Goal: Task Accomplishment & Management: Use online tool/utility

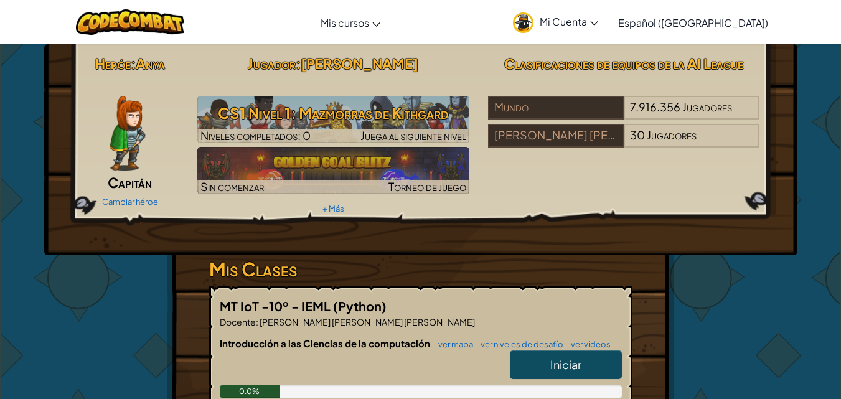
click at [551, 357] on span "Iniciar" at bounding box center [565, 364] width 31 height 14
click at [575, 366] on span "Iniciar" at bounding box center [565, 364] width 31 height 14
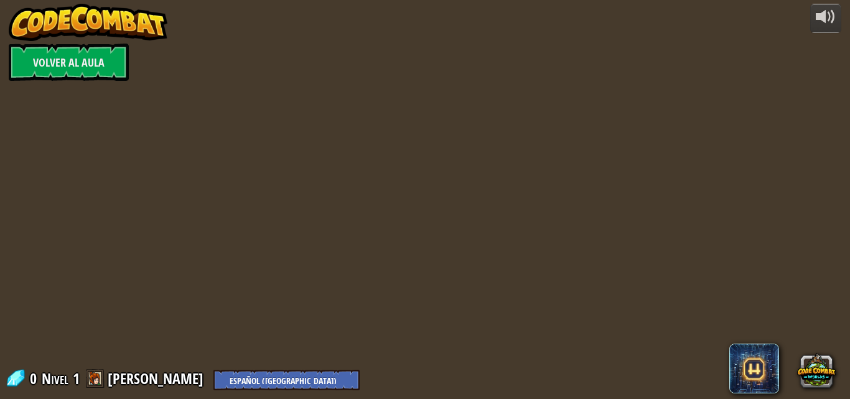
select select "es-419"
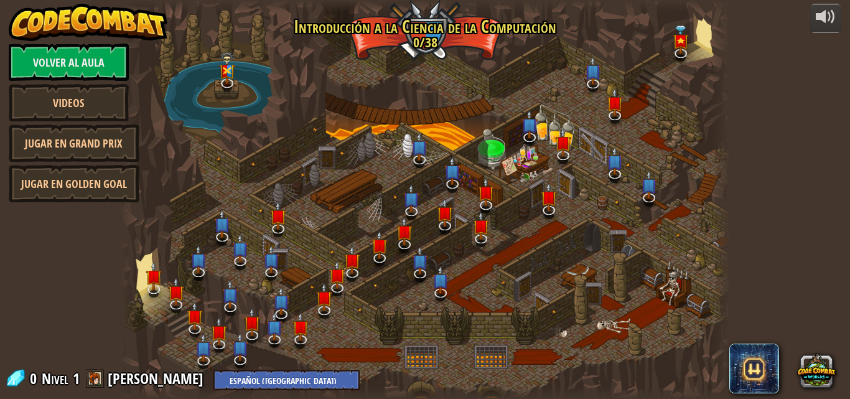
select select "es-419"
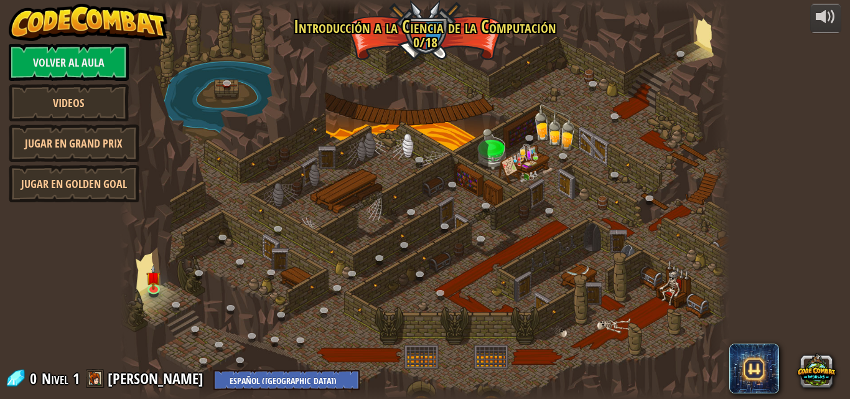
select select "es-419"
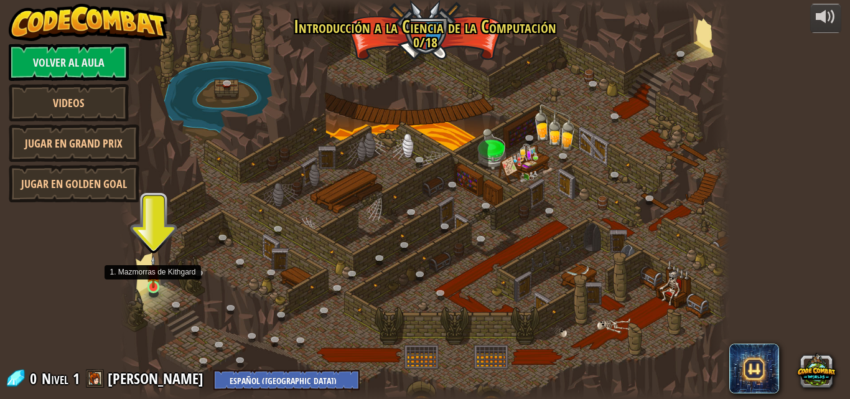
click at [151, 284] on img at bounding box center [153, 271] width 14 height 33
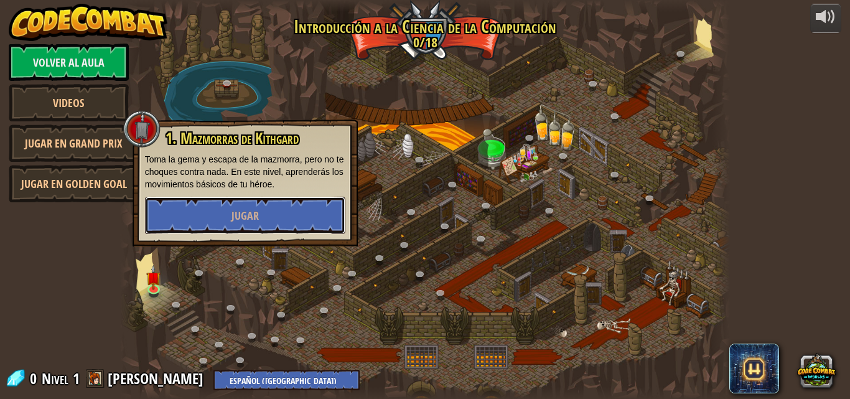
click at [248, 223] on button "Jugar" at bounding box center [245, 215] width 200 height 37
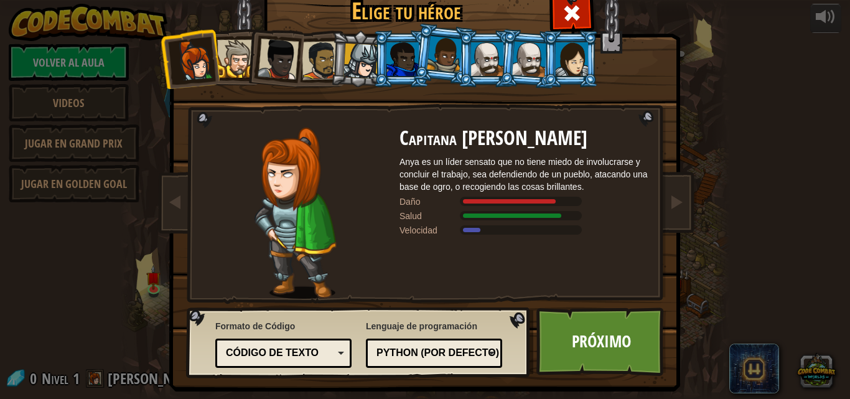
click at [406, 61] on div at bounding box center [403, 59] width 32 height 34
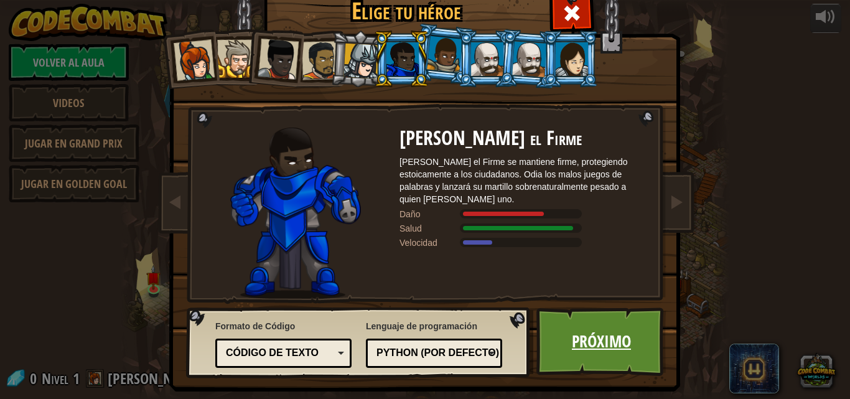
click at [609, 334] on link "Próximo" at bounding box center [602, 341] width 130 height 68
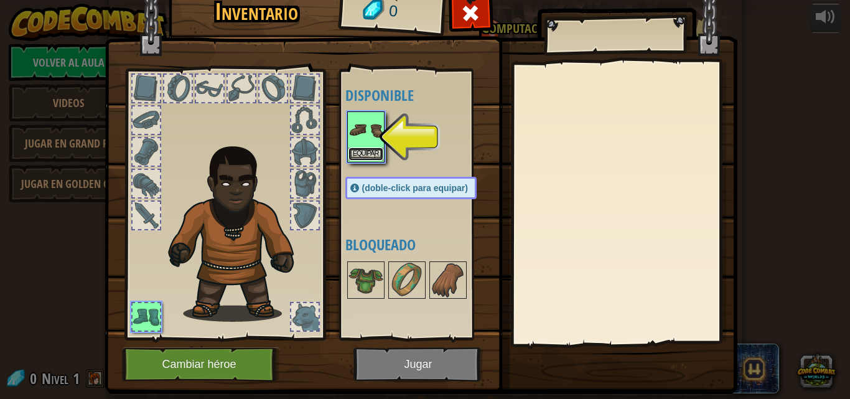
click at [360, 148] on button "Equipar" at bounding box center [366, 154] width 35 height 13
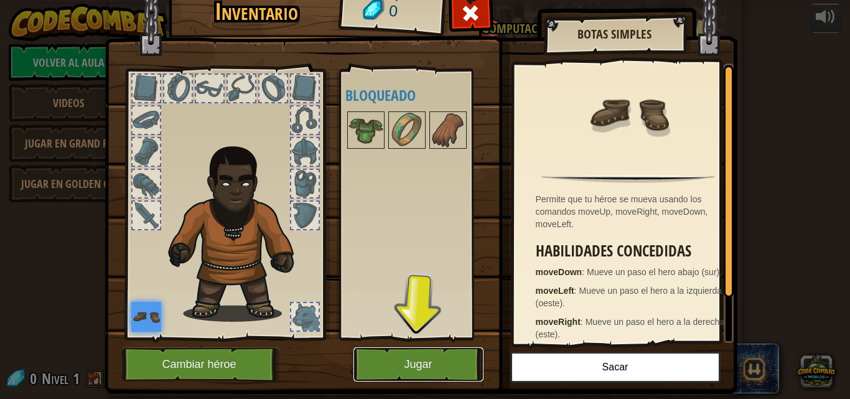
click at [408, 359] on button "Jugar" at bounding box center [419, 364] width 130 height 34
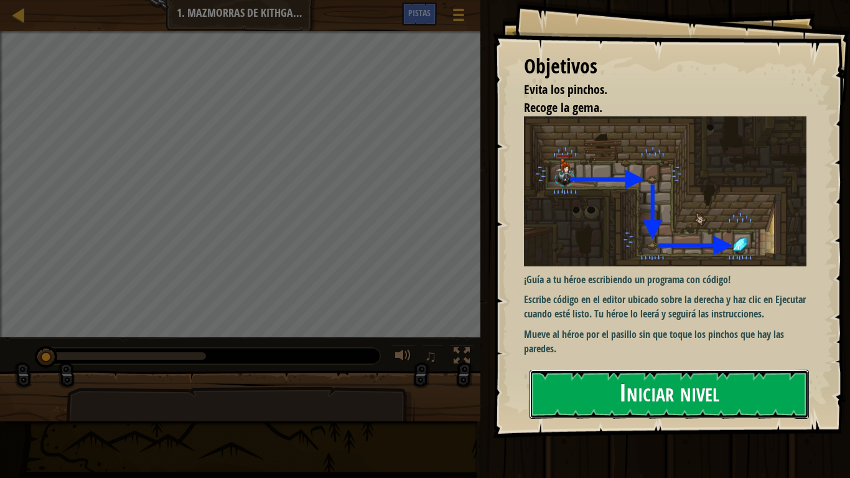
click at [721, 375] on button "Iniciar nivel" at bounding box center [669, 394] width 279 height 49
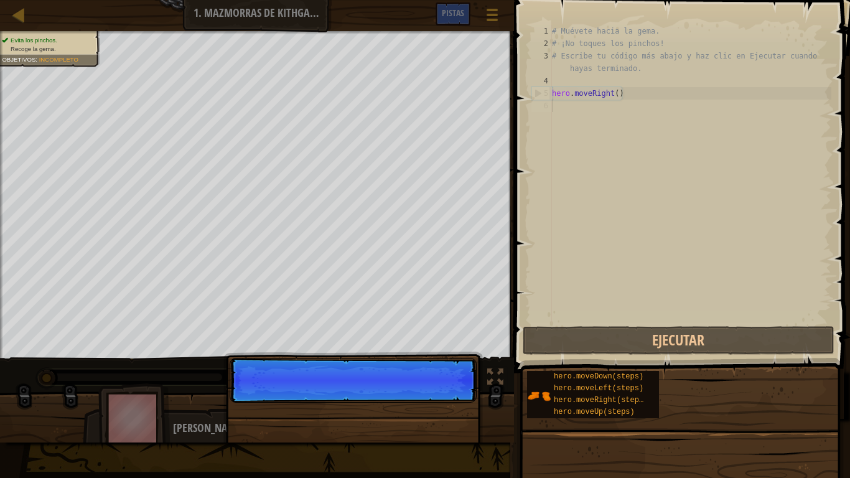
click at [449, 398] on div "Continuar" at bounding box center [353, 450] width 260 height 184
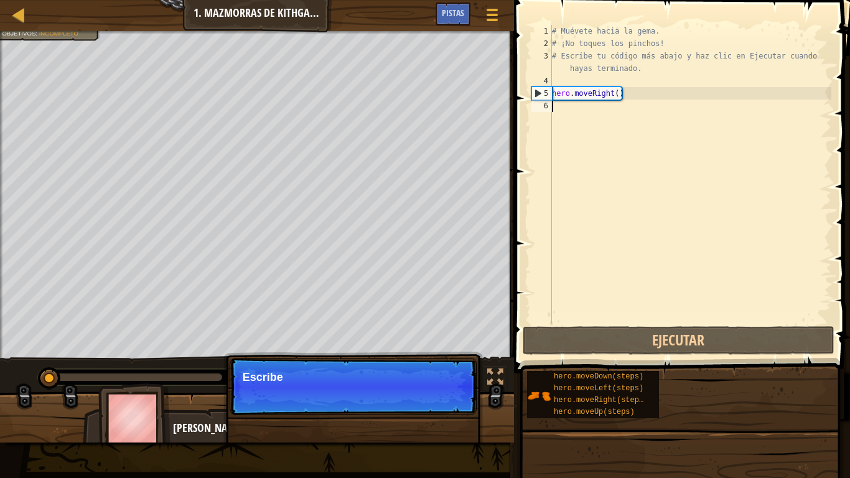
scroll to position [6, 0]
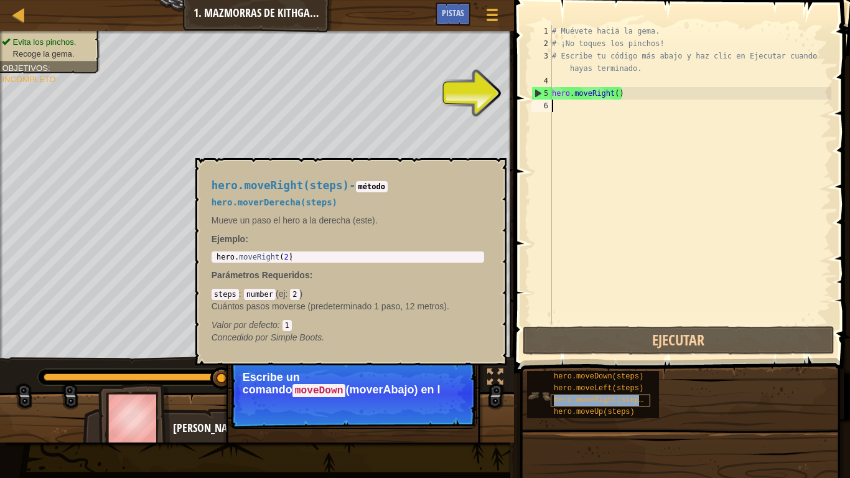
click at [630, 396] on span "hero.moveRight(steps)" at bounding box center [601, 400] width 94 height 9
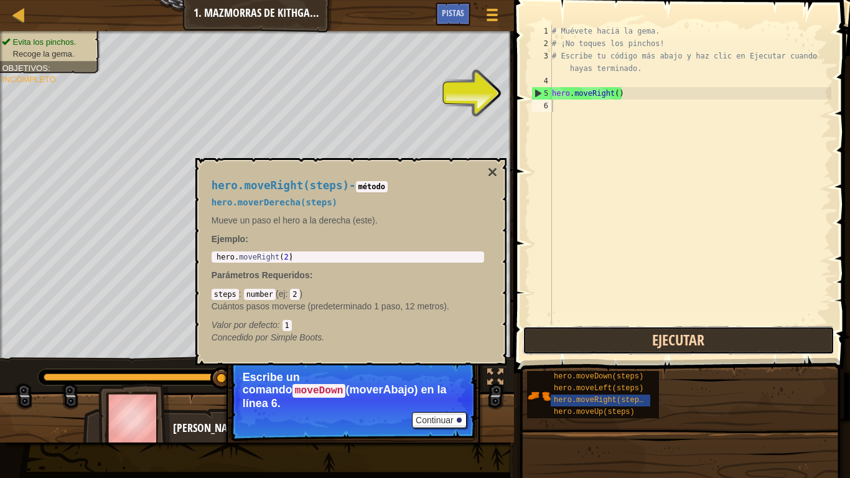
click at [661, 339] on button "Ejecutar" at bounding box center [679, 340] width 312 height 29
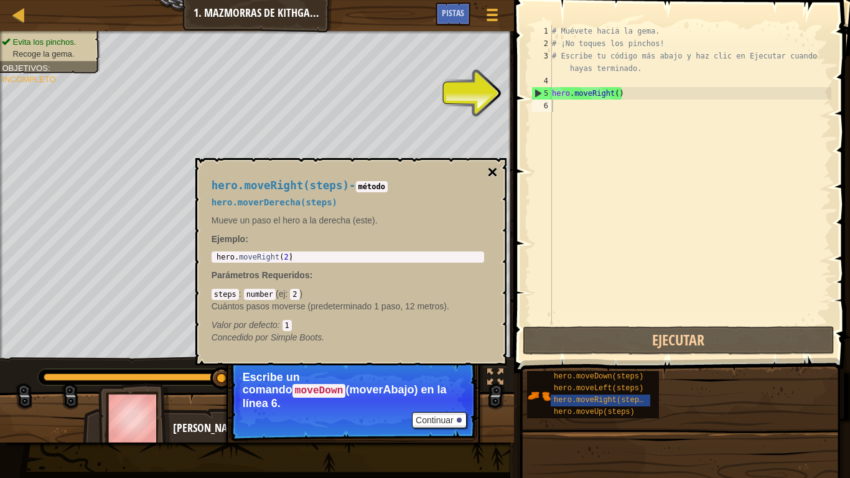
click at [490, 175] on button "×" at bounding box center [492, 172] width 10 height 17
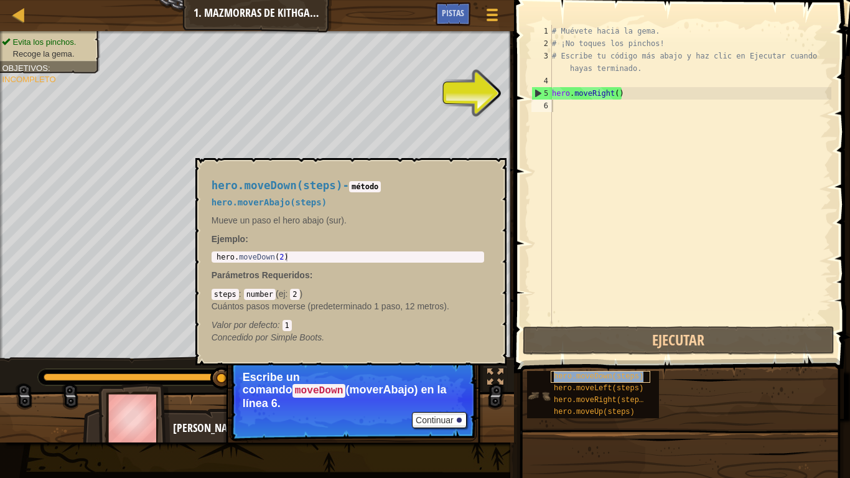
click at [599, 376] on span "hero.moveDown(steps)" at bounding box center [599, 376] width 90 height 9
click at [588, 377] on span "hero.moveDown(steps)" at bounding box center [599, 376] width 90 height 9
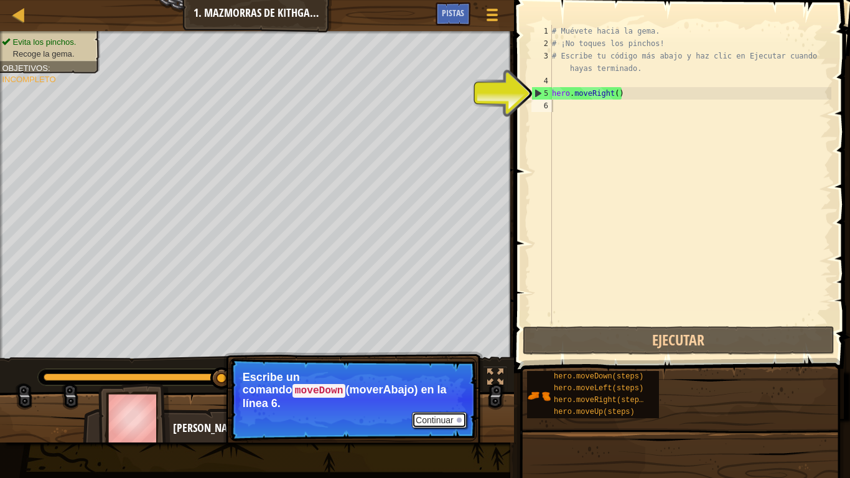
click at [447, 398] on button "Continuar" at bounding box center [439, 420] width 55 height 16
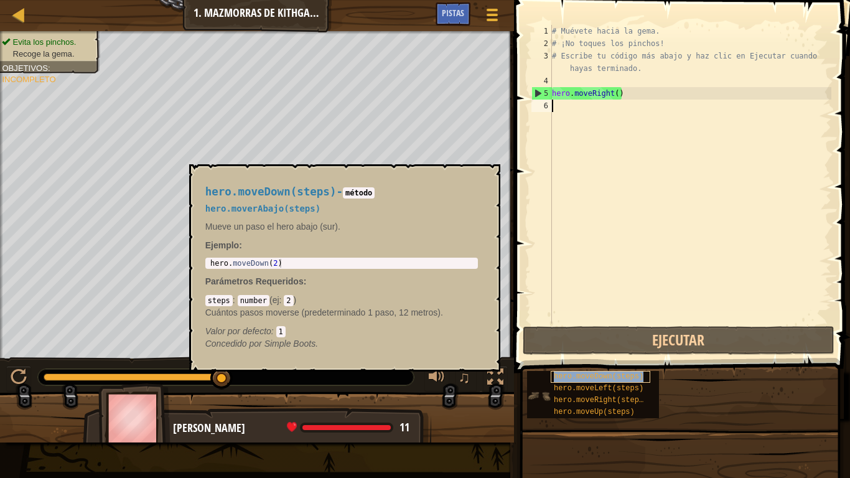
click at [581, 373] on span "hero.moveDown(steps)" at bounding box center [599, 376] width 90 height 9
click at [483, 176] on button "×" at bounding box center [486, 178] width 10 height 17
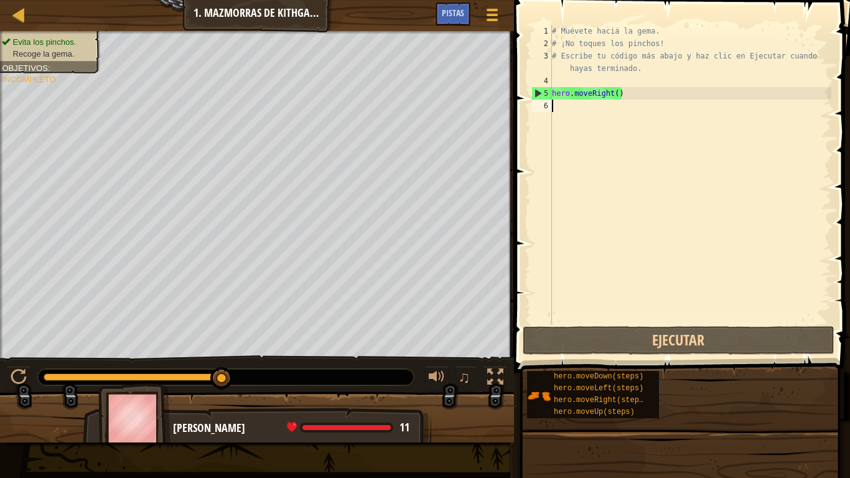
click at [567, 114] on div "# Muévete hacia la [PERSON_NAME]. # ¡No toques los [PERSON_NAME]! # Escribe tu …" at bounding box center [691, 187] width 282 height 324
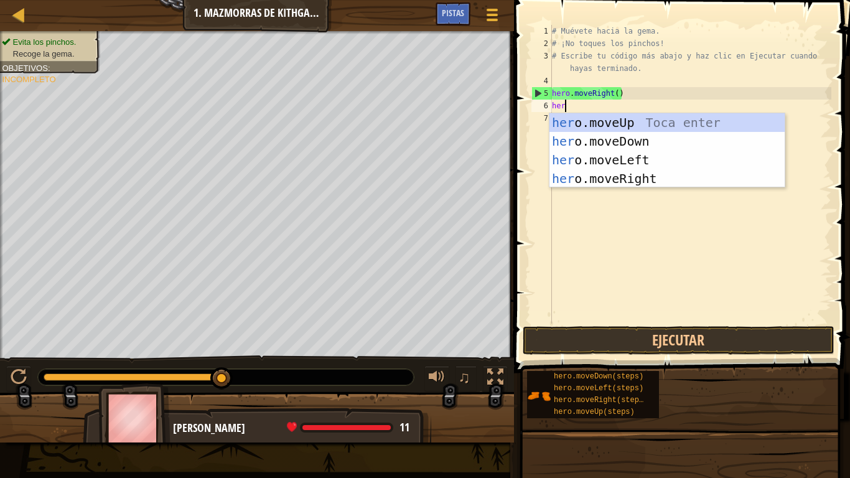
type textarea "hero"
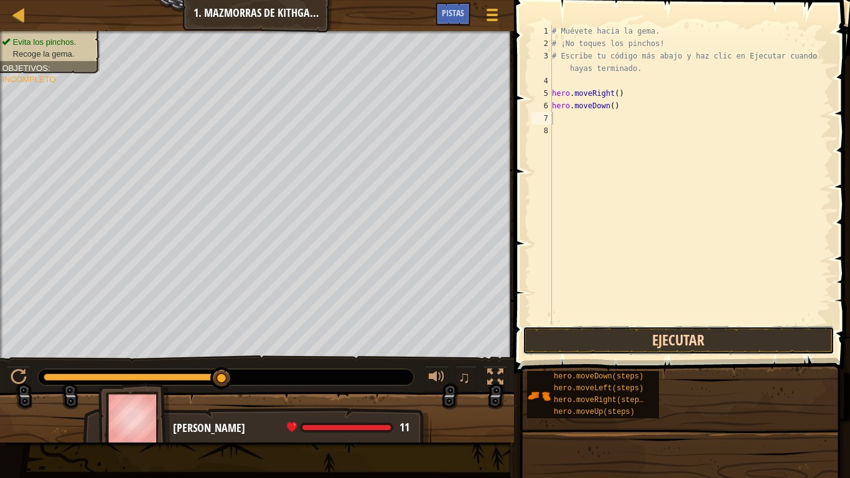
click at [621, 337] on button "Ejecutar" at bounding box center [679, 340] width 312 height 29
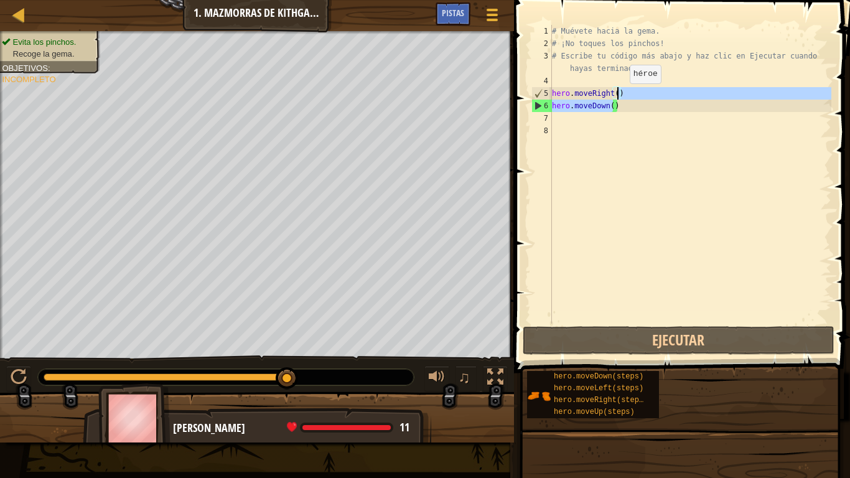
drag, startPoint x: 611, startPoint y: 104, endPoint x: 621, endPoint y: 94, distance: 14.1
click at [621, 94] on div "# Muévete hacia la [PERSON_NAME]. # ¡No toques los [PERSON_NAME]! # Escribe tu …" at bounding box center [691, 187] width 282 height 324
click at [621, 94] on div "# Muévete hacia la [PERSON_NAME]. # ¡No toques los [PERSON_NAME]! # Escribe tu …" at bounding box center [691, 174] width 282 height 299
type textarea "hero.moveRight()"
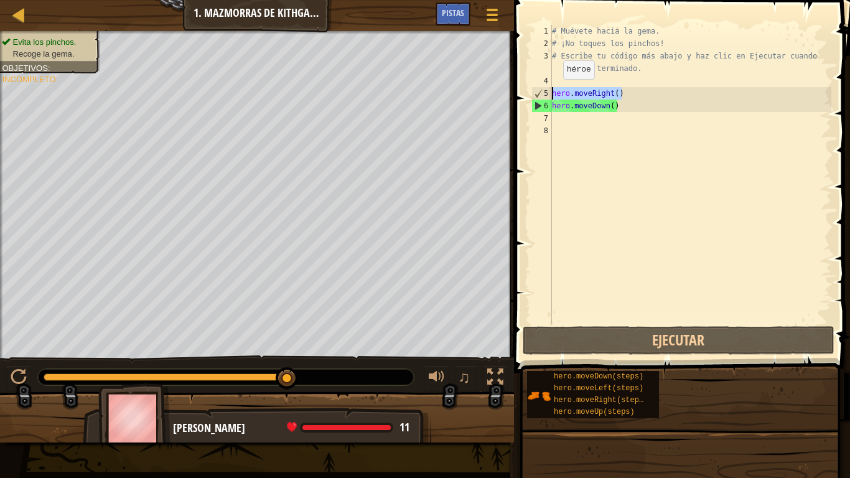
drag, startPoint x: 623, startPoint y: 92, endPoint x: 539, endPoint y: 91, distance: 84.0
click at [539, 91] on div "hero.moveRight() 1 2 3 4 5 6 7 8 # Muévete hacia la [PERSON_NAME]. # ¡No toques…" at bounding box center [680, 174] width 302 height 299
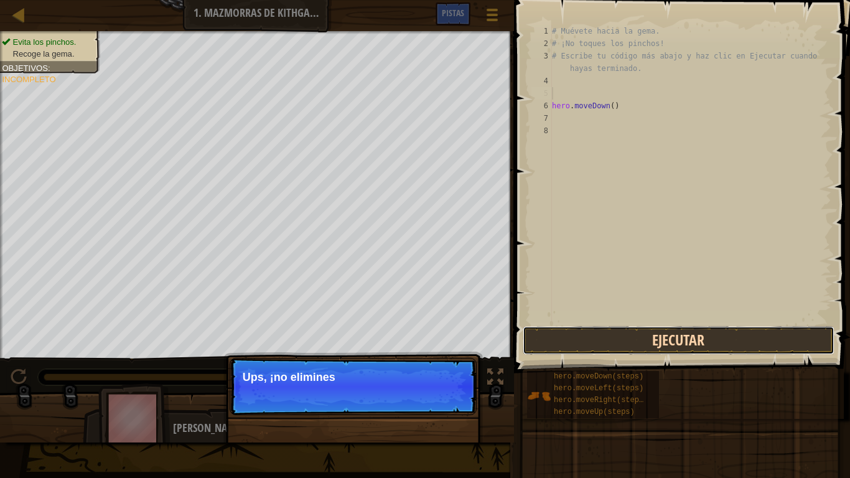
click at [642, 342] on button "Ejecutar" at bounding box center [679, 340] width 312 height 29
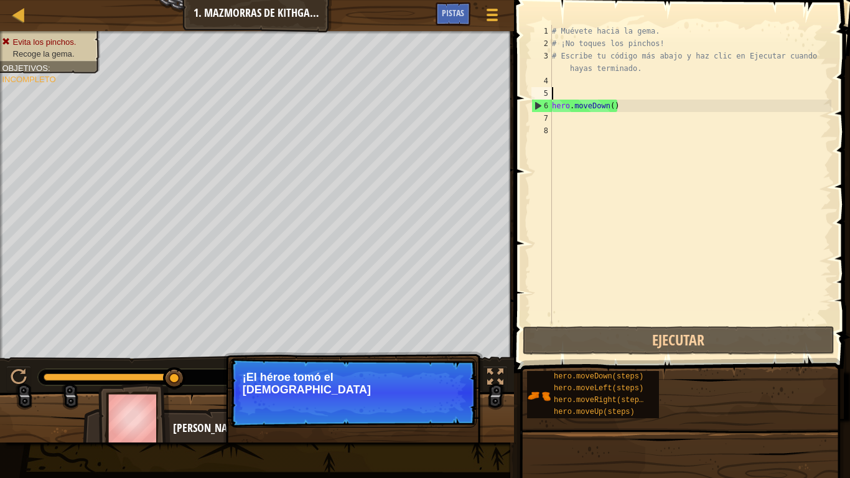
click at [561, 91] on div "# Muévete hacia la [PERSON_NAME]. # ¡No toques los [PERSON_NAME]! # Escribe tu …" at bounding box center [691, 187] width 282 height 324
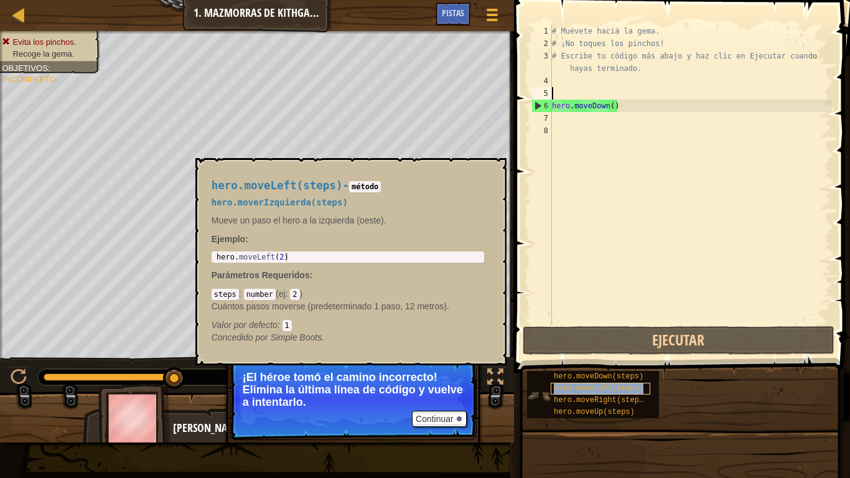
click at [630, 390] on span "hero.moveLeft(steps)" at bounding box center [599, 388] width 90 height 9
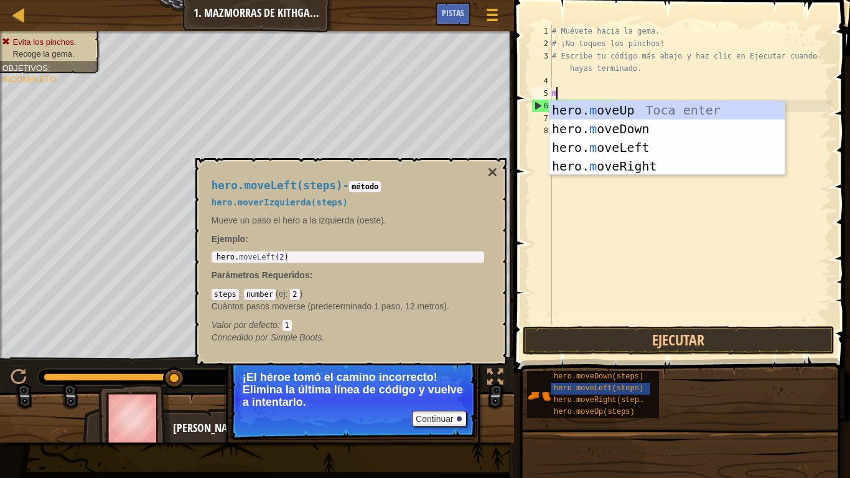
type textarea "mo"
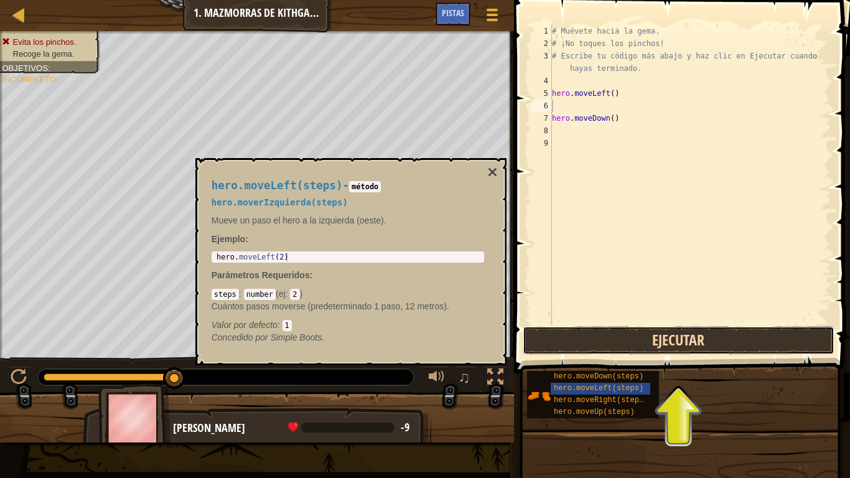
click at [653, 330] on button "Ejecutar" at bounding box center [679, 340] width 312 height 29
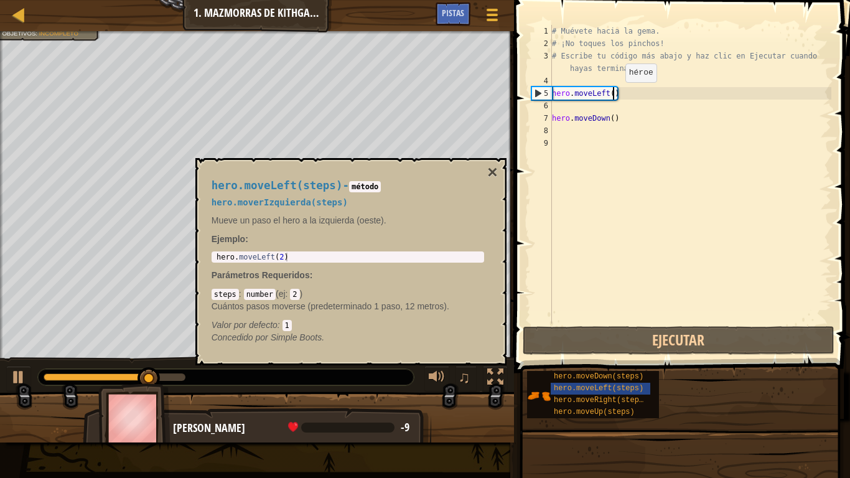
click at [615, 95] on div "# Muévete hacia la [PERSON_NAME]. # ¡No toques los [PERSON_NAME]! # Escribe tu …" at bounding box center [691, 187] width 282 height 324
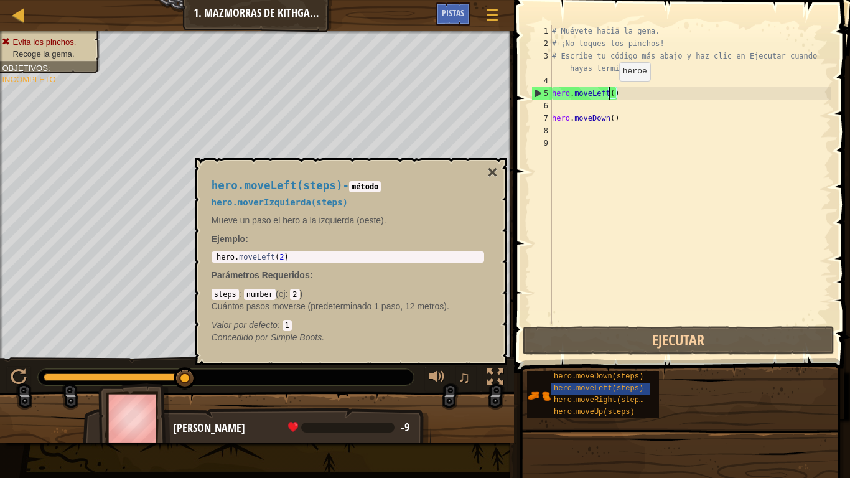
click at [609, 93] on div "# Muévete hacia la [PERSON_NAME]. # ¡No toques los [PERSON_NAME]! # Escribe tu …" at bounding box center [691, 187] width 282 height 324
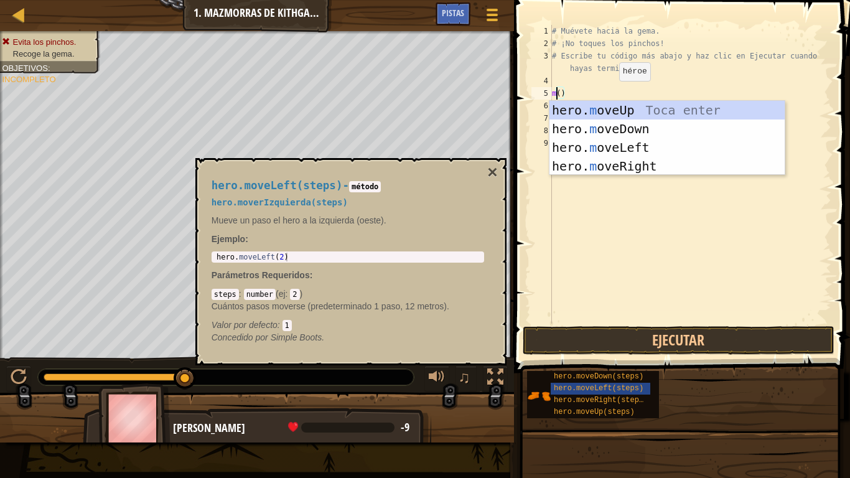
scroll to position [6, 1]
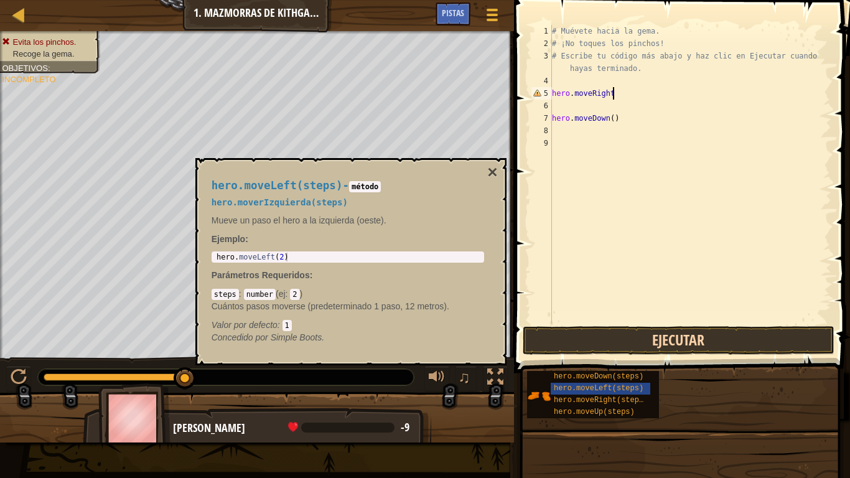
type textarea "hero.moveRight"
click at [652, 343] on button "Ejecutar" at bounding box center [679, 340] width 312 height 29
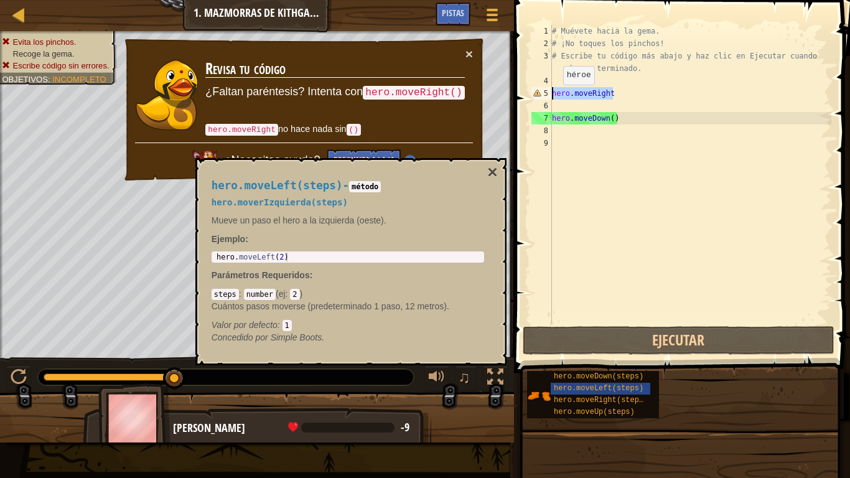
drag, startPoint x: 634, startPoint y: 94, endPoint x: 552, endPoint y: 97, distance: 81.6
click at [552, 97] on div "# Muévete hacia la [PERSON_NAME]. # ¡No toques los [PERSON_NAME]! # Escribe tu …" at bounding box center [691, 187] width 282 height 324
click at [569, 103] on div "# Muévete hacia la [PERSON_NAME]. # ¡No toques los [PERSON_NAME]! # Escribe tu …" at bounding box center [691, 187] width 282 height 324
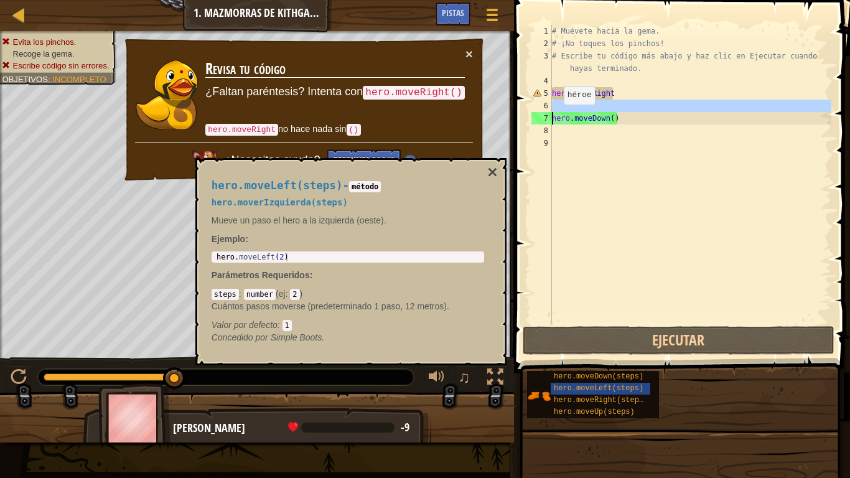
drag, startPoint x: 652, startPoint y: 111, endPoint x: 527, endPoint y: 118, distance: 124.7
click at [527, 118] on div "1 2 3 4 5 6 7 8 9 # Muévete hacia la [PERSON_NAME]. # ¡No toques los [PERSON_NA…" at bounding box center [680, 211] width 340 height 410
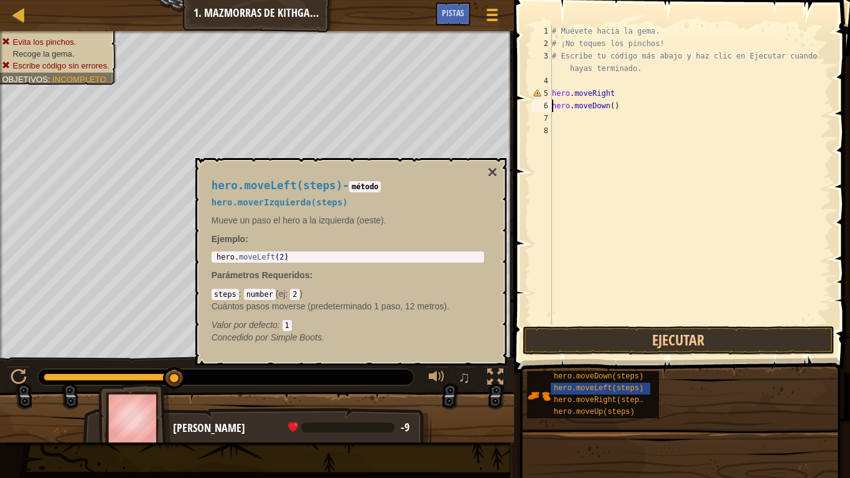
click at [614, 90] on div "# Muévete hacia la [PERSON_NAME]. # ¡No toques los [PERSON_NAME]! # Escribe tu …" at bounding box center [691, 187] width 282 height 324
type textarea "hero.moveRight()"
click at [635, 335] on button "Ejecutar" at bounding box center [679, 340] width 312 height 29
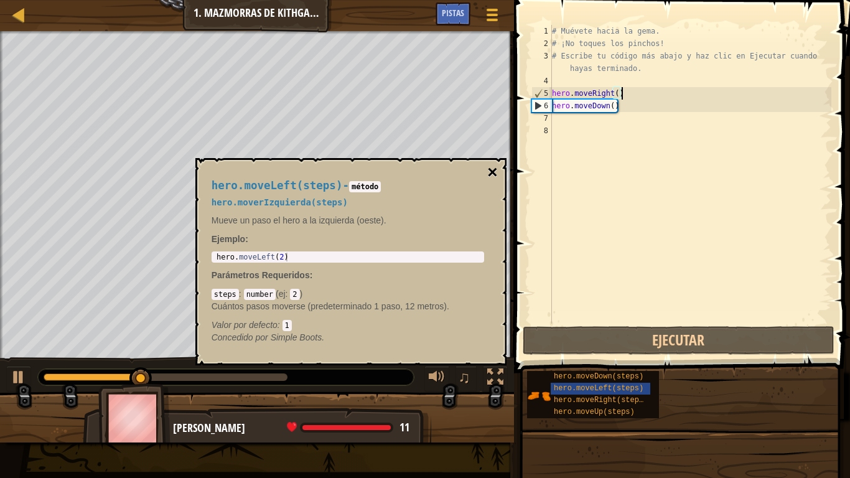
click at [495, 172] on button "×" at bounding box center [492, 172] width 10 height 17
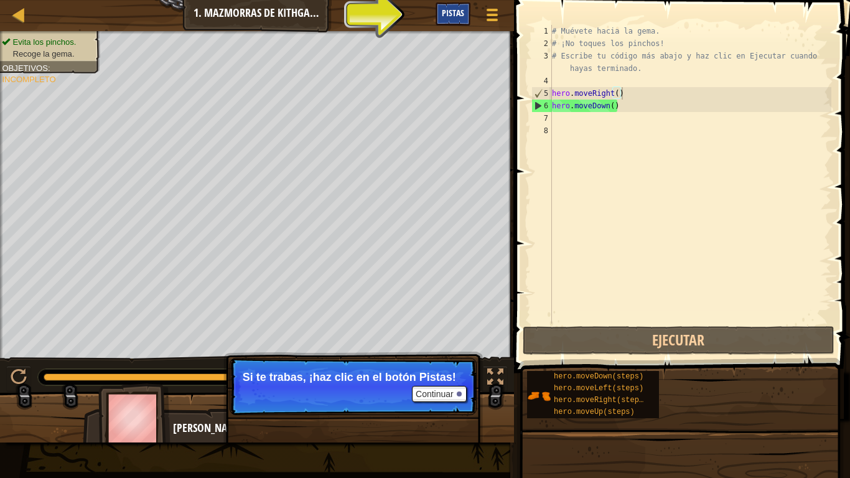
click at [456, 9] on span "Pistas" at bounding box center [453, 13] width 22 height 12
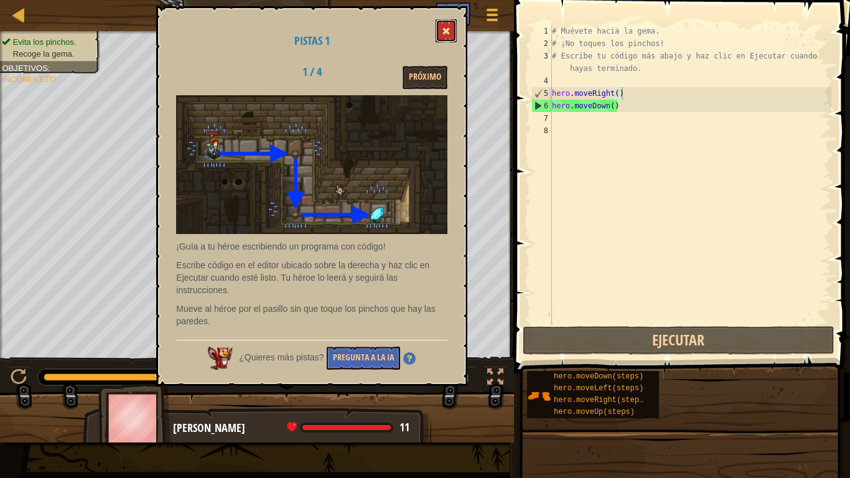
click at [449, 27] on button at bounding box center [446, 30] width 21 height 23
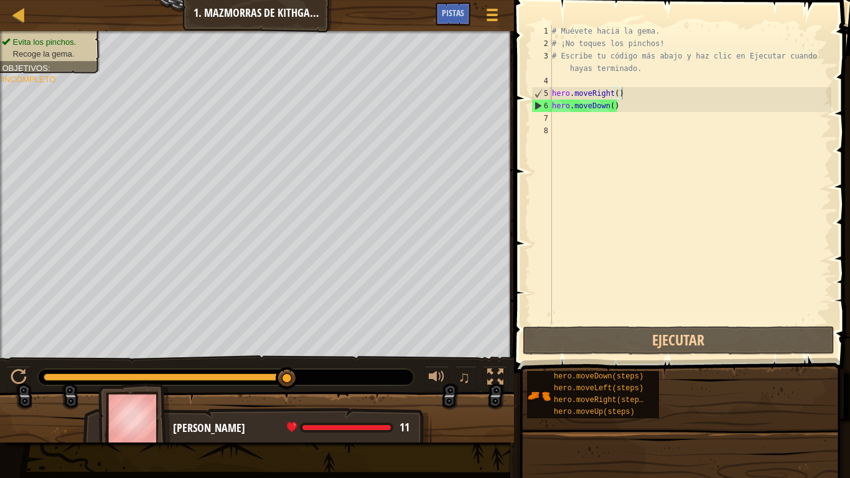
scroll to position [6, 0]
click at [631, 118] on div "# Muévete hacia la [PERSON_NAME]. # ¡No toques los [PERSON_NAME]! # Escribe tu …" at bounding box center [691, 187] width 282 height 324
type textarea "m"
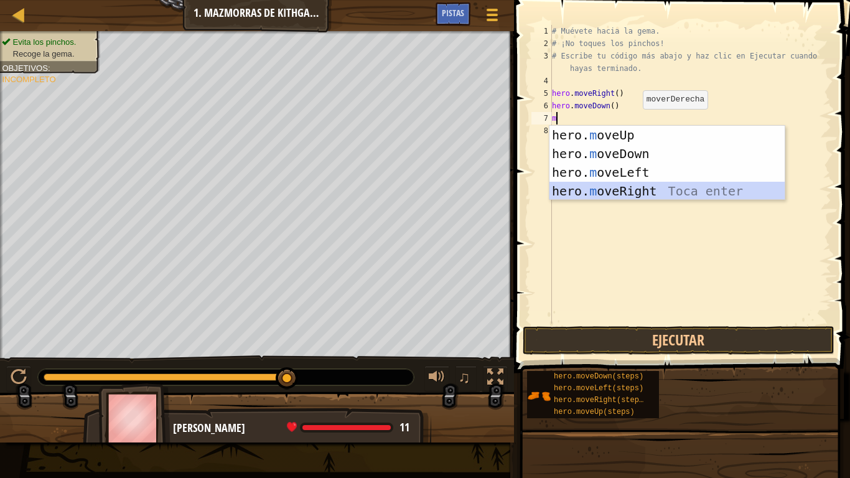
click at [650, 185] on div "hero. m oveUp Toca enter hero. m oveDown Toca enter hero. m oveLeft Toca enter …" at bounding box center [667, 182] width 235 height 112
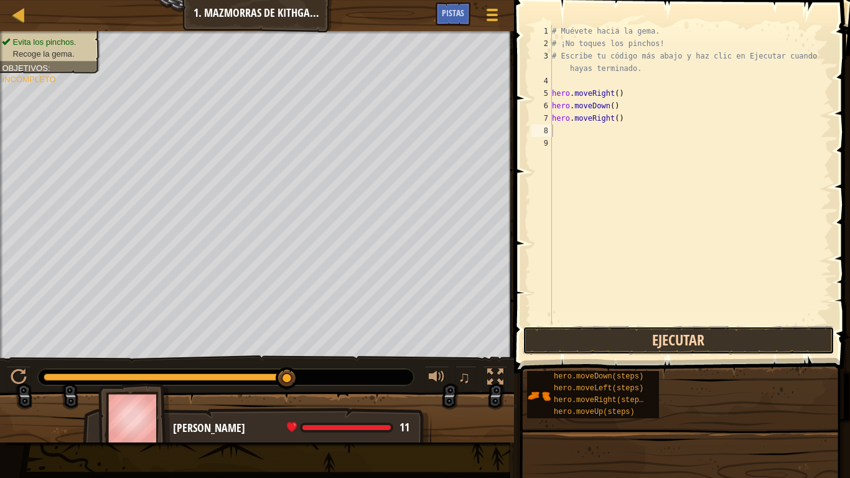
click at [634, 341] on button "Ejecutar" at bounding box center [679, 340] width 312 height 29
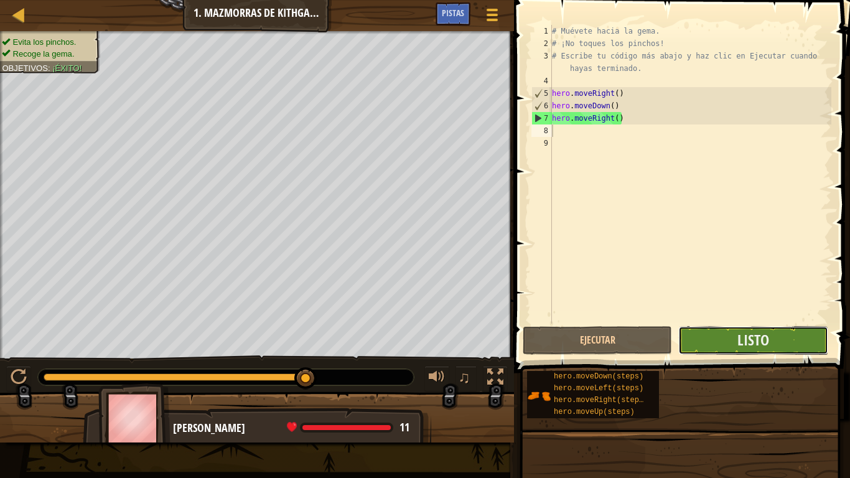
click at [710, 336] on button "Listo" at bounding box center [752, 340] width 149 height 29
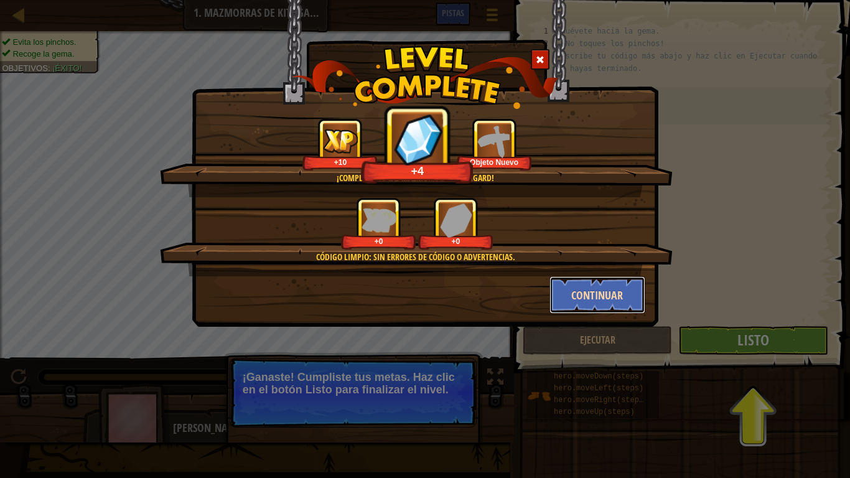
click at [609, 309] on button "Continuar" at bounding box center [598, 294] width 96 height 37
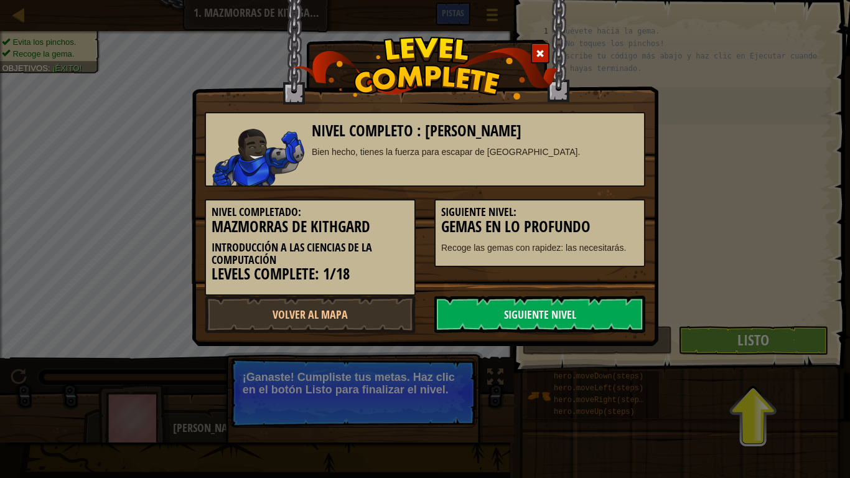
click at [609, 309] on link "Siguiente Nivel" at bounding box center [539, 314] width 211 height 37
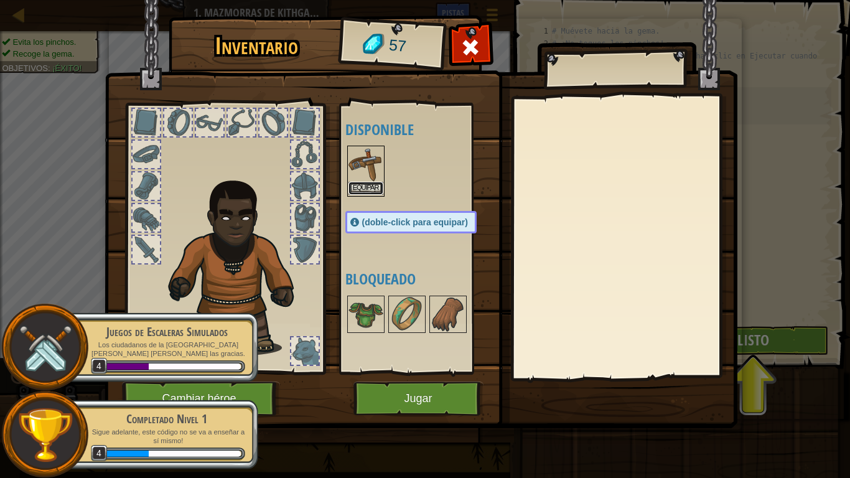
click at [365, 194] on button "Equipar" at bounding box center [366, 188] width 35 height 13
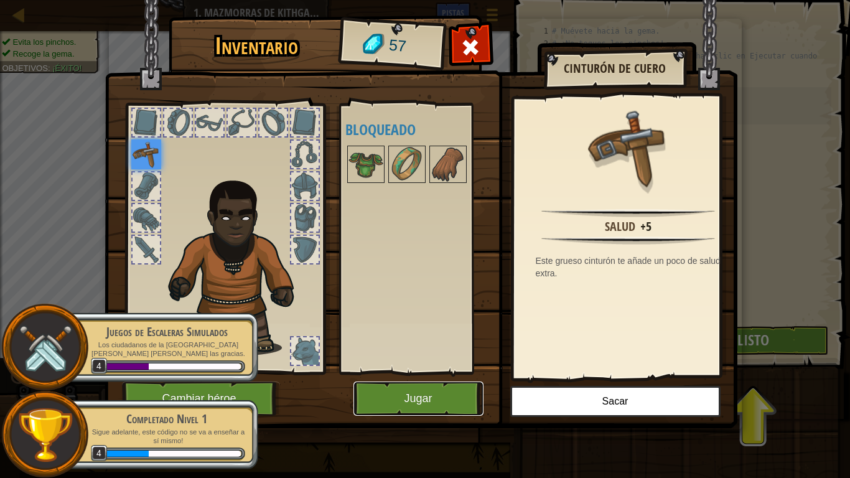
click at [431, 396] on button "Jugar" at bounding box center [419, 399] width 130 height 34
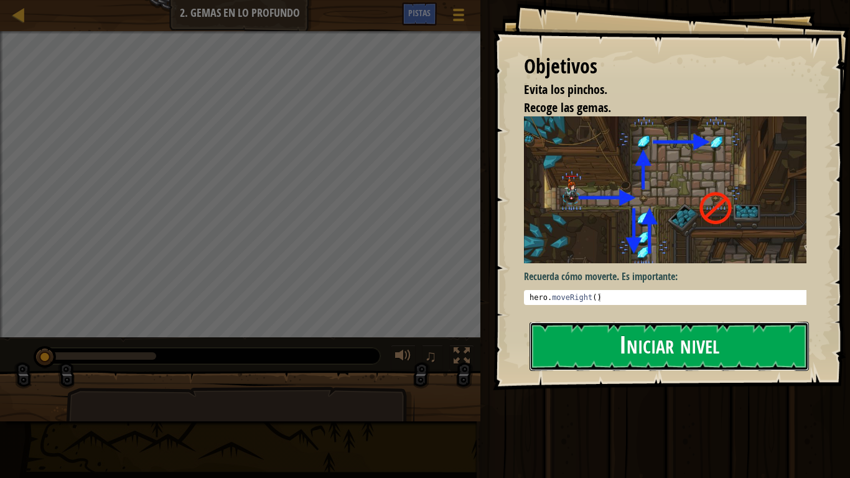
click at [628, 347] on button "Iniciar nivel" at bounding box center [669, 346] width 279 height 49
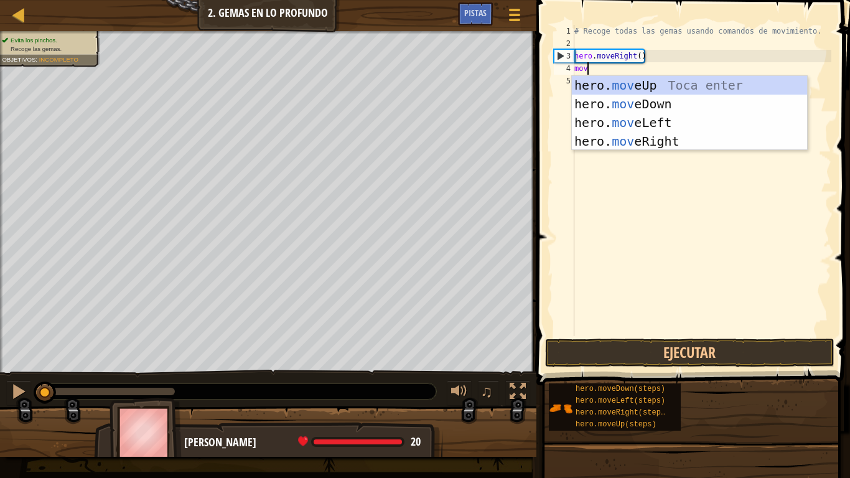
scroll to position [6, 2]
type textarea "move"
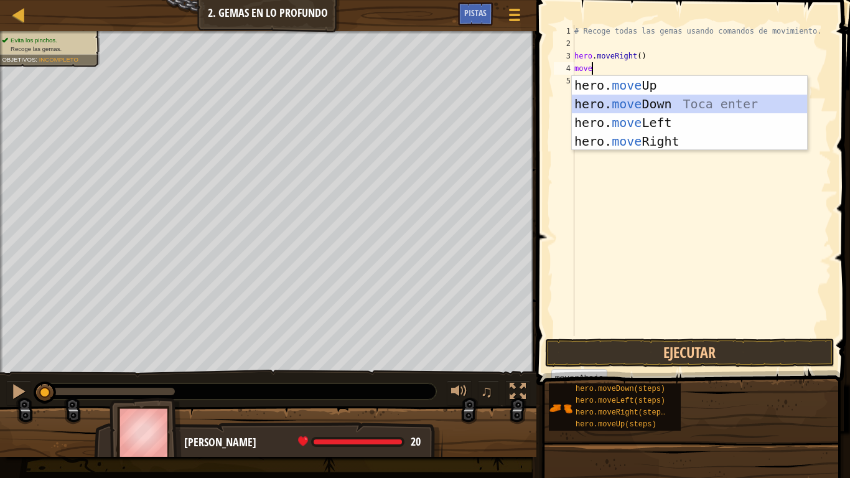
click at [646, 100] on div "hero. move Up Toca enter hero. move Down Toca enter hero. move Left Toca enter …" at bounding box center [689, 132] width 235 height 112
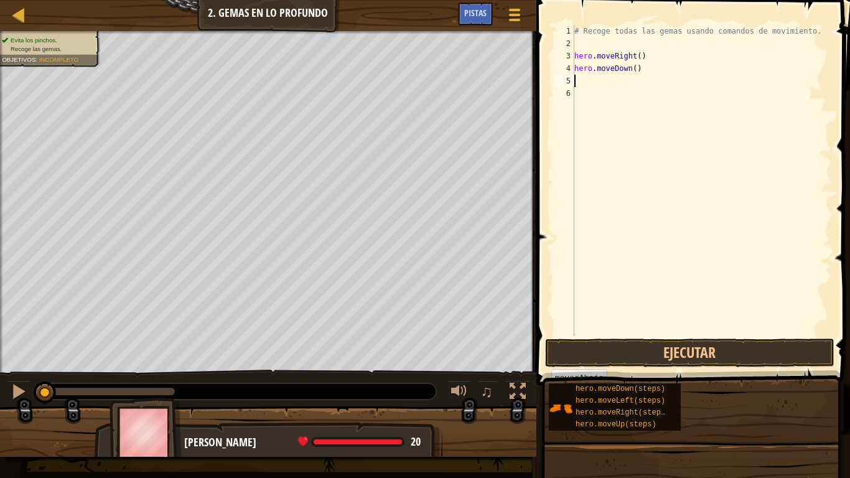
scroll to position [6, 0]
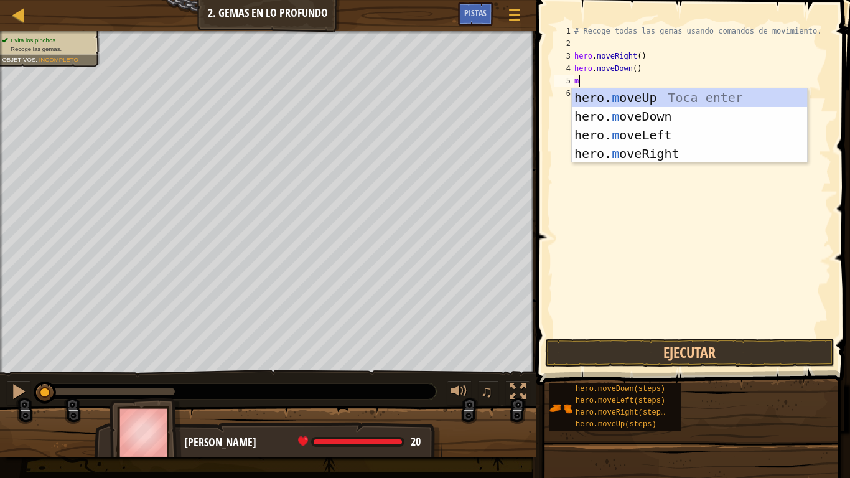
type textarea "mo"
click at [696, 98] on div "hero. mo veUp Toca enter hero. mo veDown Toca enter hero. mo veLeft Toca enter …" at bounding box center [689, 144] width 235 height 112
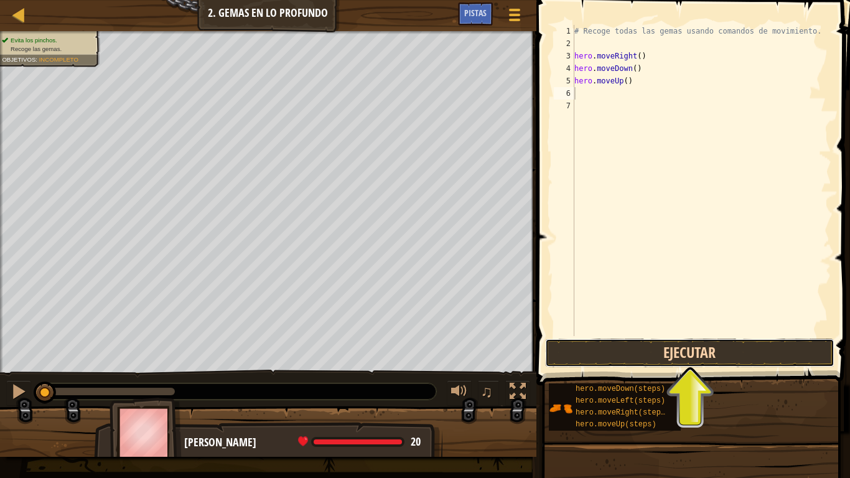
click at [716, 358] on button "Ejecutar" at bounding box center [690, 353] width 290 height 29
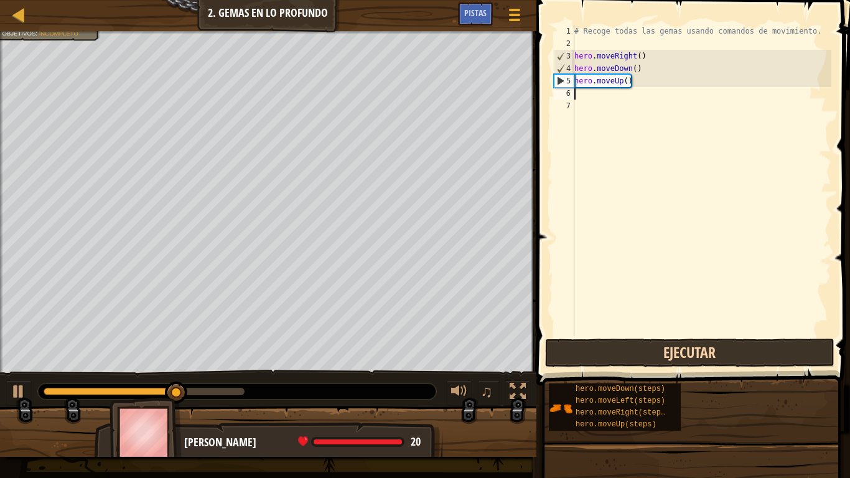
type textarea "mo"
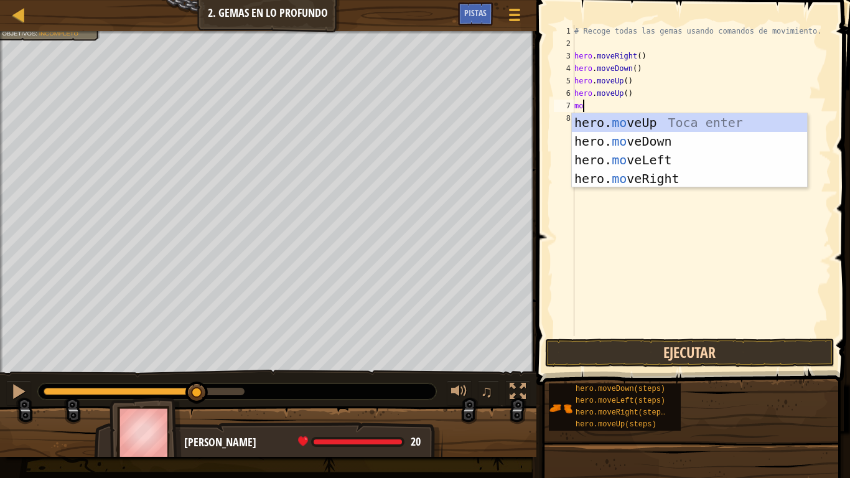
type textarea "mo"
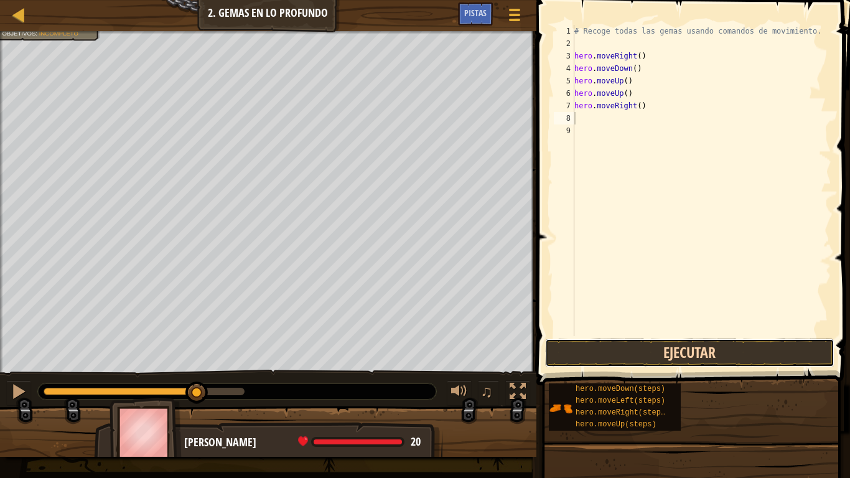
click at [716, 357] on button "Ejecutar" at bounding box center [690, 353] width 290 height 29
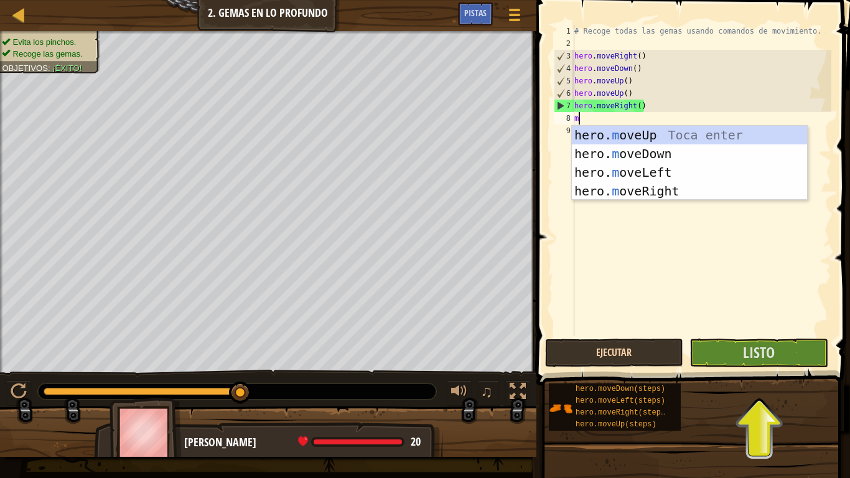
type textarea "mo"
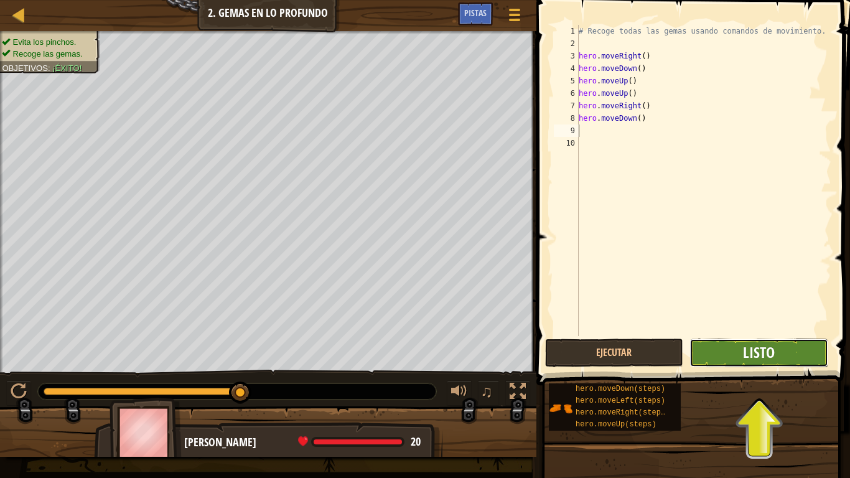
click at [774, 349] on span "Listo" at bounding box center [759, 352] width 32 height 20
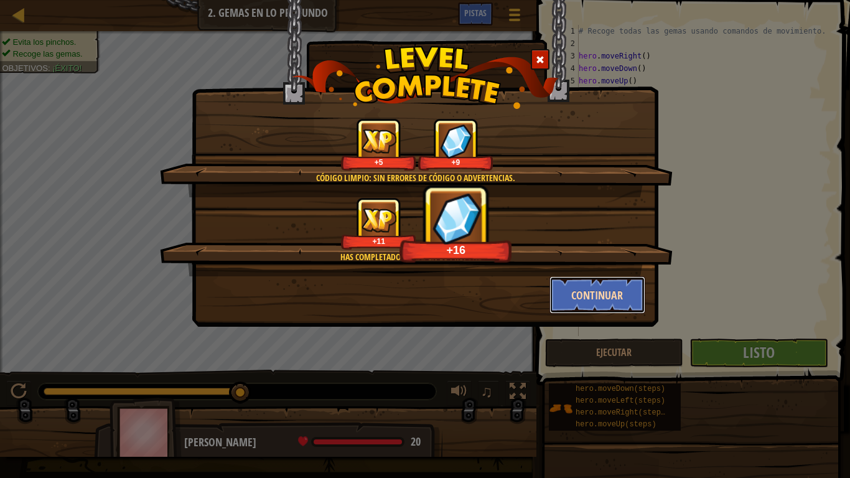
click at [616, 293] on button "Continuar" at bounding box center [598, 294] width 96 height 37
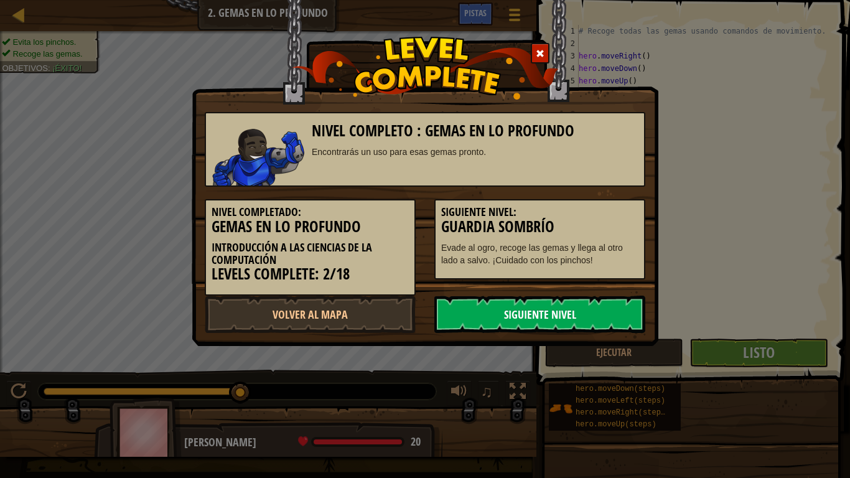
click at [610, 305] on link "Siguiente Nivel" at bounding box center [539, 314] width 211 height 37
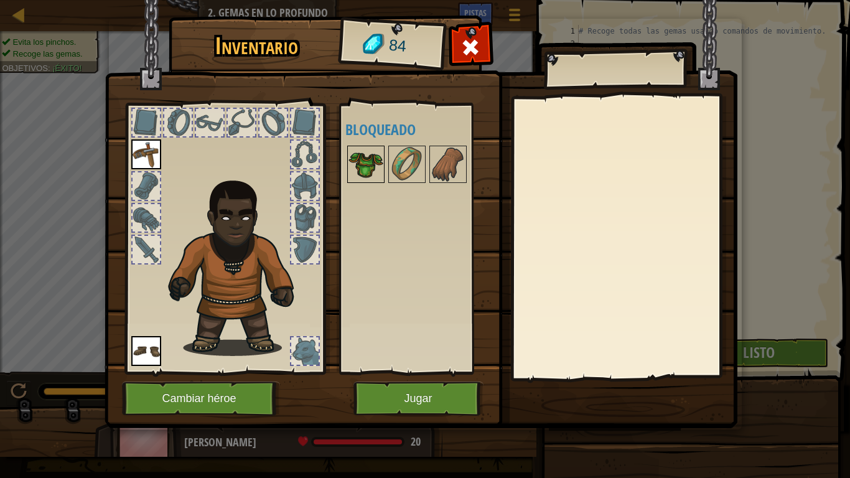
click at [371, 160] on img at bounding box center [366, 164] width 35 height 35
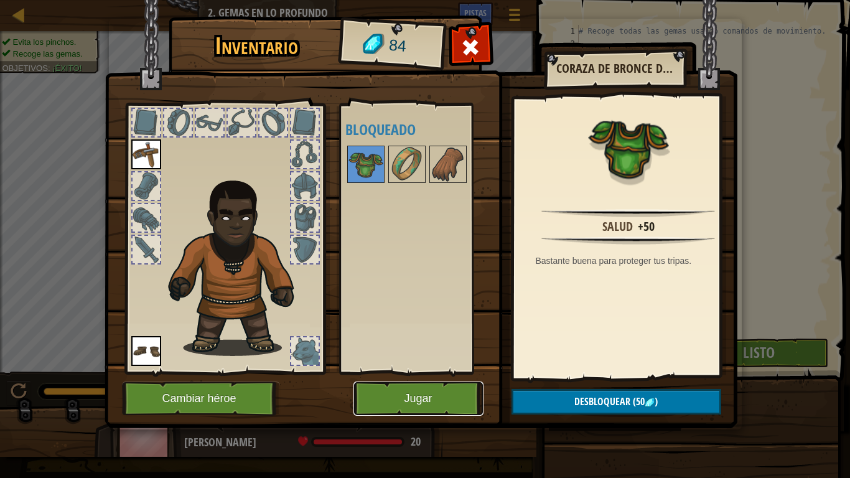
click at [424, 398] on button "Jugar" at bounding box center [419, 399] width 130 height 34
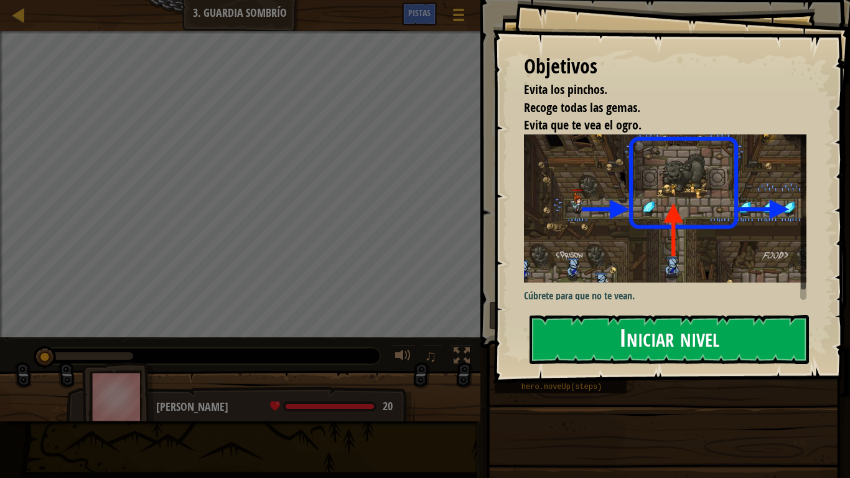
click at [707, 332] on button "Iniciar nivel" at bounding box center [669, 339] width 279 height 49
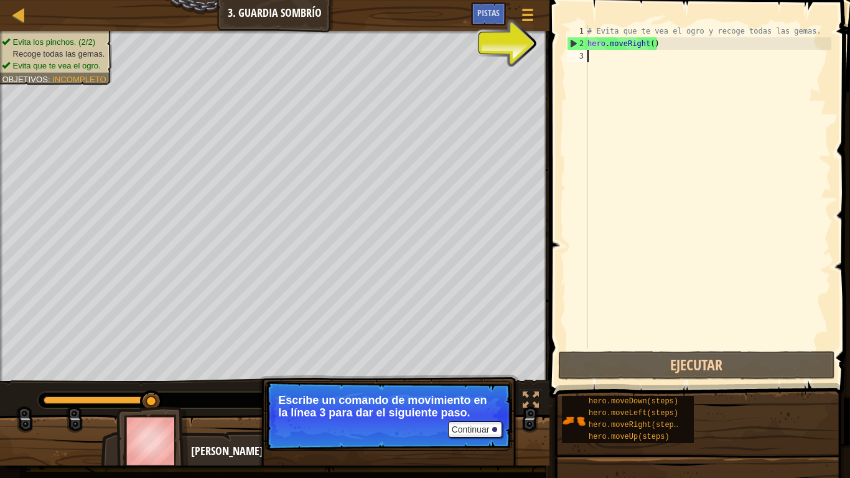
scroll to position [6, 0]
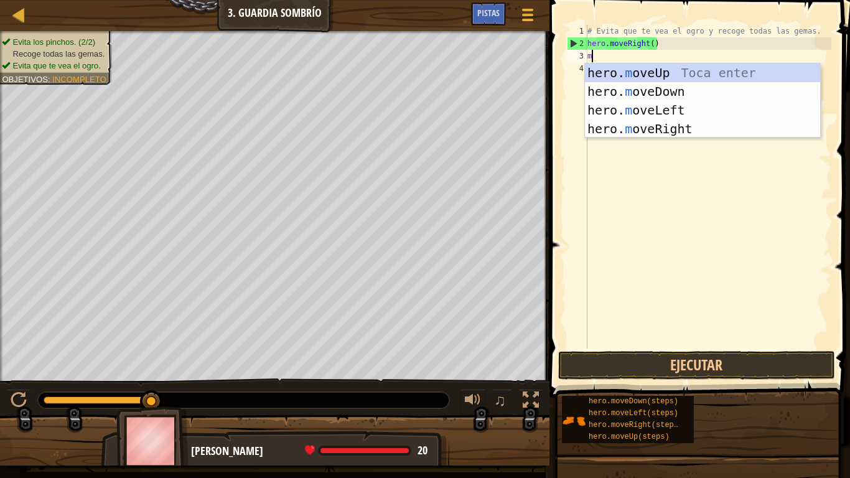
type textarea "mo"
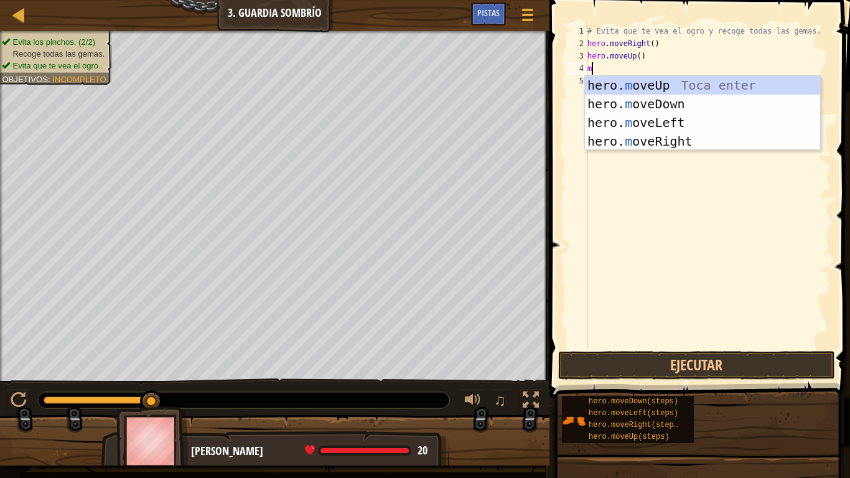
type textarea "mo"
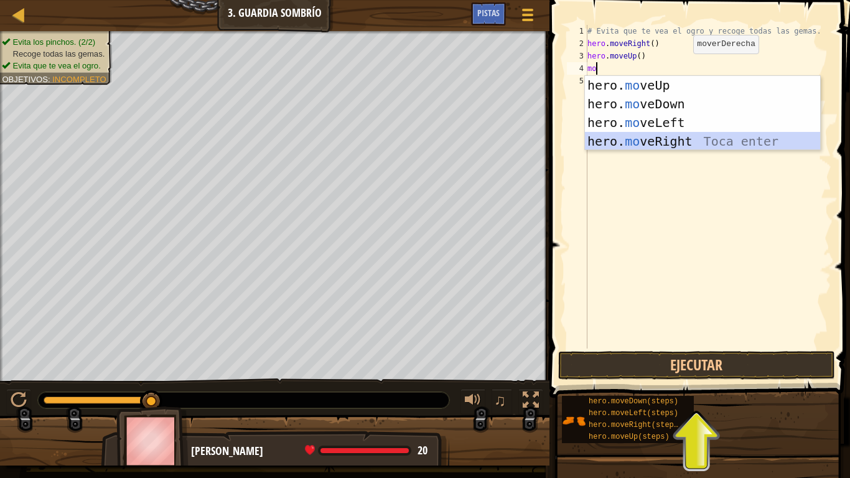
click at [695, 142] on div "hero. mo veUp Toca enter hero. mo veDown Toca enter hero. mo veLeft Toca enter …" at bounding box center [702, 132] width 235 height 112
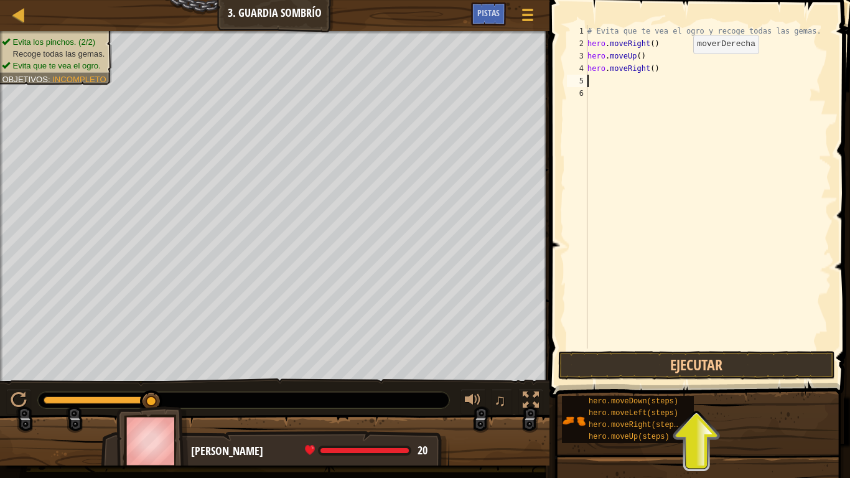
scroll to position [6, 0]
type textarea "mo"
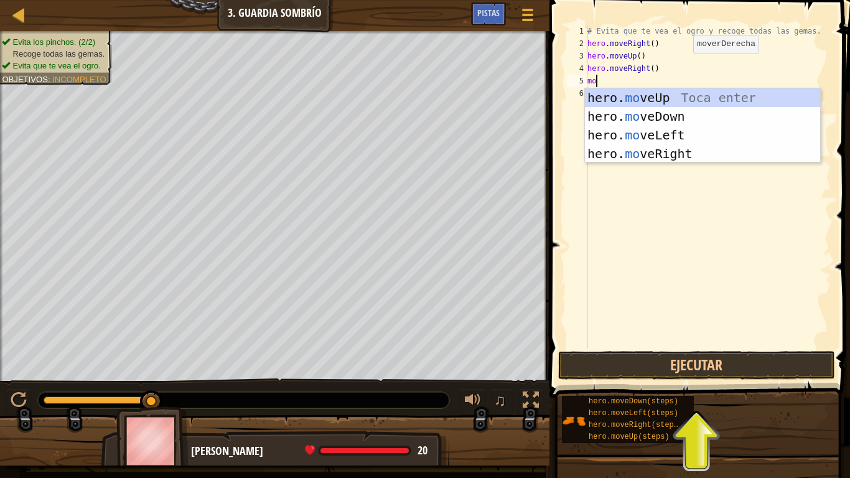
scroll to position [6, 1]
click at [685, 111] on div "hero. mo veUp Toca enter hero. mo veDown Toca enter hero. mo veLeft Toca enter …" at bounding box center [702, 144] width 235 height 112
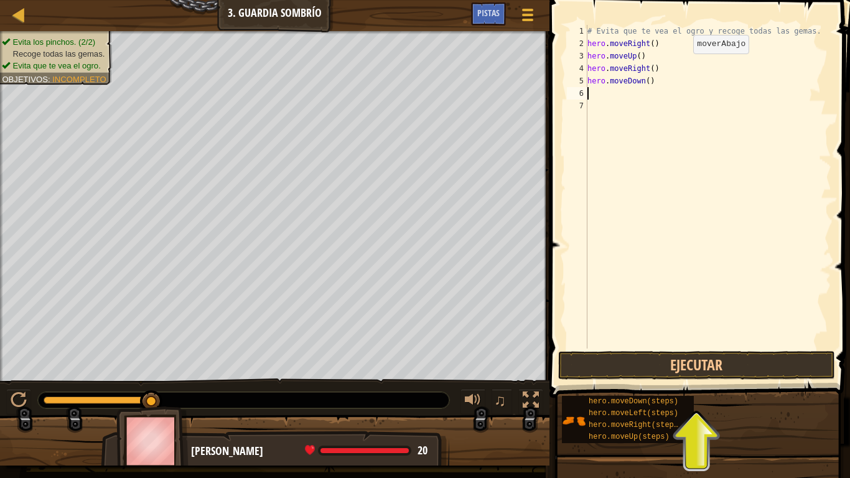
scroll to position [6, 0]
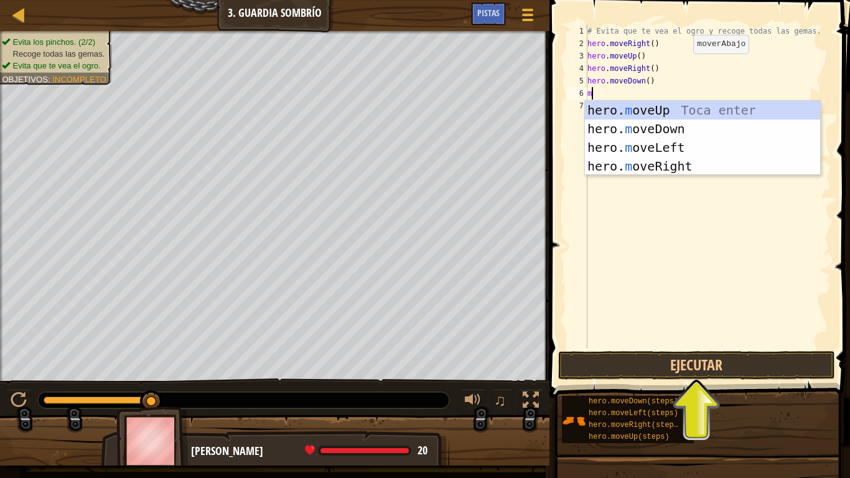
type textarea "mo"
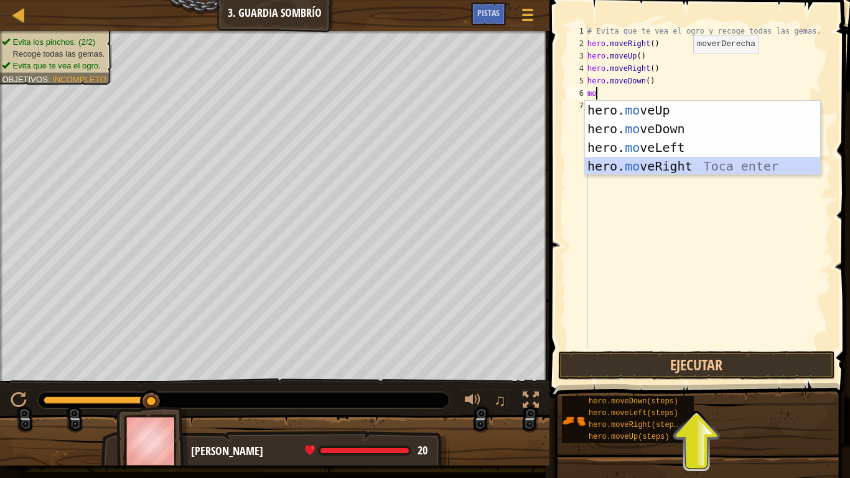
click at [676, 163] on div "hero. mo veUp Toca enter hero. mo veDown Toca enter hero. mo veLeft Toca enter …" at bounding box center [702, 157] width 235 height 112
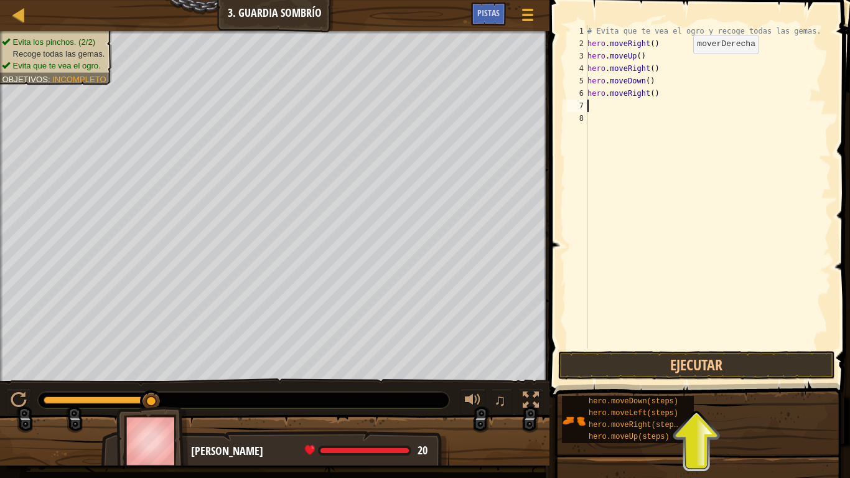
scroll to position [6, 0]
click at [737, 362] on button "Ejecutar" at bounding box center [696, 365] width 277 height 29
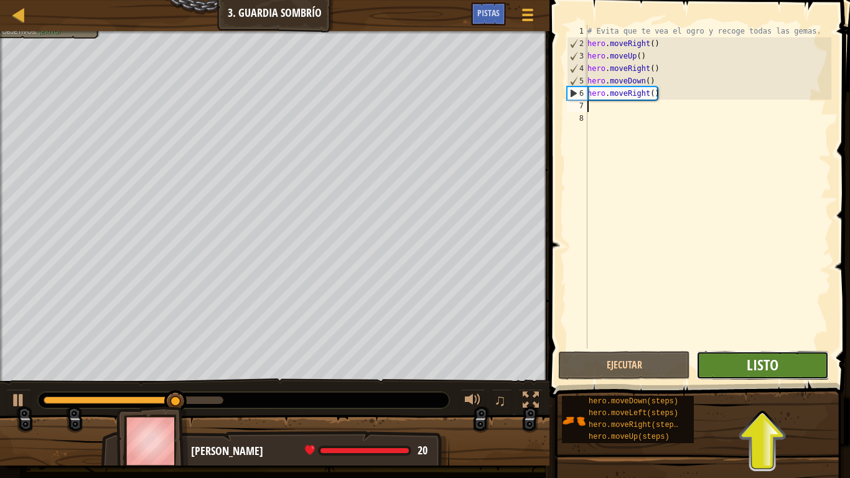
click at [766, 366] on span "Listo" at bounding box center [763, 365] width 32 height 20
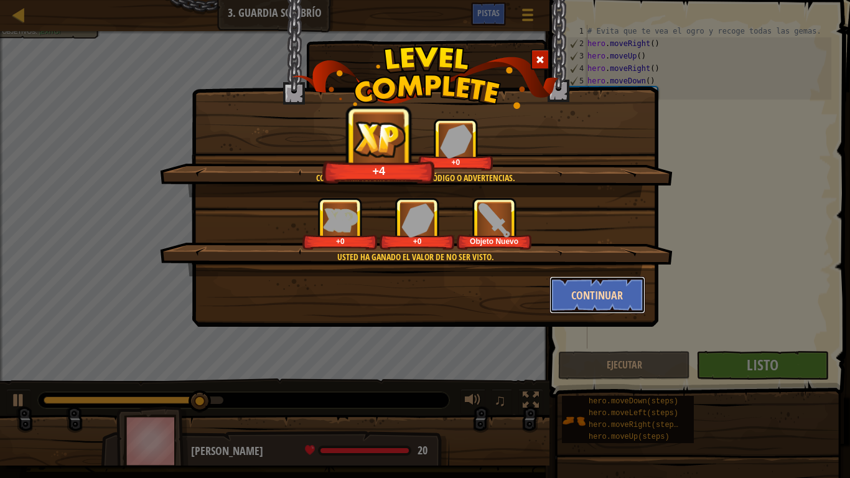
click at [617, 304] on button "Continuar" at bounding box center [598, 294] width 96 height 37
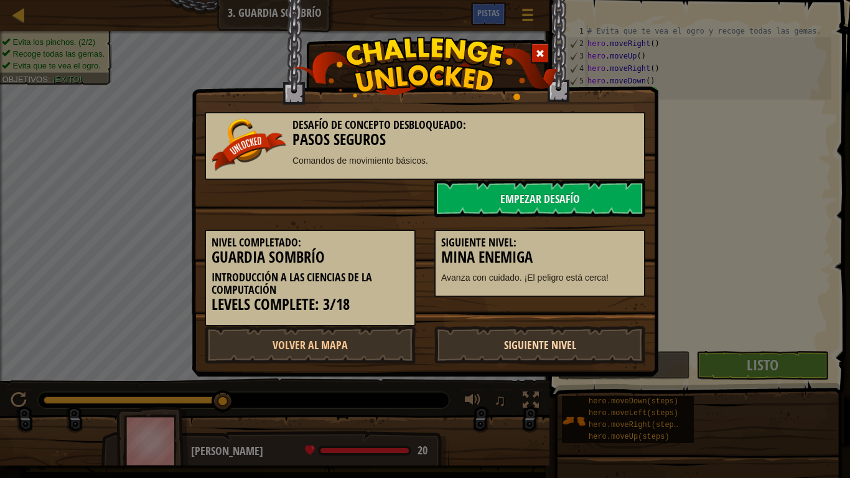
click at [628, 342] on link "Siguiente Nivel" at bounding box center [539, 344] width 211 height 37
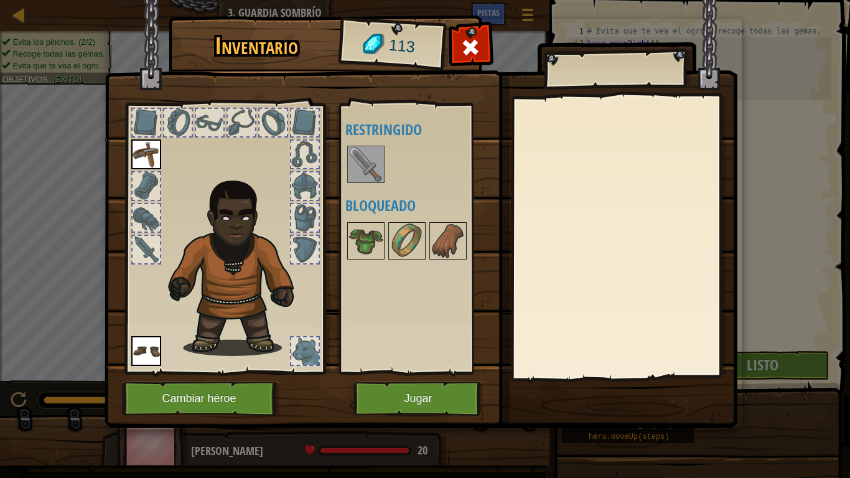
click at [370, 176] on img at bounding box center [366, 164] width 35 height 35
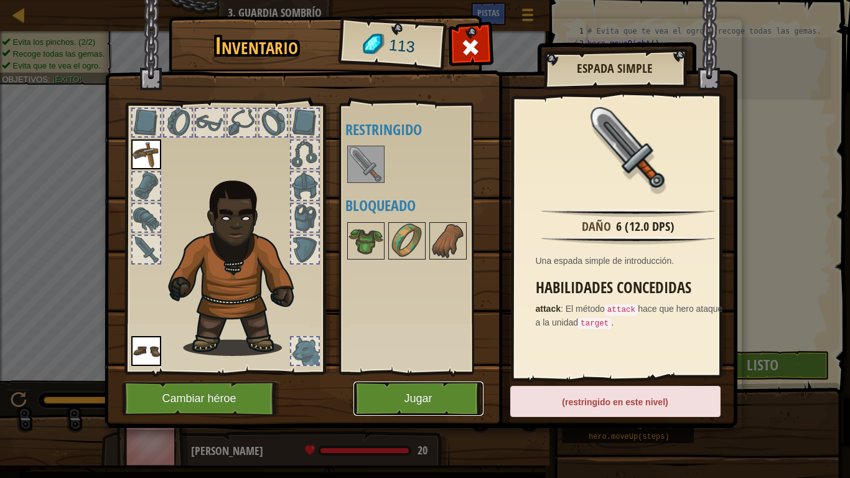
click at [434, 398] on button "Jugar" at bounding box center [419, 399] width 130 height 34
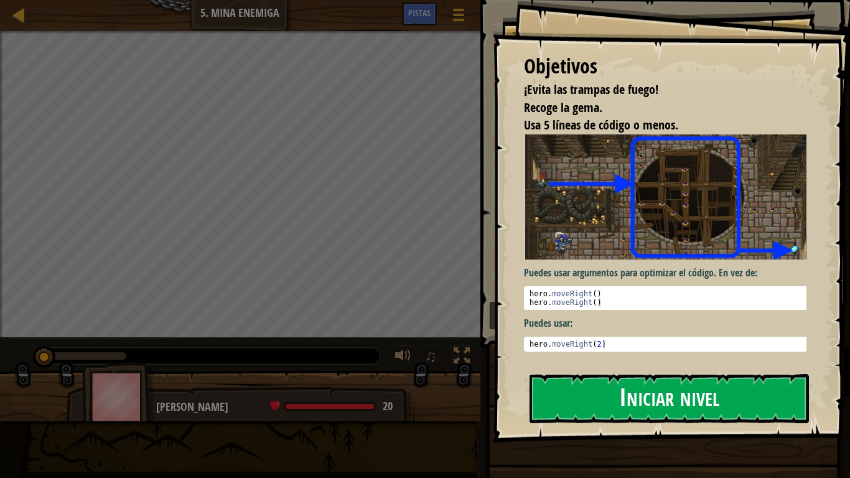
click at [636, 398] on button "Iniciar nivel" at bounding box center [669, 398] width 279 height 49
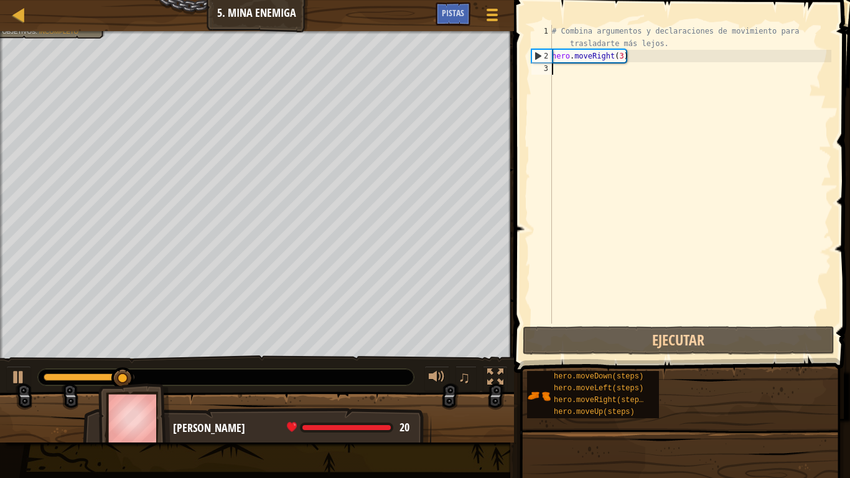
scroll to position [6, 0]
type textarea "mo"
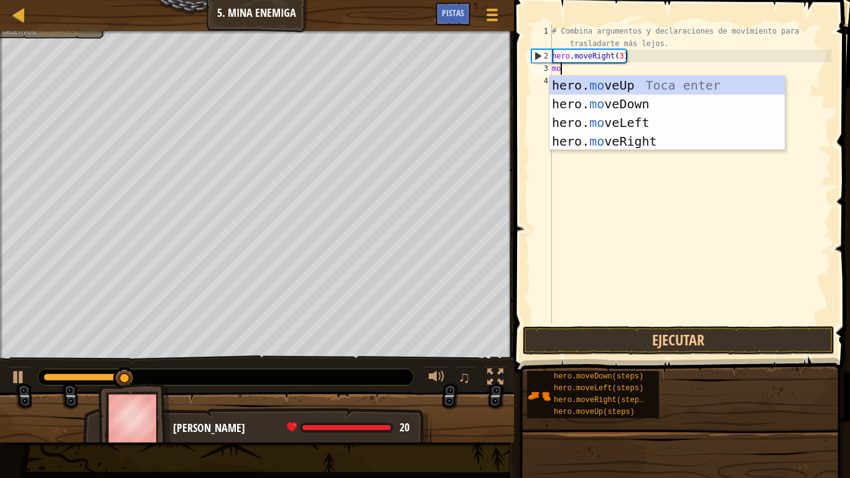
scroll to position [6, 1]
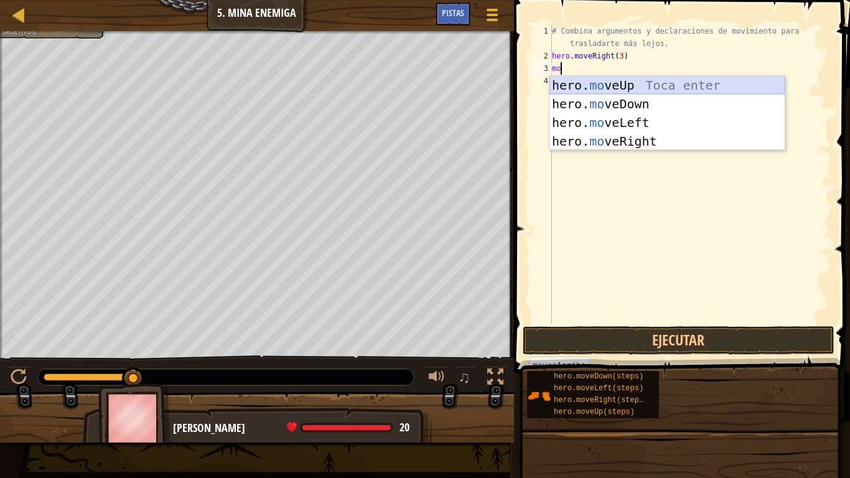
click at [700, 87] on div "hero. mo veUp Toca enter hero. mo veDown Toca enter hero. mo veLeft Toca enter …" at bounding box center [667, 132] width 235 height 112
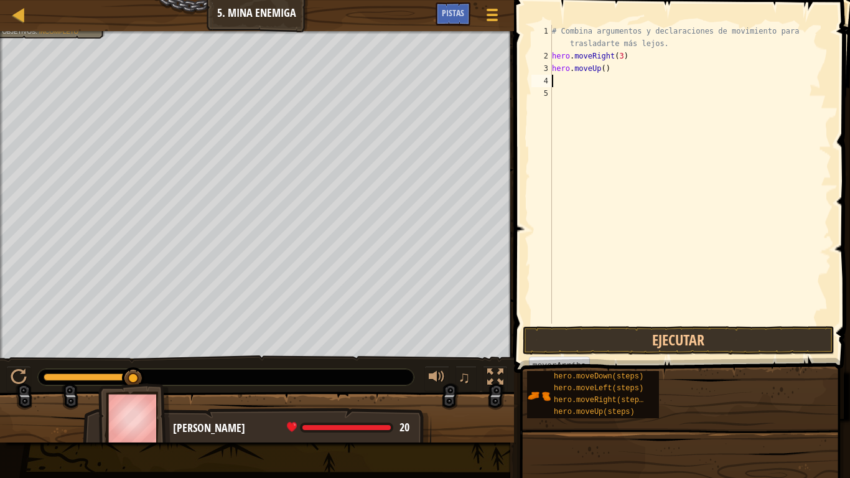
scroll to position [6, 0]
click at [703, 345] on button "Ejecutar" at bounding box center [679, 340] width 312 height 29
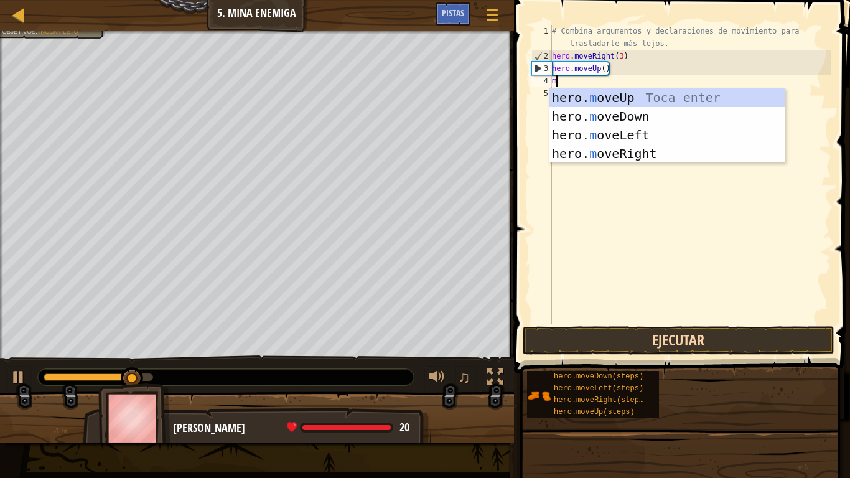
type textarea "mo"
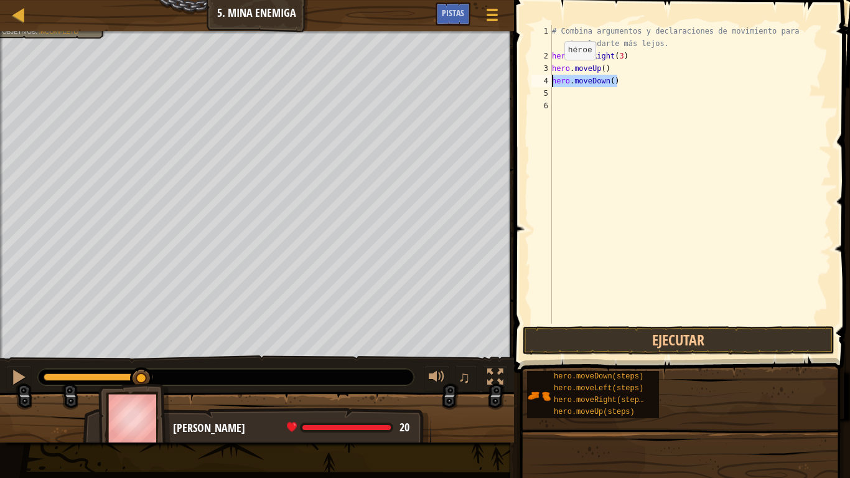
drag, startPoint x: 617, startPoint y: 80, endPoint x: 551, endPoint y: 78, distance: 66.6
click at [551, 78] on div "1 2 3 4 5 6 # Combina argumentos y declaraciones de movimiento para trasladarte…" at bounding box center [680, 174] width 302 height 299
type textarea "hero.moveDown()"
type textarea "m"
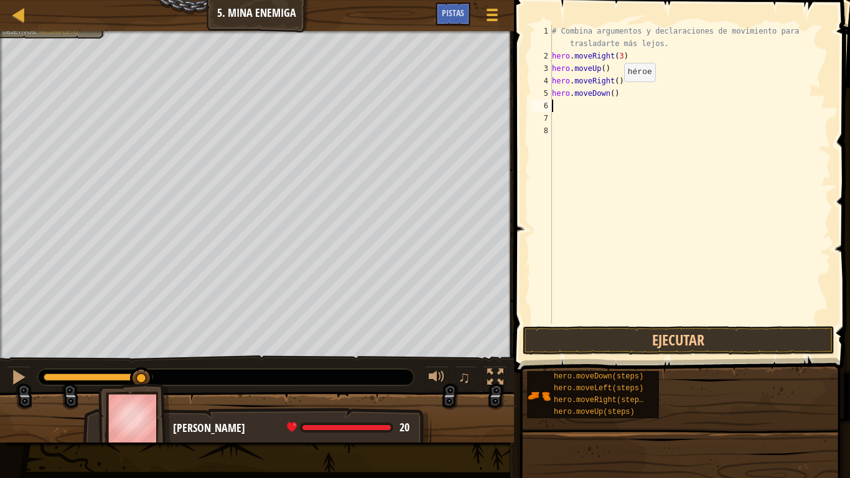
click at [613, 95] on div "# Combina argumentos y declaraciones de movimiento para trasladarte más lejos. …" at bounding box center [691, 193] width 282 height 336
type textarea "hero.moveDown(3)"
click at [673, 335] on button "Ejecutar" at bounding box center [679, 340] width 312 height 29
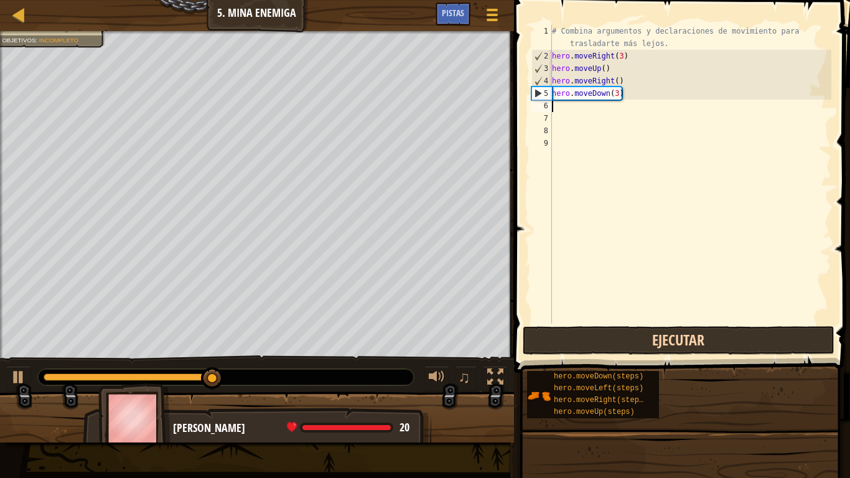
type textarea "m"
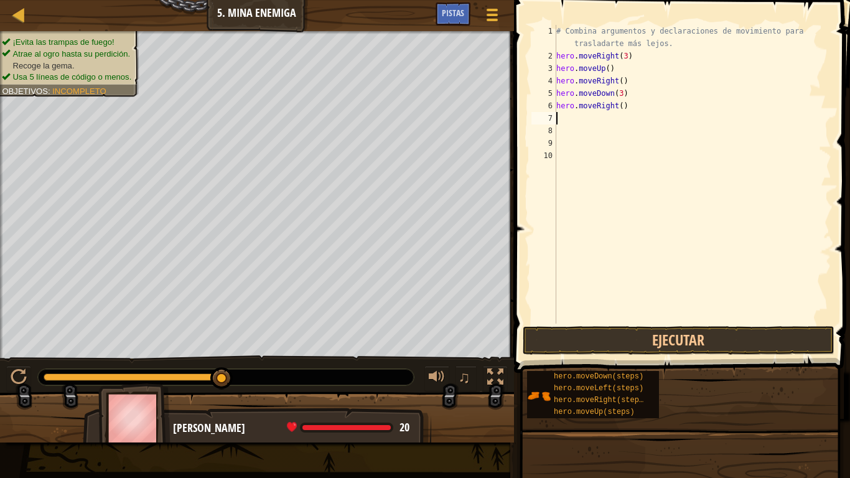
click at [624, 107] on div "# Combina argumentos y declaraciones de movimiento para trasladarte más lejos. …" at bounding box center [693, 193] width 278 height 336
type textarea "hero.moveRight(2)"
click at [695, 344] on button "Ejecutar" at bounding box center [679, 340] width 312 height 29
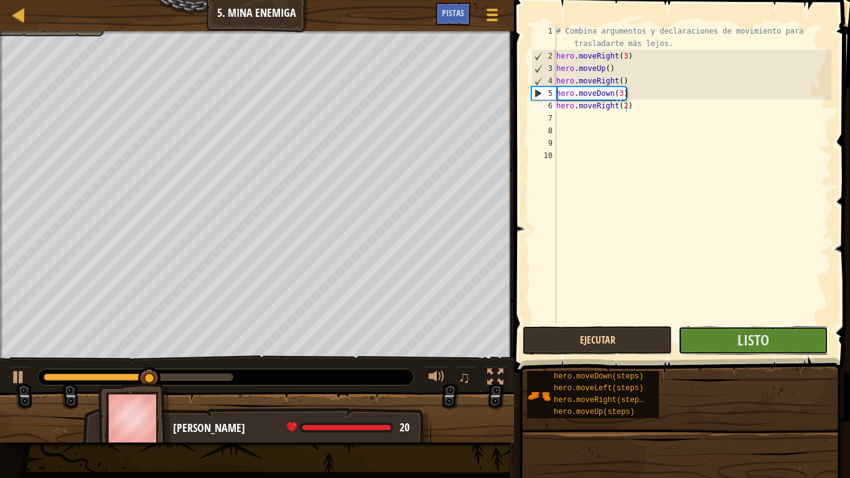
click at [695, 344] on button "Listo" at bounding box center [752, 340] width 149 height 29
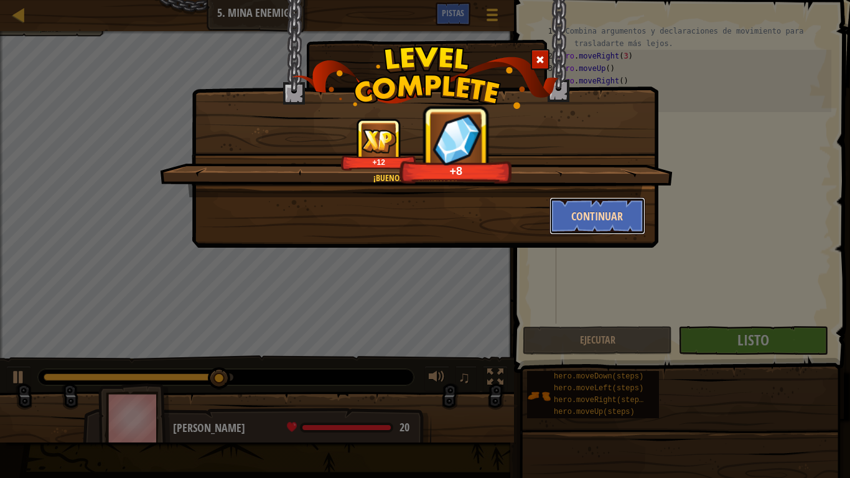
click at [601, 228] on button "Continuar" at bounding box center [598, 215] width 96 height 37
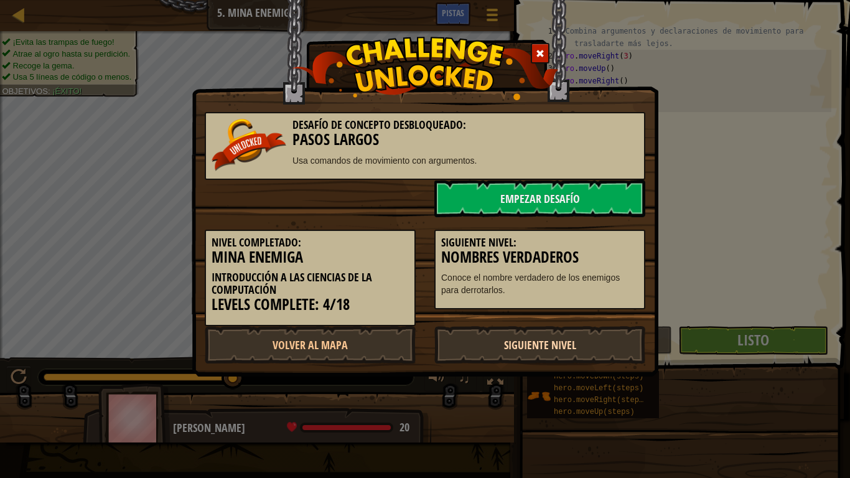
click at [557, 343] on link "Siguiente Nivel" at bounding box center [539, 344] width 211 height 37
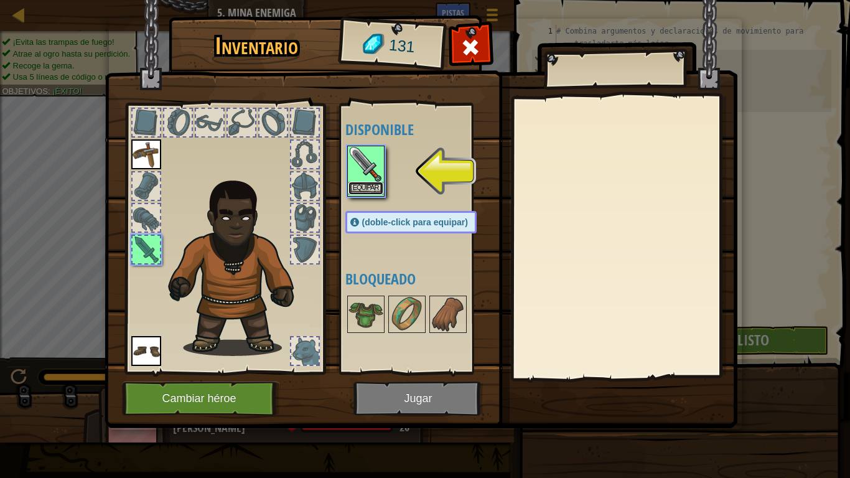
click at [372, 187] on button "Equipar" at bounding box center [366, 188] width 35 height 13
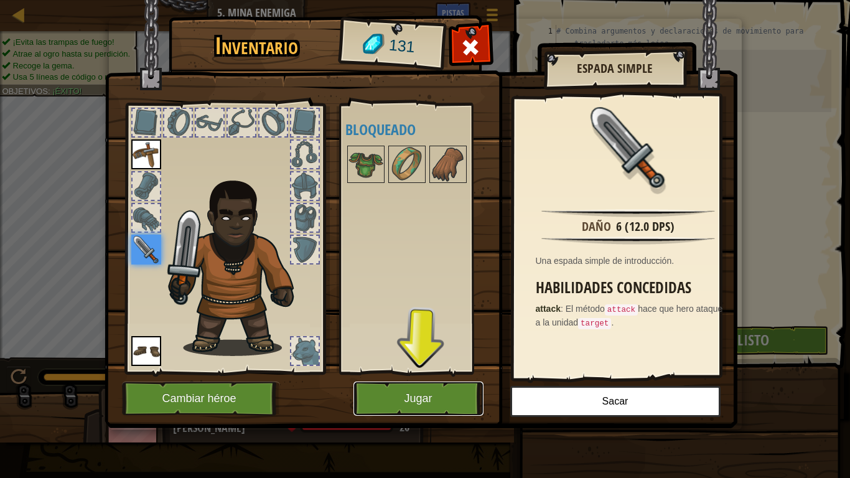
click at [448, 396] on button "Jugar" at bounding box center [419, 399] width 130 height 34
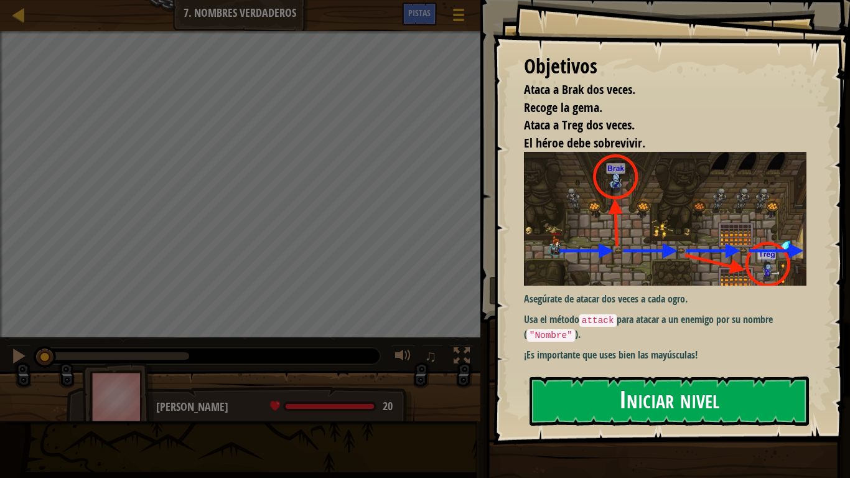
click at [614, 396] on button "Iniciar nivel" at bounding box center [669, 401] width 279 height 49
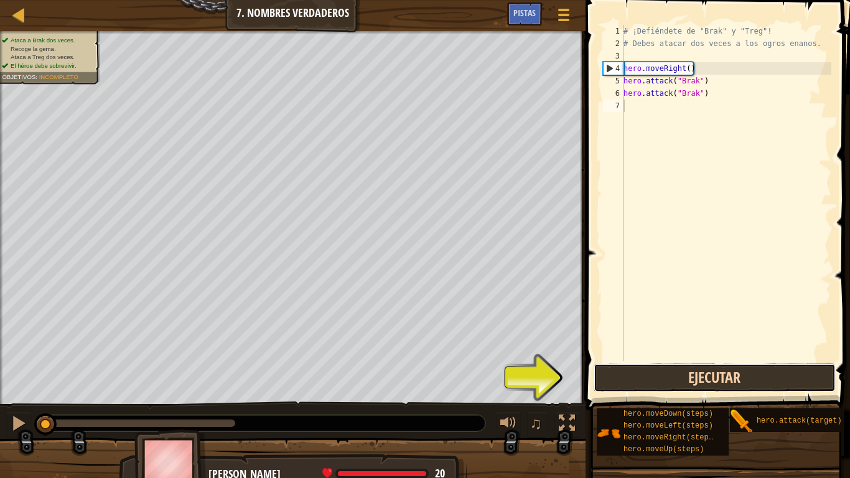
click at [685, 380] on button "Ejecutar" at bounding box center [715, 377] width 242 height 29
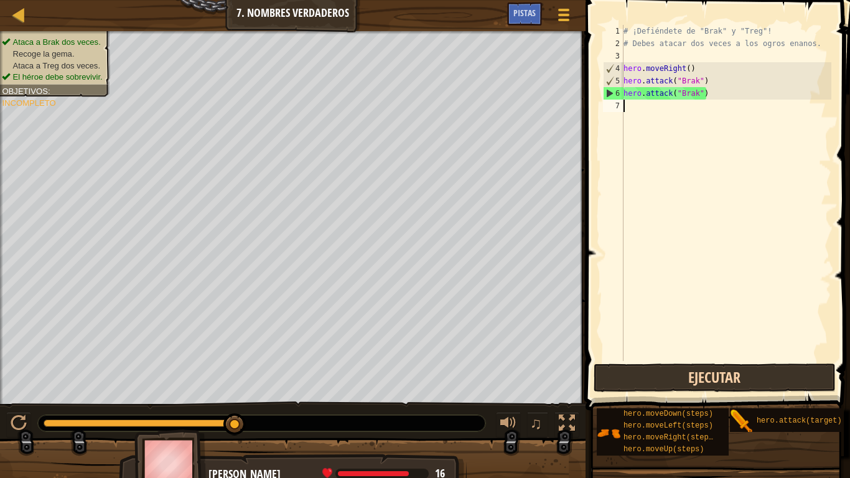
type textarea "m"
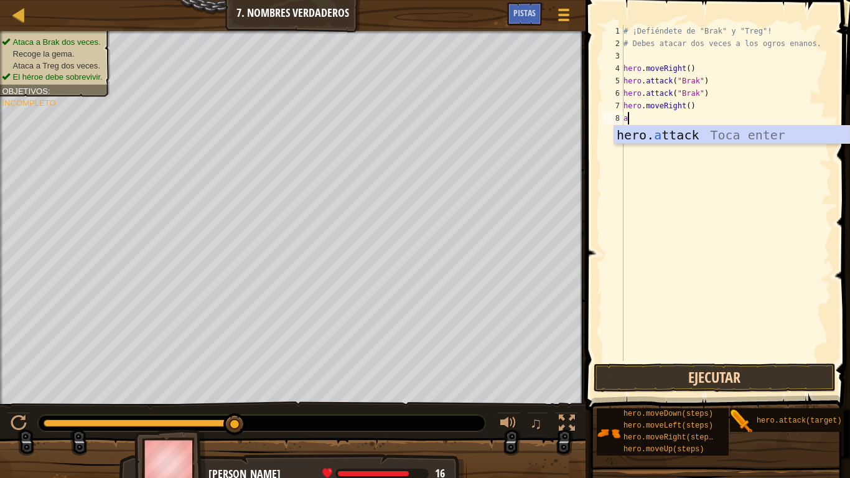
scroll to position [6, 1]
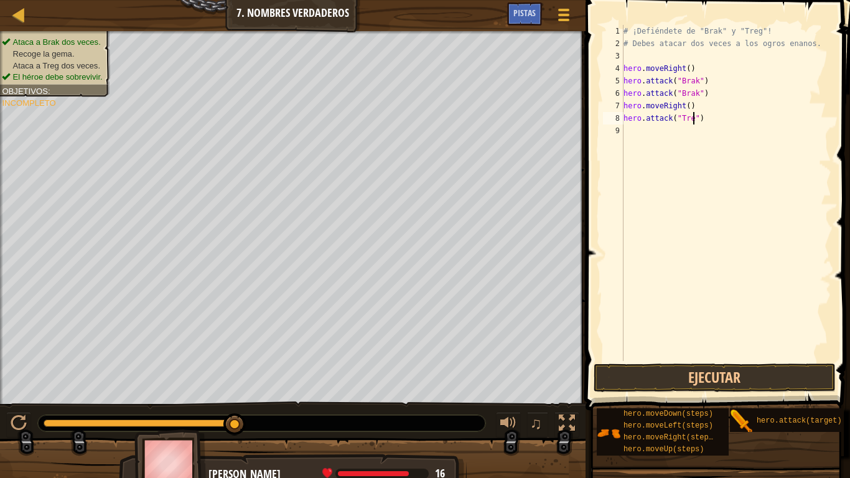
type textarea "hero.attack("Treg")"
drag, startPoint x: 707, startPoint y: 117, endPoint x: 621, endPoint y: 120, distance: 85.9
click at [621, 120] on div "hero.attack("Treg") [PHONE_NUMBER] ¡Defiéndete de "Brak" y "Treg"! # [PERSON_NA…" at bounding box center [716, 193] width 231 height 336
click at [634, 135] on div "# ¡Defiéndete de "Brak" y "Treg"! # [PERSON_NAME] atacar dos veces a los ogros …" at bounding box center [726, 205] width 210 height 361
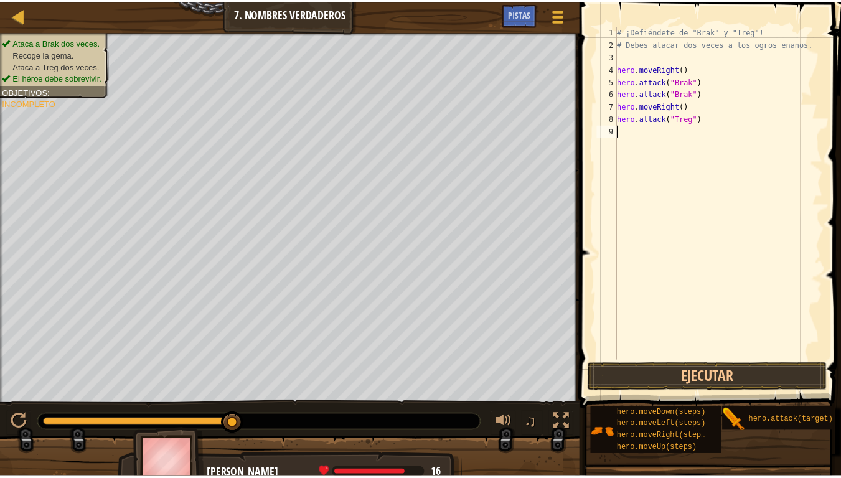
scroll to position [6, 0]
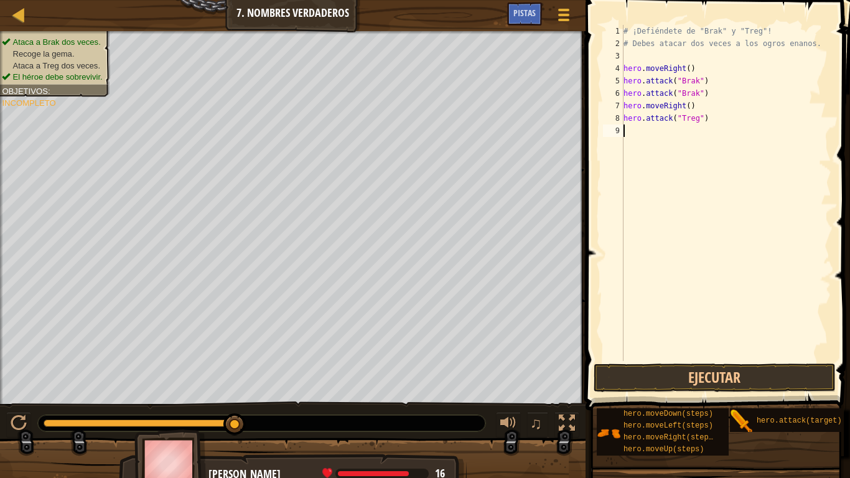
paste textarea "hero.attack("Treg")"
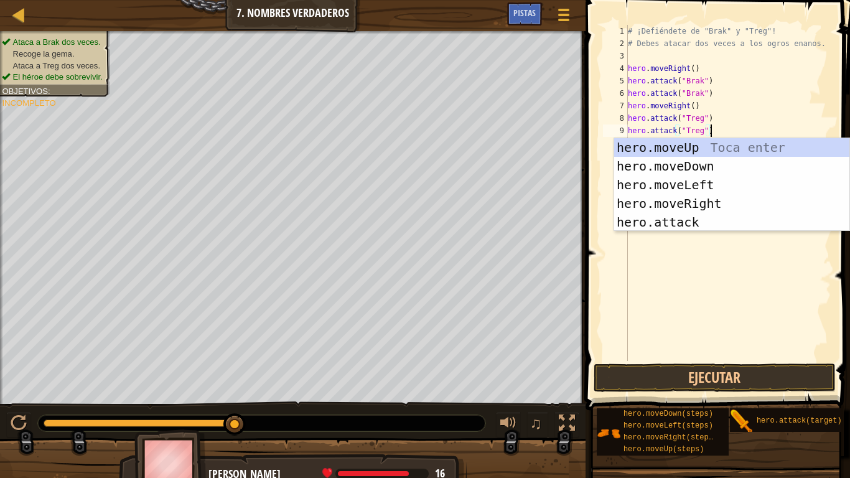
type textarea "hero.attack("Treg")"
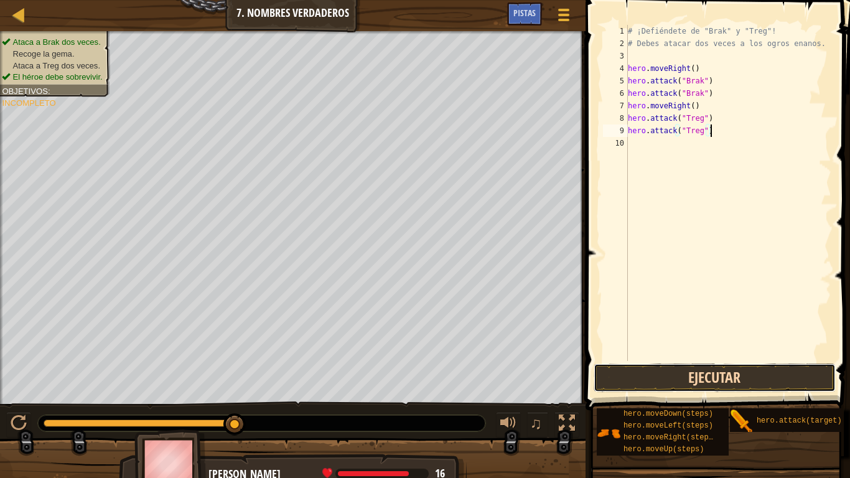
click at [762, 369] on button "Ejecutar" at bounding box center [715, 377] width 242 height 29
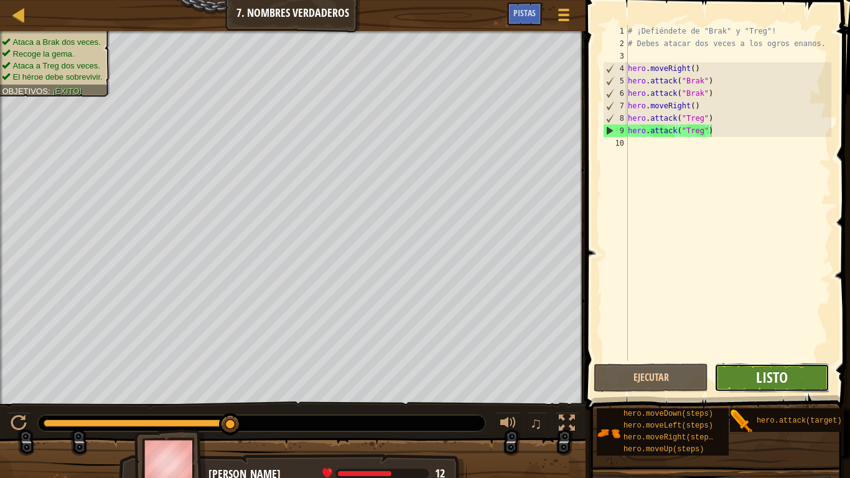
click at [762, 370] on span "Listo" at bounding box center [772, 377] width 32 height 20
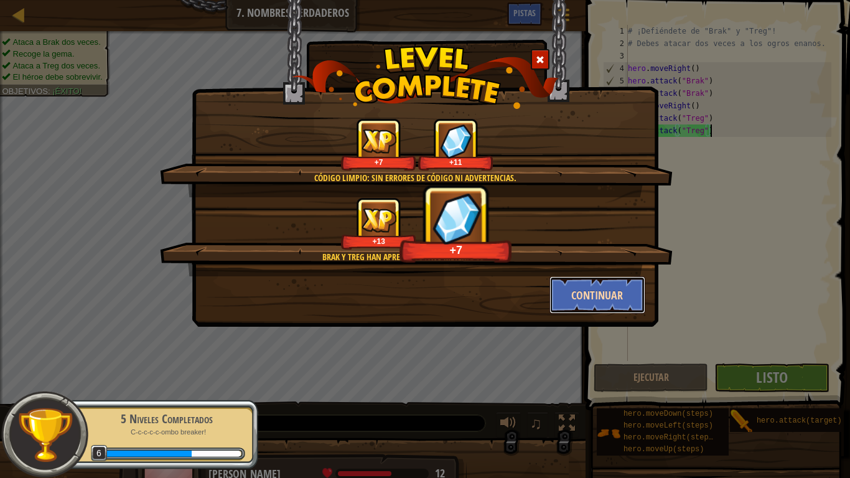
click at [594, 290] on button "Continuar" at bounding box center [598, 294] width 96 height 37
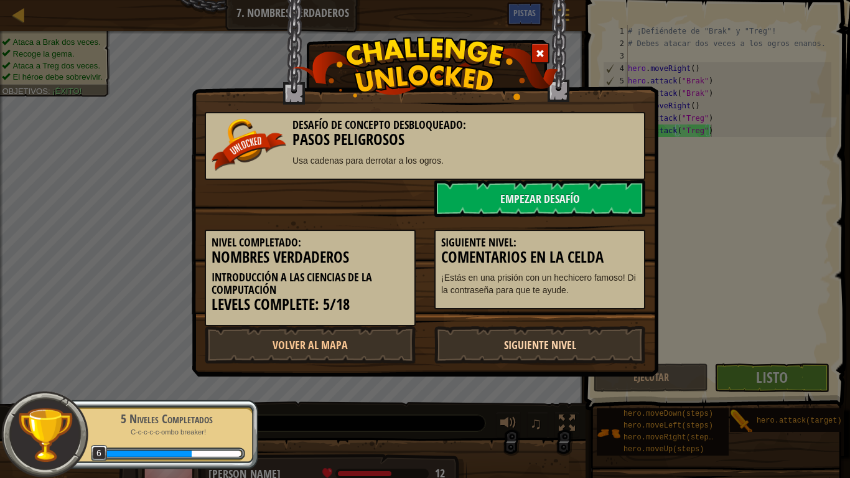
click at [541, 336] on link "Siguiente Nivel" at bounding box center [539, 344] width 211 height 37
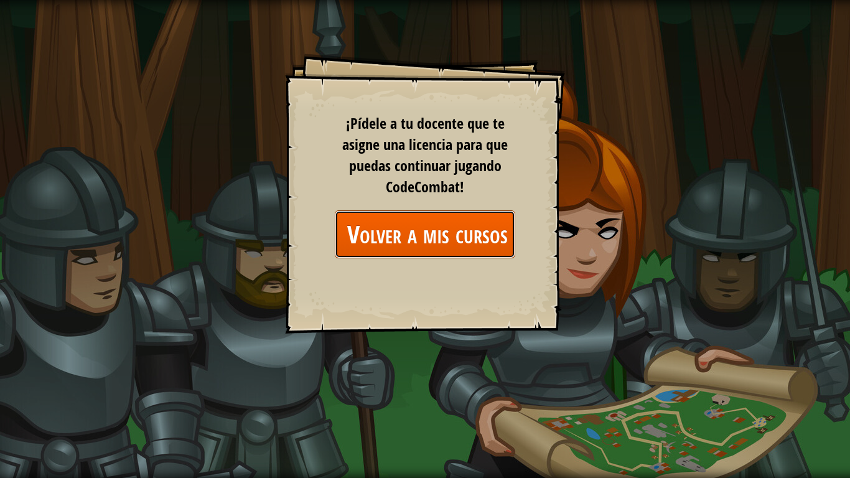
click at [469, 231] on link "Volver a mis cursos" at bounding box center [425, 234] width 180 height 48
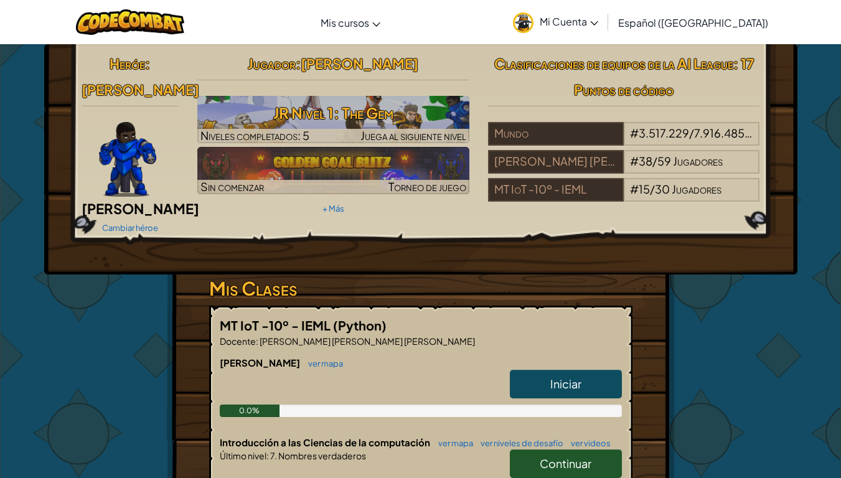
scroll to position [138, 0]
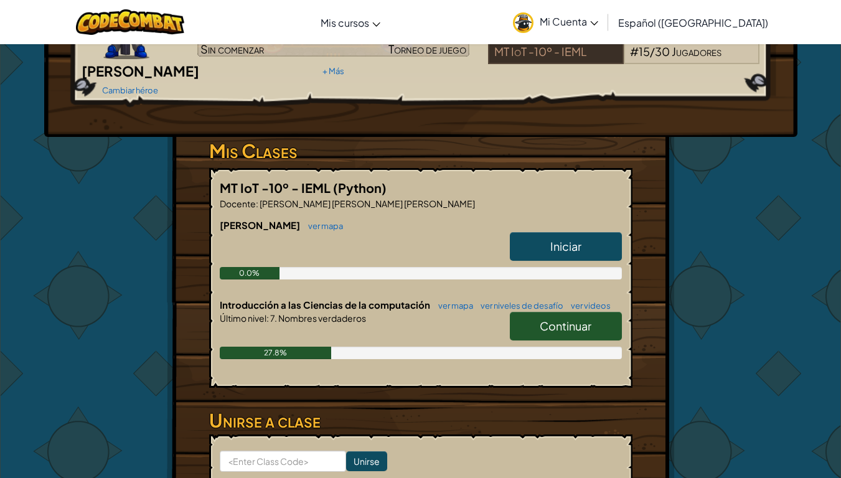
click at [561, 239] on span "Iniciar" at bounding box center [565, 246] width 31 height 14
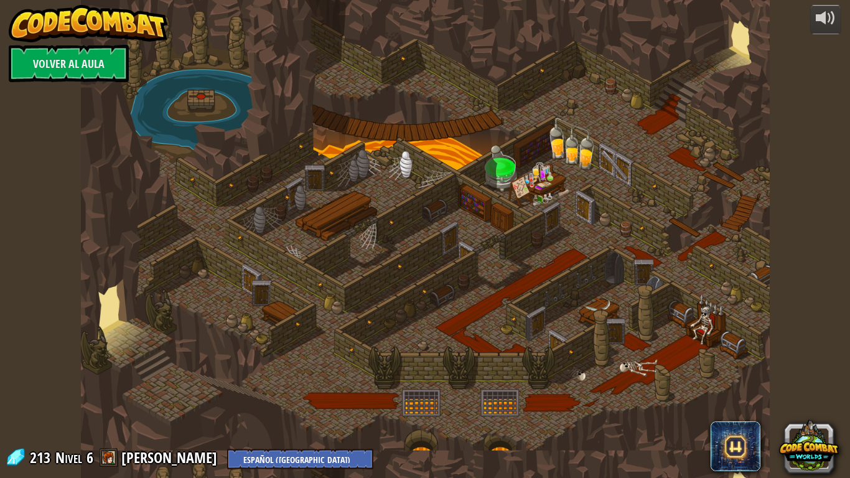
select select "es-419"
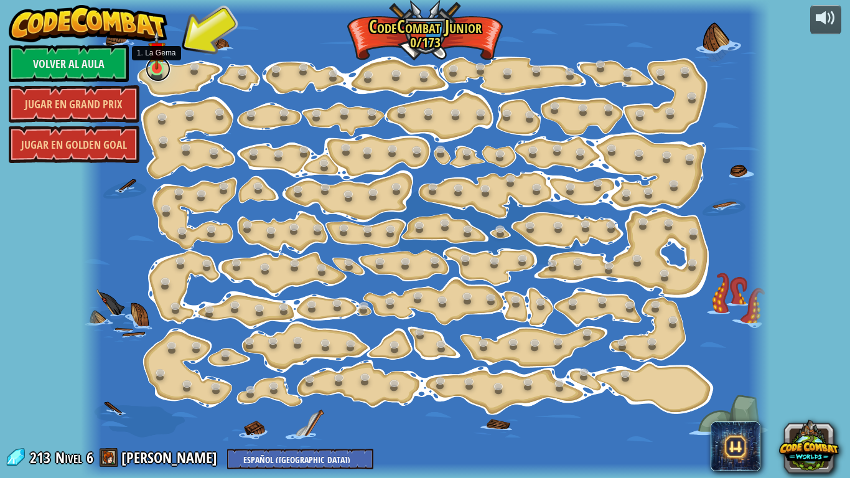
click at [157, 70] on link at bounding box center [158, 69] width 25 height 25
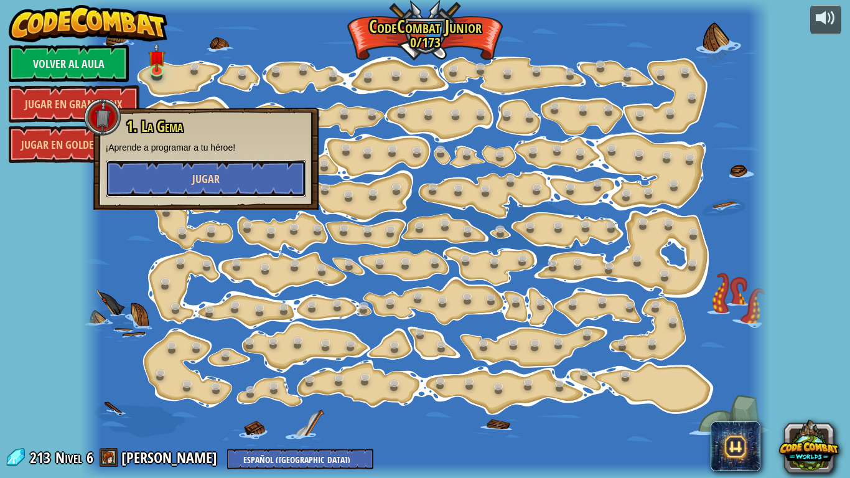
click at [230, 180] on button "Jugar" at bounding box center [206, 178] width 200 height 37
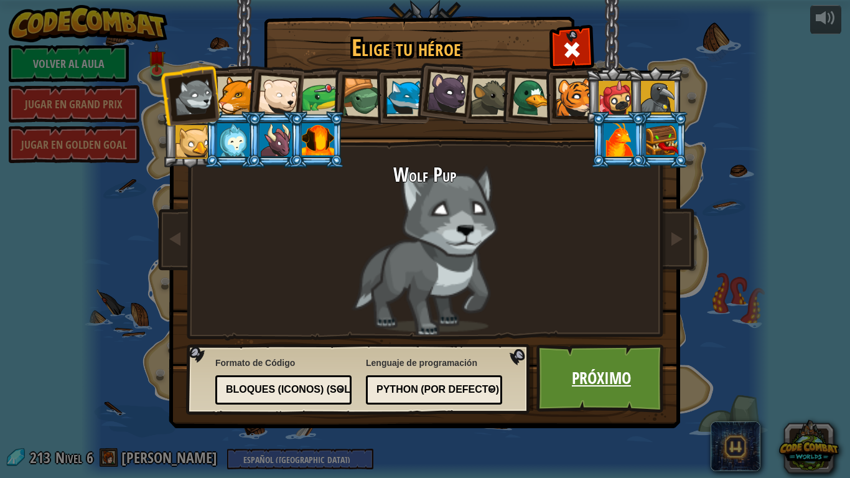
click at [567, 373] on link "Próximo" at bounding box center [602, 378] width 130 height 68
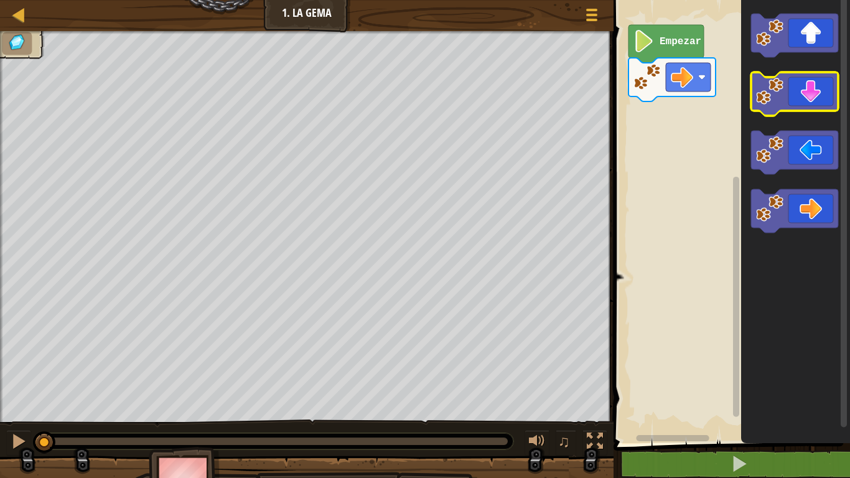
click at [792, 90] on icon "Espacio de trabajo de Blockly" at bounding box center [794, 94] width 87 height 44
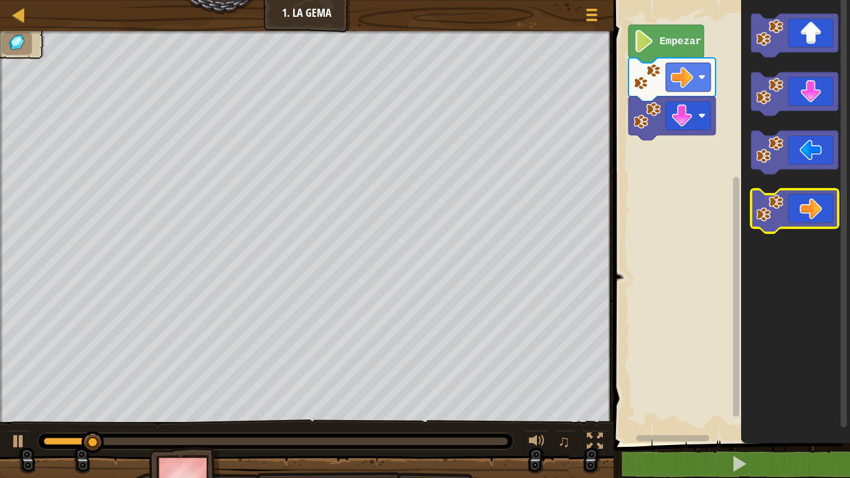
click at [815, 202] on icon "Espacio de trabajo de Blockly" at bounding box center [794, 211] width 87 height 44
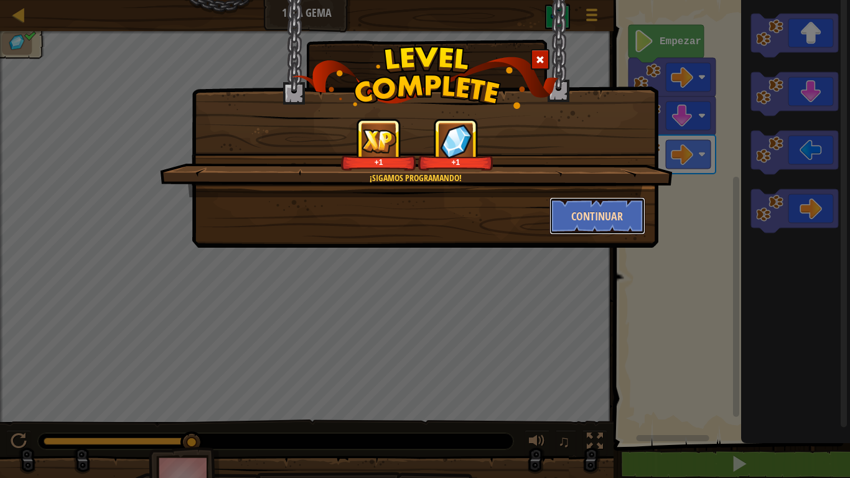
click at [611, 214] on button "Continuar" at bounding box center [598, 215] width 96 height 37
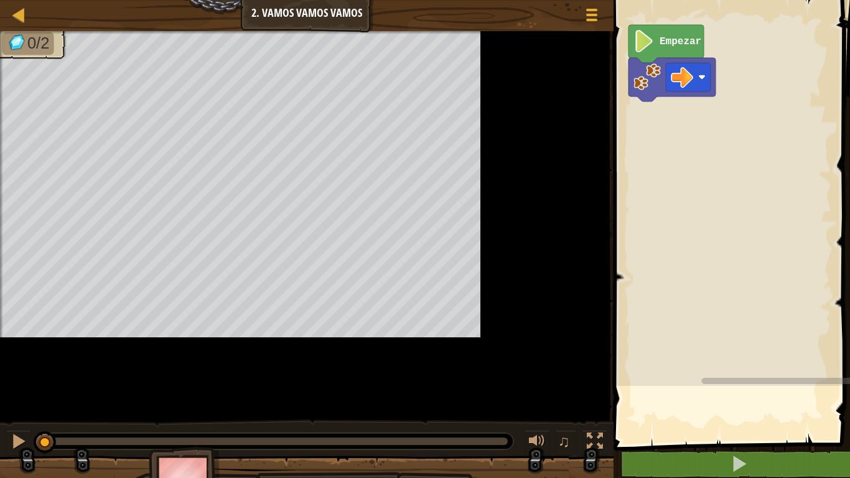
click at [10, 11] on div "Mapa Júnior 2. Vamos vamos vamos Menú del Juego" at bounding box center [307, 15] width 614 height 31
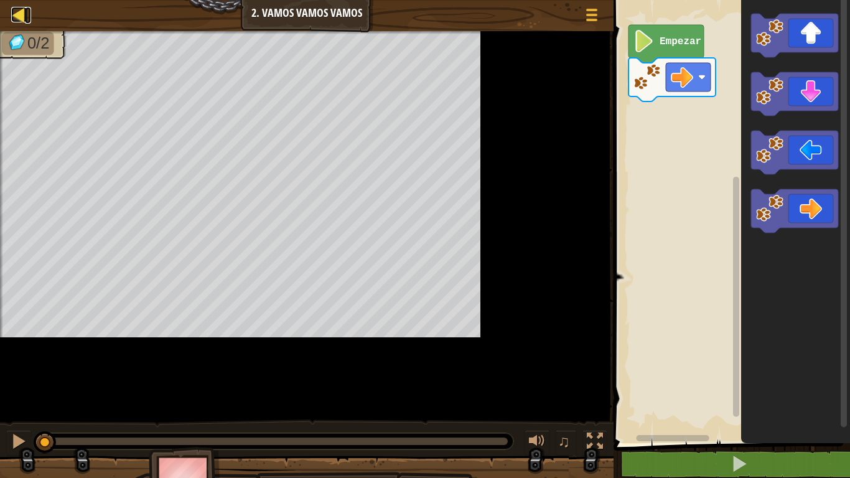
click at [15, 14] on div at bounding box center [19, 15] width 16 height 16
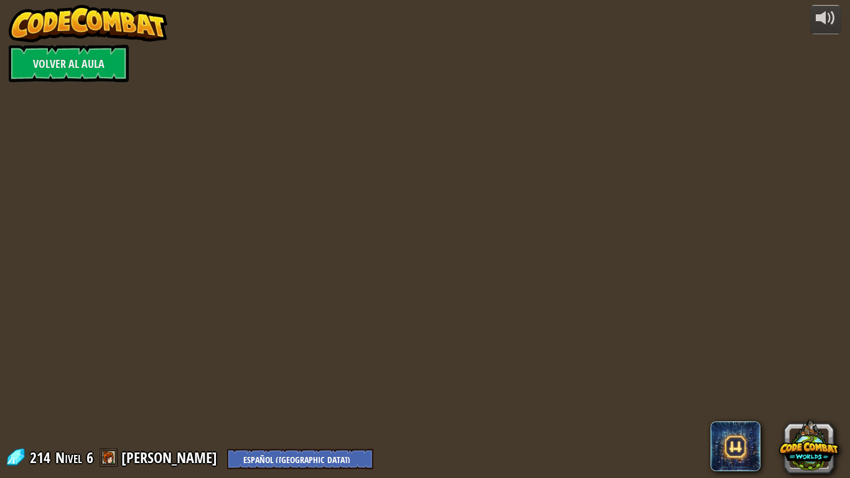
select select "es-419"
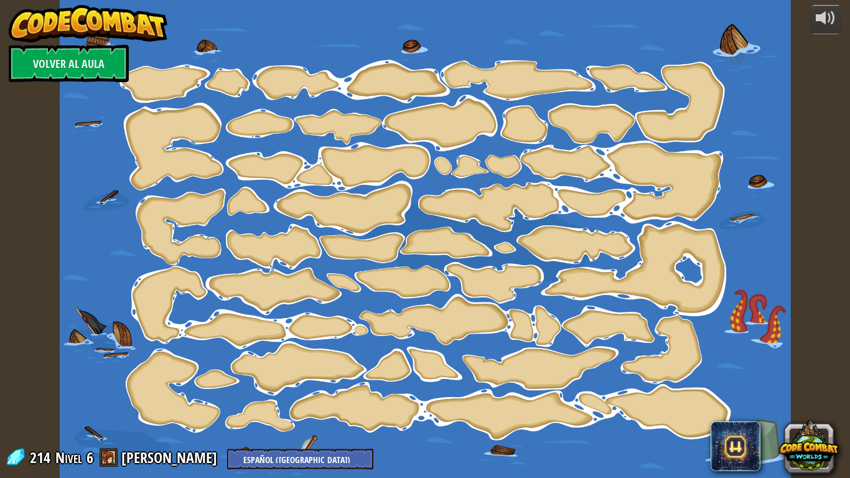
select select "es-419"
click at [98, 65] on link "Volver al aula" at bounding box center [69, 63] width 120 height 37
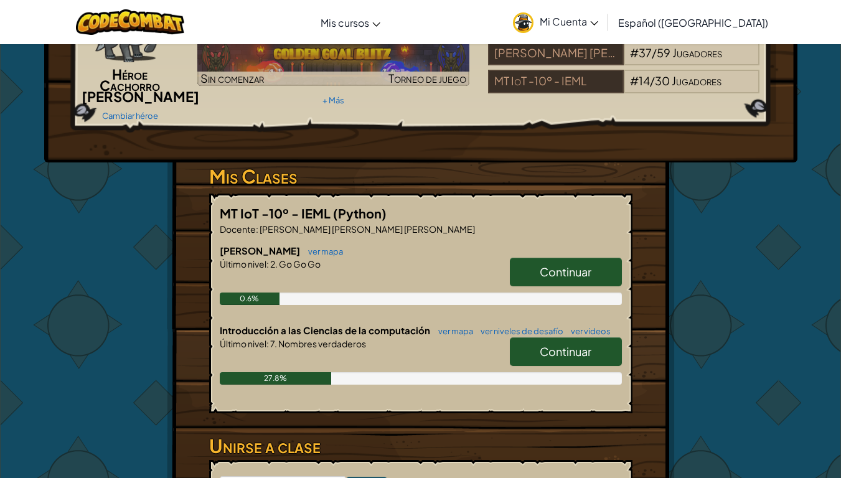
scroll to position [115, 0]
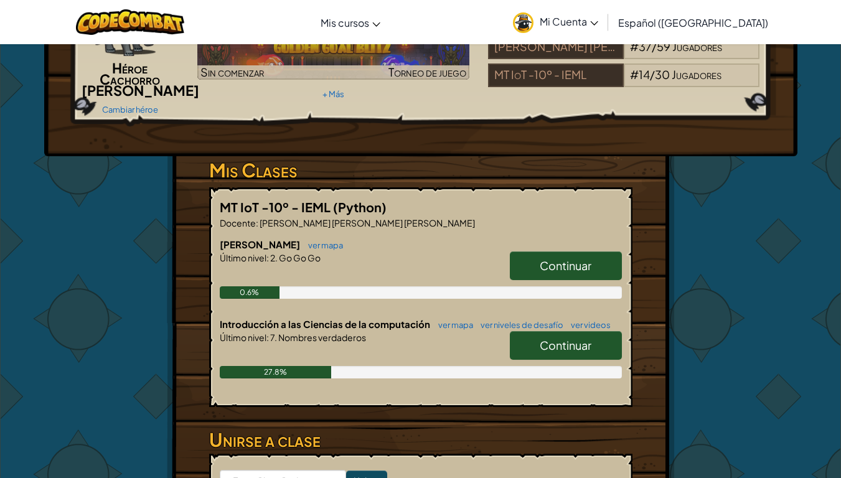
click at [538, 280] on link "Continuar" at bounding box center [566, 265] width 112 height 29
select select "es-419"
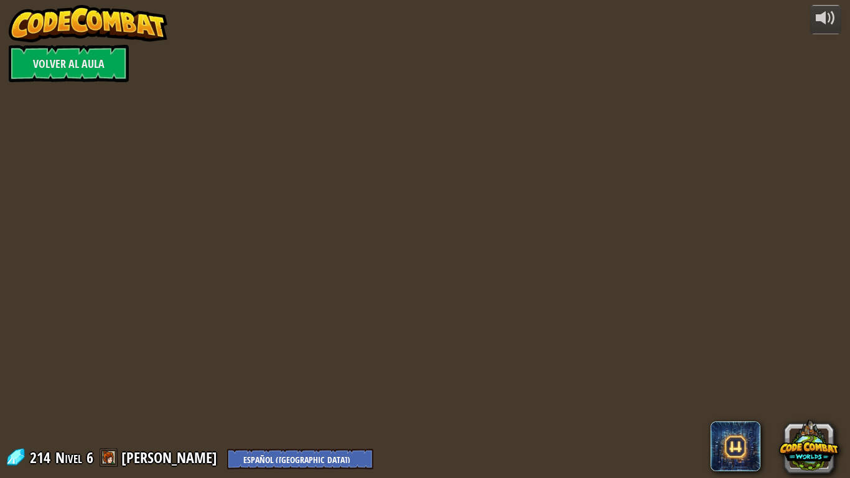
select select "es-419"
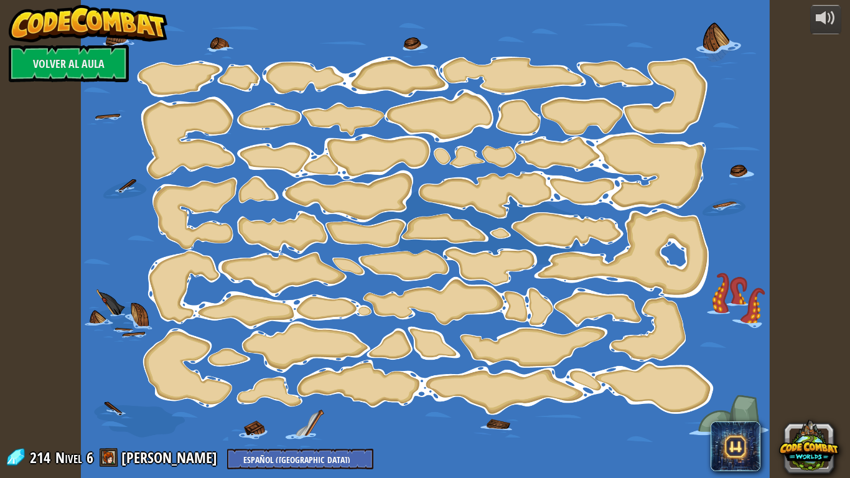
select select "es-419"
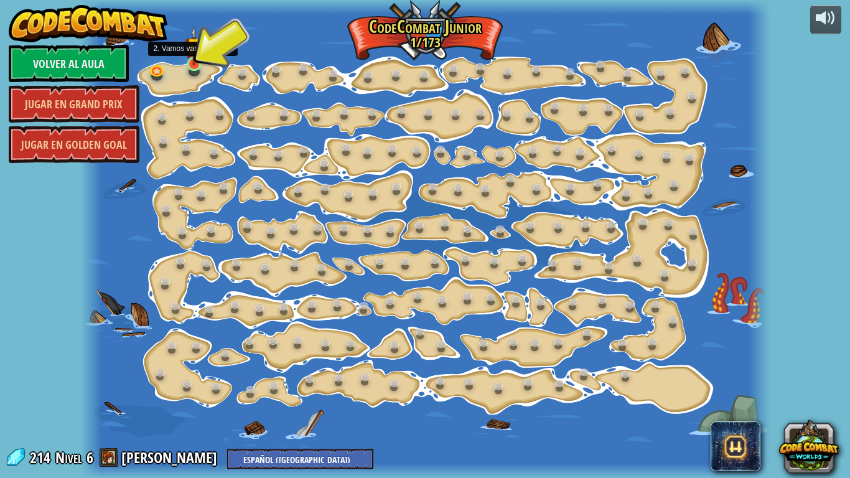
click at [189, 62] on img at bounding box center [193, 45] width 17 height 39
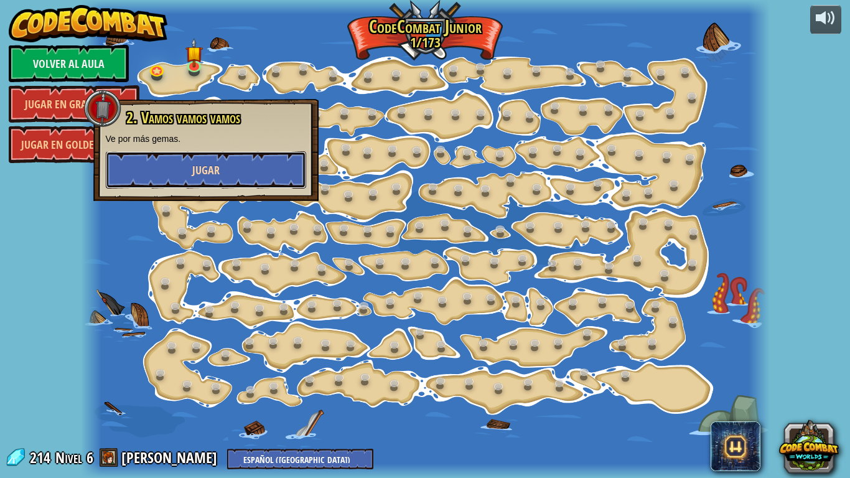
click at [208, 171] on span "Jugar" at bounding box center [205, 170] width 27 height 16
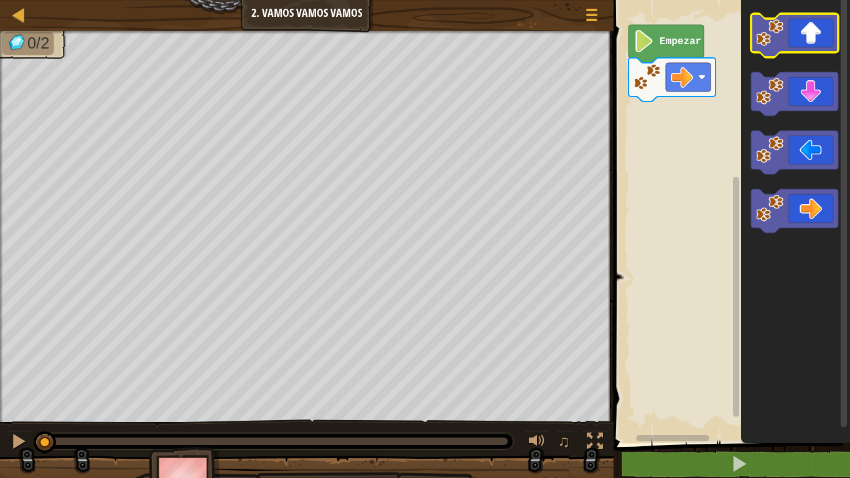
click at [806, 33] on icon "Espacio de trabajo de Blockly" at bounding box center [794, 36] width 87 height 44
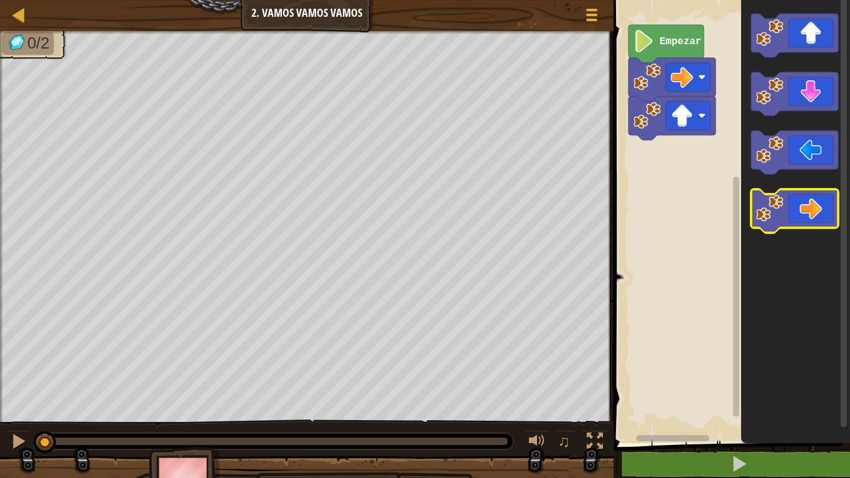
click at [818, 199] on icon "Espacio de trabajo de Blockly" at bounding box center [794, 211] width 87 height 44
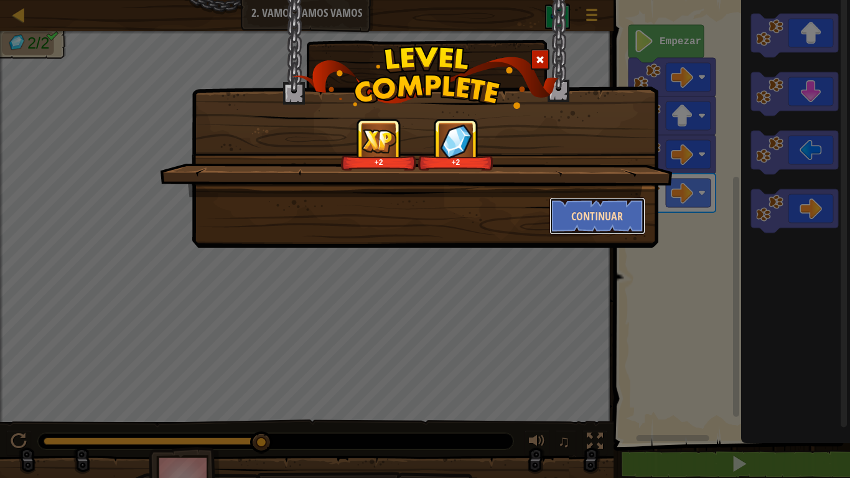
click at [591, 206] on button "Continuar" at bounding box center [598, 215] width 96 height 37
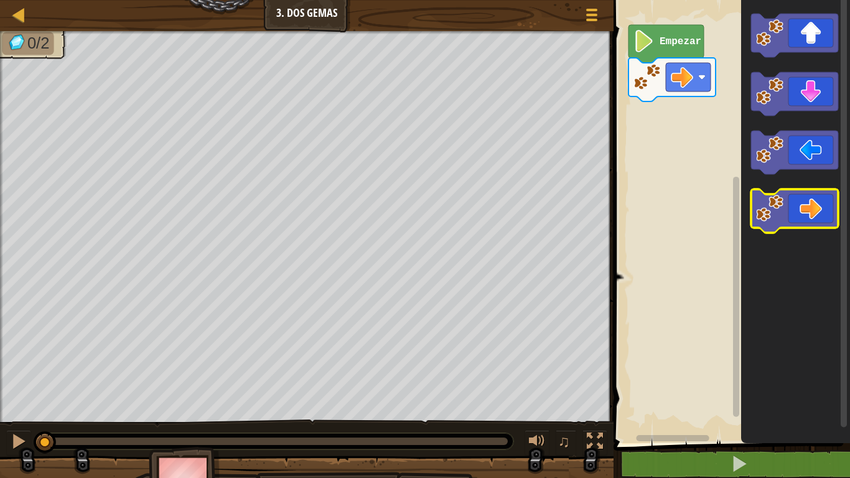
click at [795, 200] on icon "Espacio de trabajo de Blockly" at bounding box center [794, 211] width 87 height 44
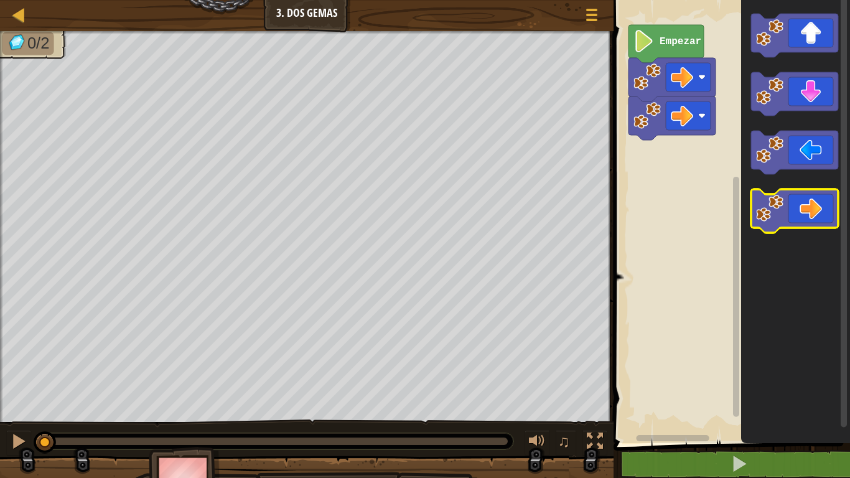
click at [795, 200] on icon "Espacio de trabajo de Blockly" at bounding box center [794, 211] width 87 height 44
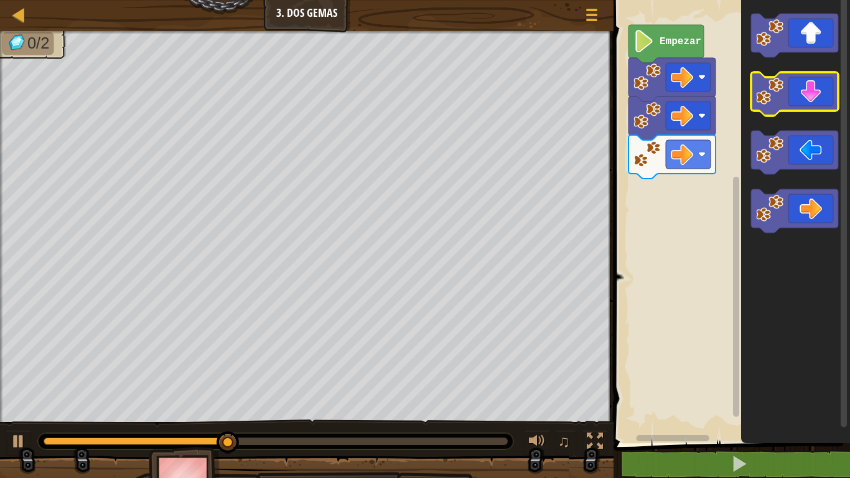
click at [826, 96] on icon "Espacio de trabajo de Blockly" at bounding box center [794, 94] width 87 height 44
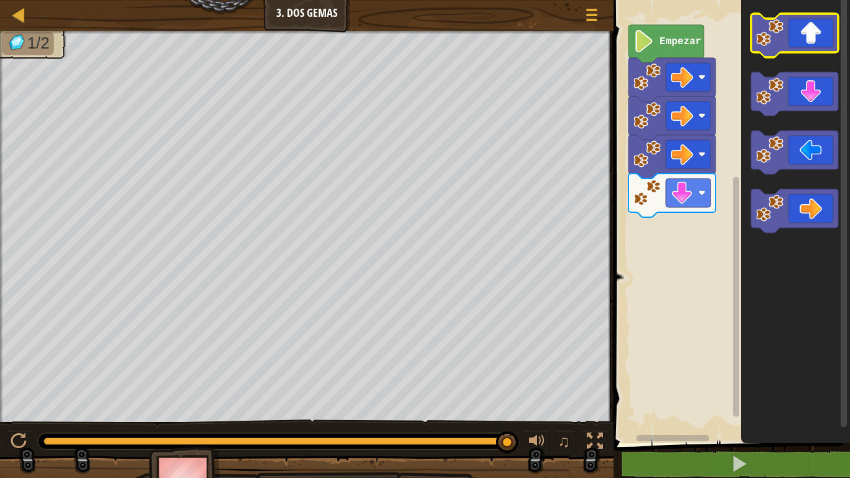
click at [821, 45] on icon "Espacio de trabajo de Blockly" at bounding box center [794, 36] width 87 height 44
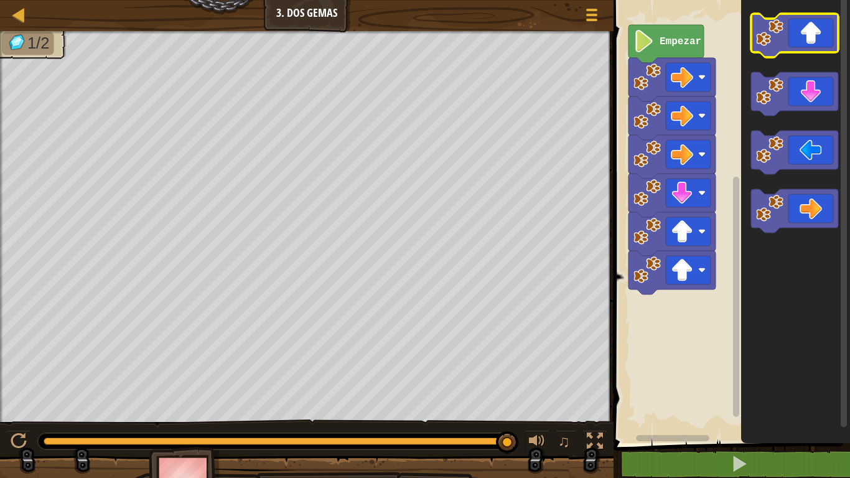
click at [821, 45] on icon "Espacio de trabajo de Blockly" at bounding box center [794, 36] width 87 height 44
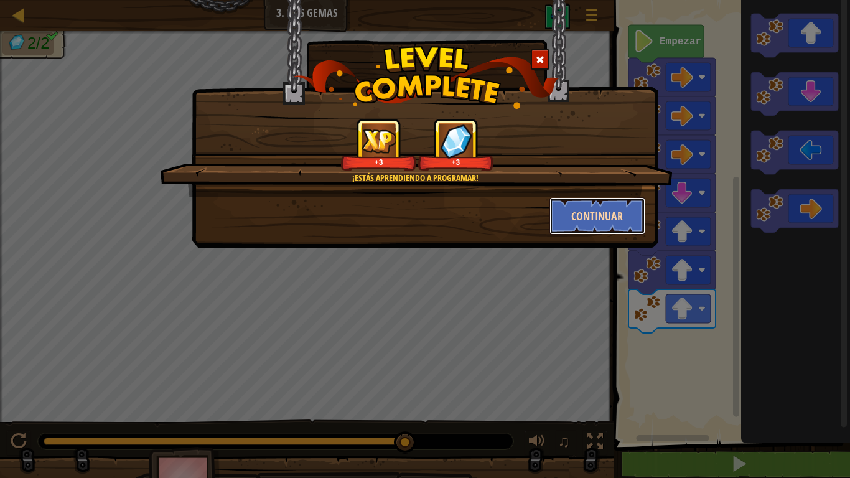
click at [604, 211] on button "Continuar" at bounding box center [598, 215] width 96 height 37
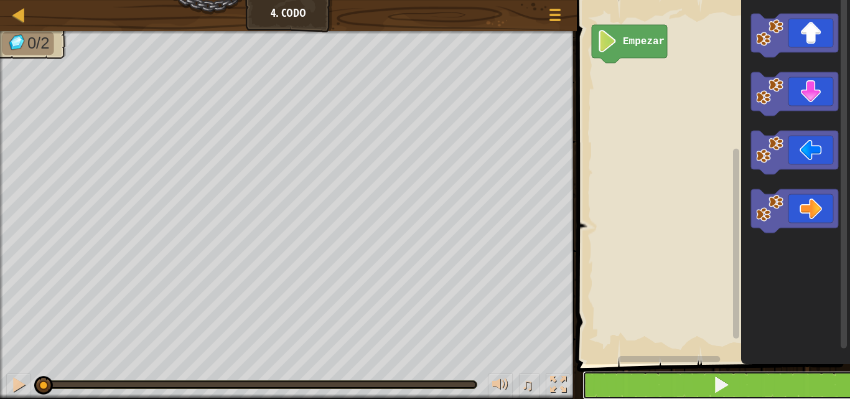
click at [724, 387] on span at bounding box center [721, 384] width 17 height 17
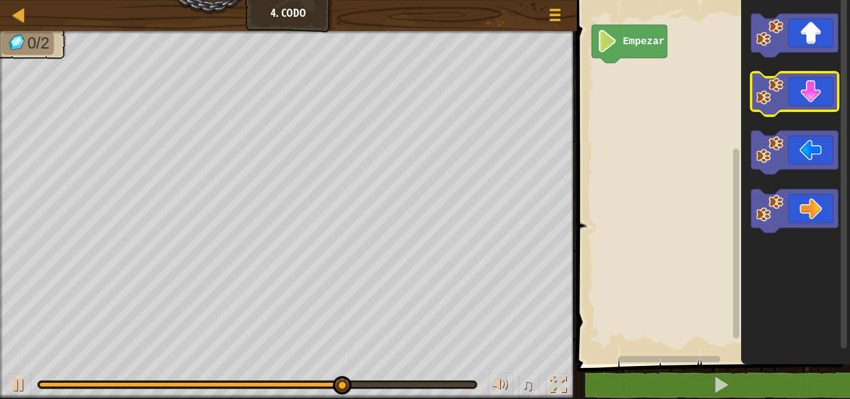
click at [807, 97] on icon "Espacio de trabajo de Blockly" at bounding box center [794, 94] width 87 height 44
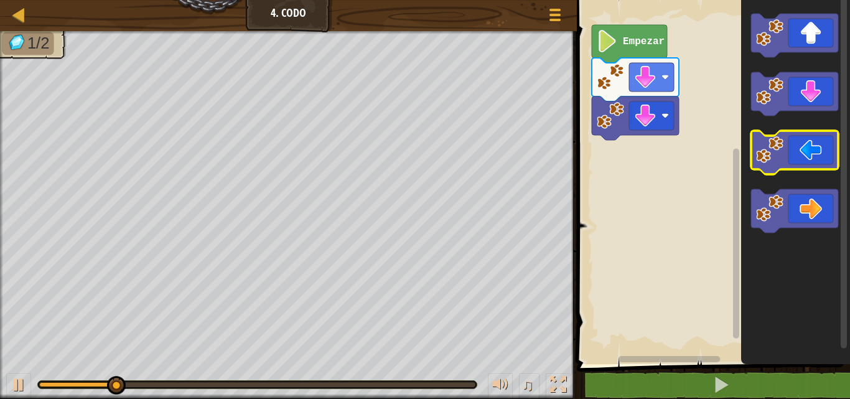
click at [812, 162] on icon "Espacio de trabajo de Blockly" at bounding box center [794, 153] width 87 height 44
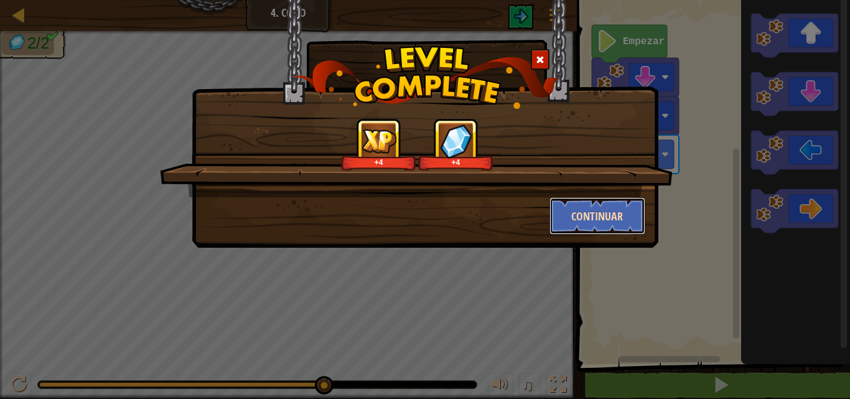
click at [596, 219] on button "Continuar" at bounding box center [598, 215] width 96 height 37
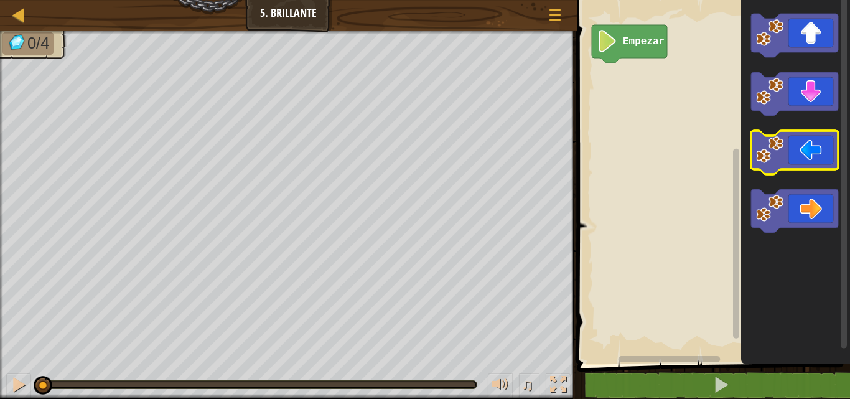
click at [802, 164] on icon "Espacio de trabajo de Blockly" at bounding box center [794, 153] width 87 height 44
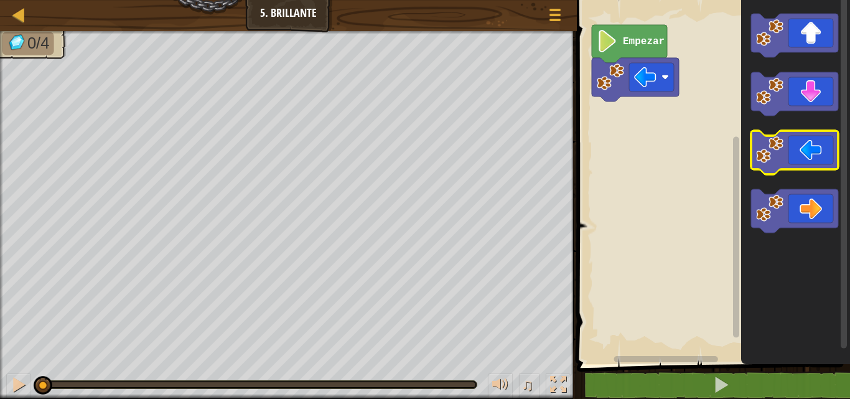
click at [802, 164] on icon "Espacio de trabajo de Blockly" at bounding box center [794, 153] width 87 height 44
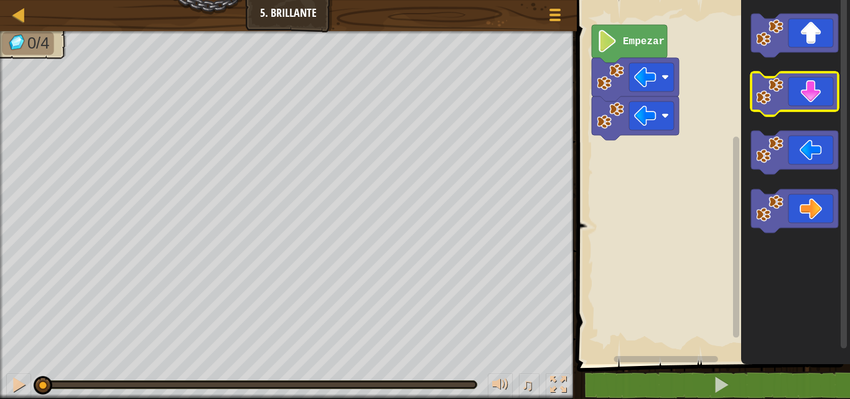
click at [804, 100] on icon "Espacio de trabajo de Blockly" at bounding box center [794, 94] width 87 height 44
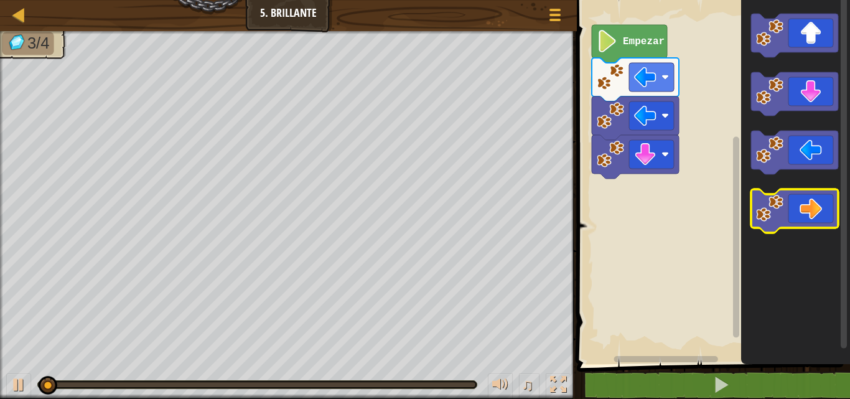
click at [820, 214] on icon "Espacio de trabajo de Blockly" at bounding box center [794, 211] width 87 height 44
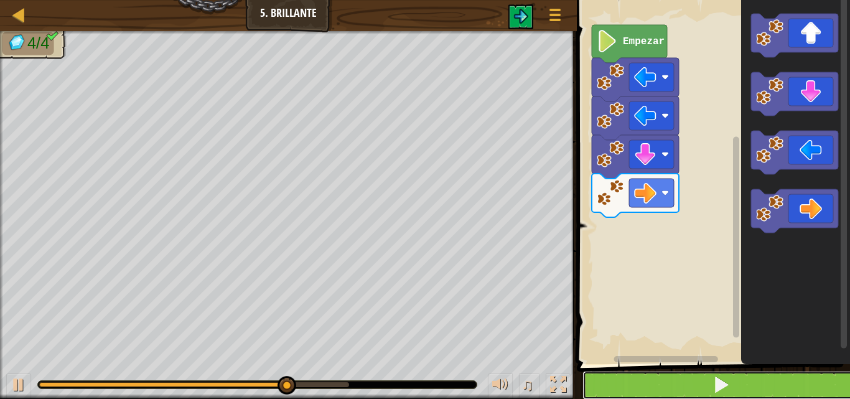
click at [777, 385] on button at bounding box center [721, 385] width 277 height 29
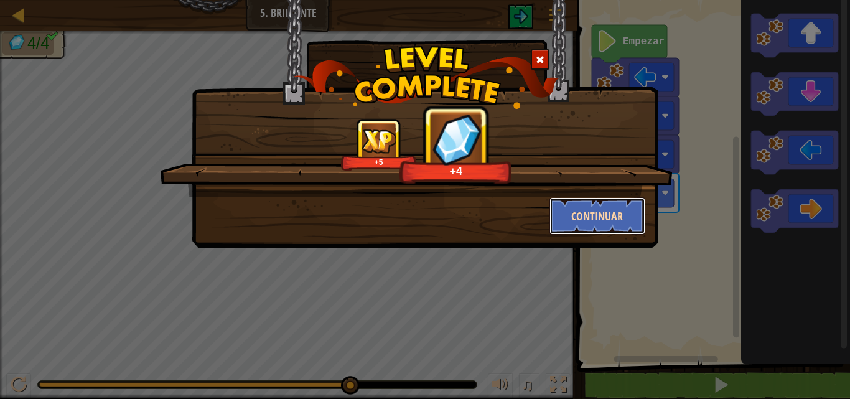
click at [596, 222] on button "Continuar" at bounding box center [598, 215] width 96 height 37
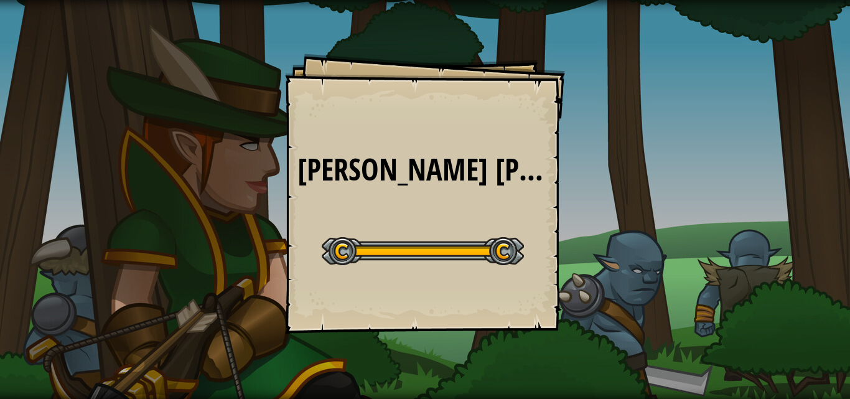
click at [544, 238] on div "[PERSON_NAME] [PERSON_NAME] Goals Start Level Error cargando del servidor Neces…" at bounding box center [425, 199] width 850 height 399
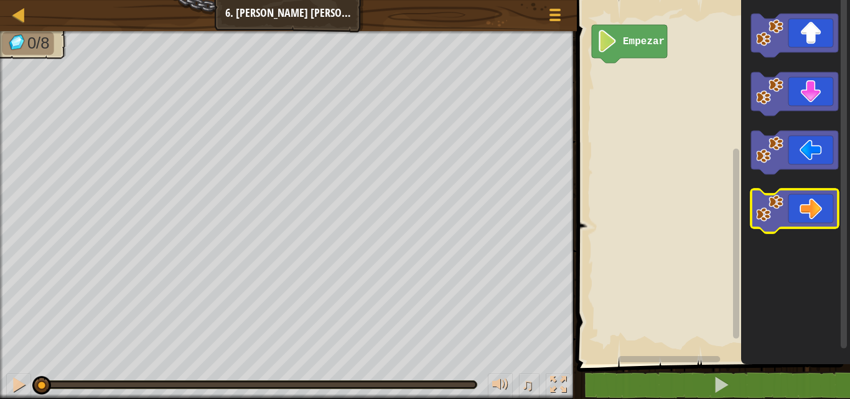
click at [816, 222] on icon "Espacio de trabajo de Blockly" at bounding box center [794, 211] width 87 height 44
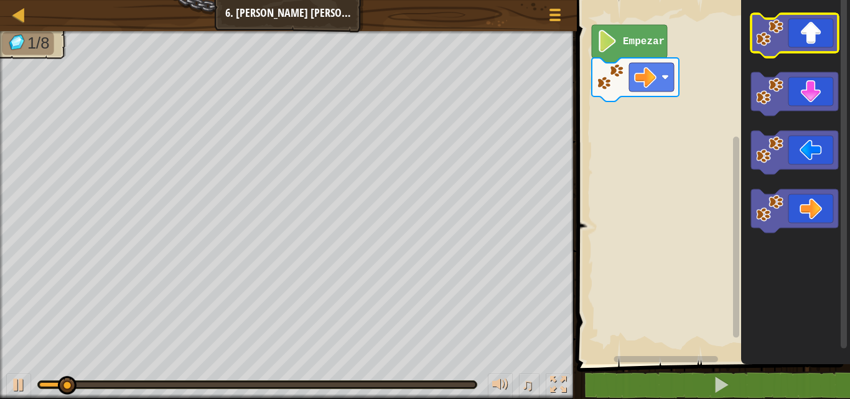
click at [800, 32] on icon "Espacio de trabajo de Blockly" at bounding box center [794, 36] width 87 height 44
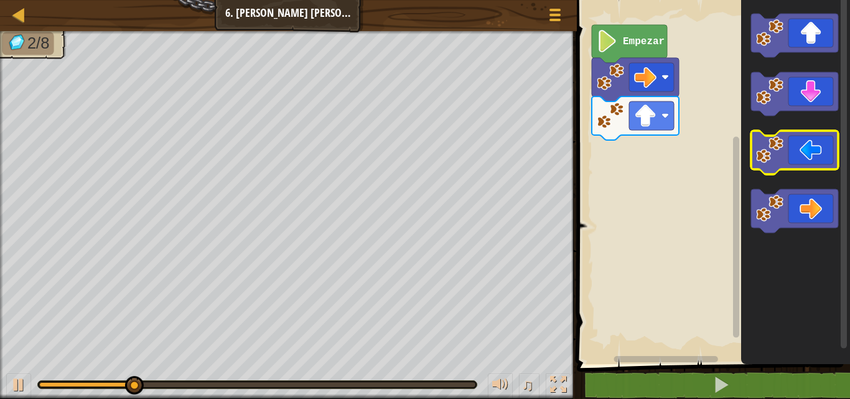
click at [805, 165] on icon "Espacio de trabajo de Blockly" at bounding box center [794, 153] width 87 height 44
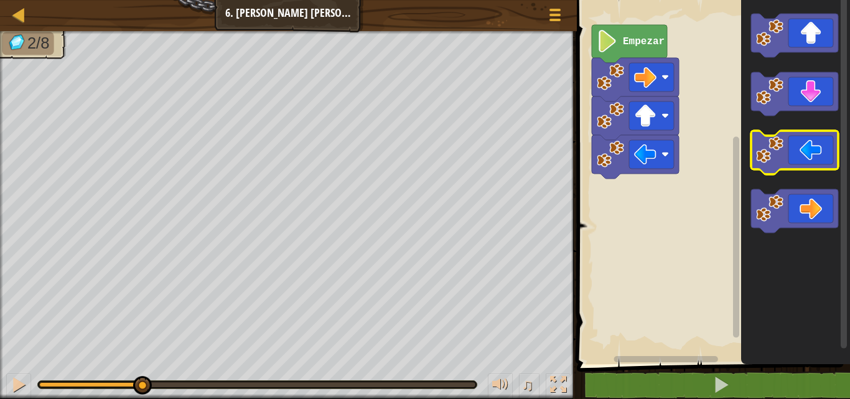
click at [805, 165] on icon "Espacio de trabajo de Blockly" at bounding box center [794, 153] width 87 height 44
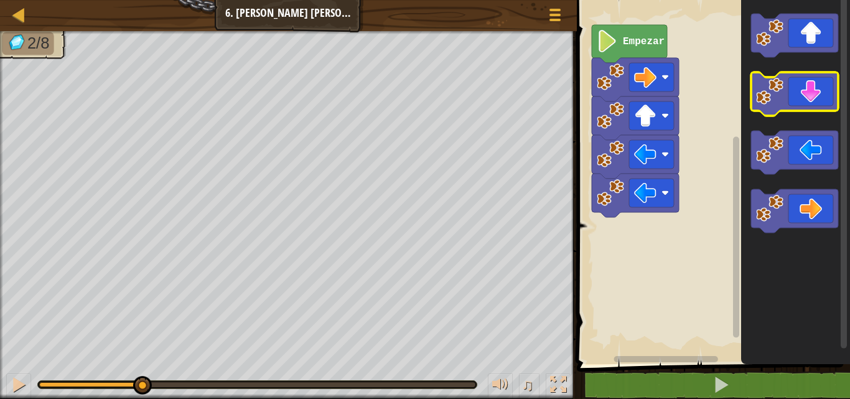
click at [806, 101] on icon "Espacio de trabajo de Blockly" at bounding box center [794, 94] width 87 height 44
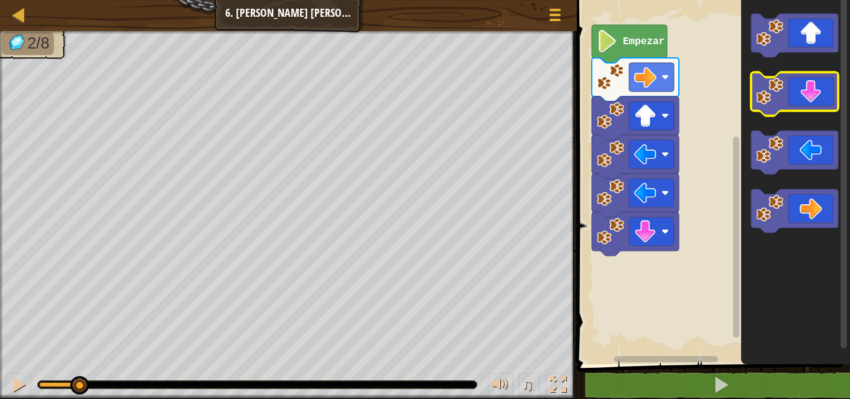
click at [806, 101] on icon "Espacio de trabajo de Blockly" at bounding box center [794, 94] width 87 height 44
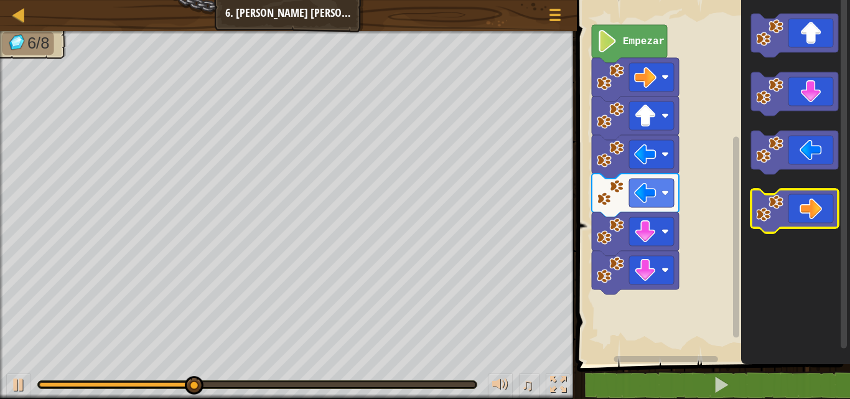
click at [824, 197] on icon "Espacio de trabajo de Blockly" at bounding box center [794, 211] width 87 height 44
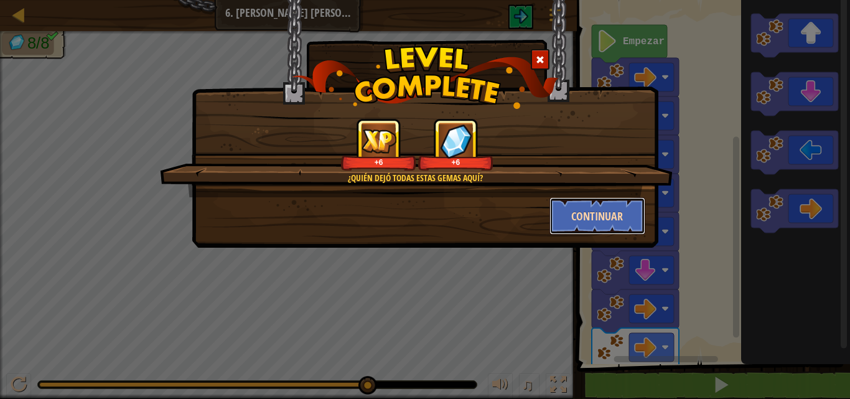
click at [631, 210] on button "Continuar" at bounding box center [598, 215] width 96 height 37
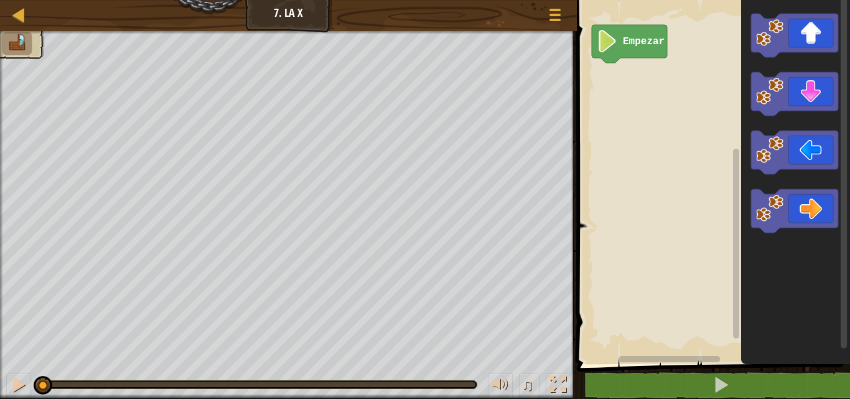
click at [787, 58] on icon "Espacio de trabajo de Blockly" at bounding box center [795, 179] width 109 height 370
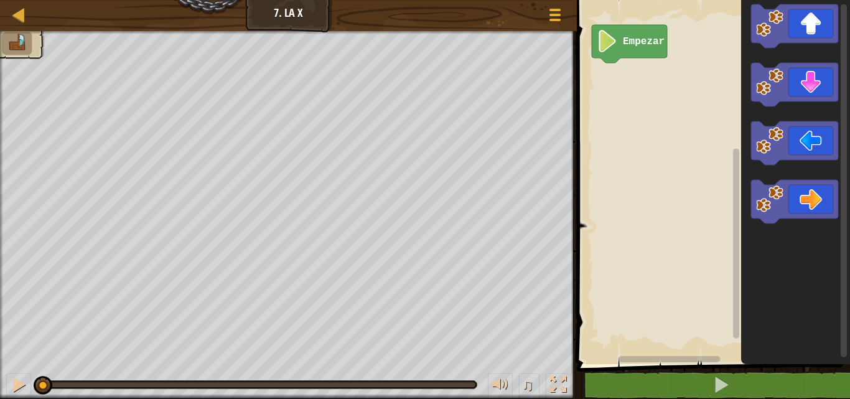
click at [787, 58] on icon "Espacio de trabajo de Blockly" at bounding box center [795, 179] width 109 height 370
click at [789, 32] on icon "Espacio de trabajo de Blockly" at bounding box center [794, 26] width 87 height 44
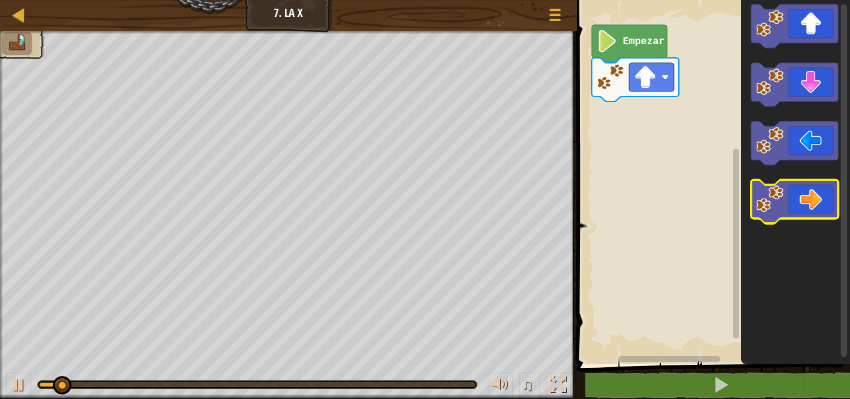
click at [810, 200] on icon "Espacio de trabajo de Blockly" at bounding box center [794, 202] width 87 height 44
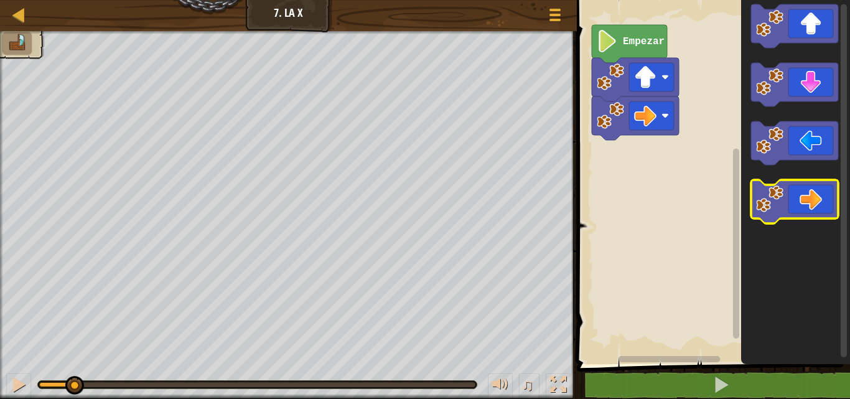
click at [810, 200] on icon "Espacio de trabajo de Blockly" at bounding box center [794, 202] width 87 height 44
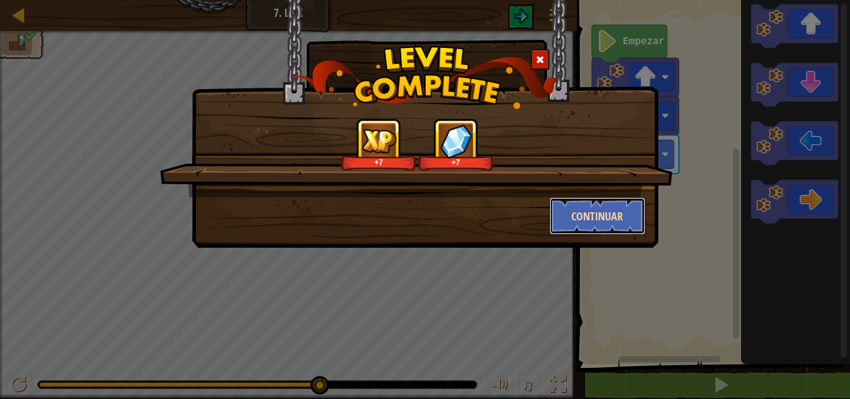
click at [583, 213] on button "Continuar" at bounding box center [598, 215] width 96 height 37
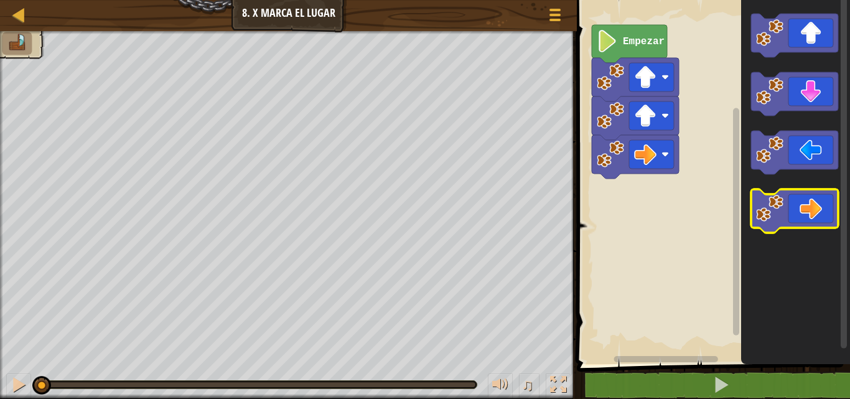
click at [781, 209] on image "Espacio de trabajo de Blockly" at bounding box center [769, 208] width 27 height 27
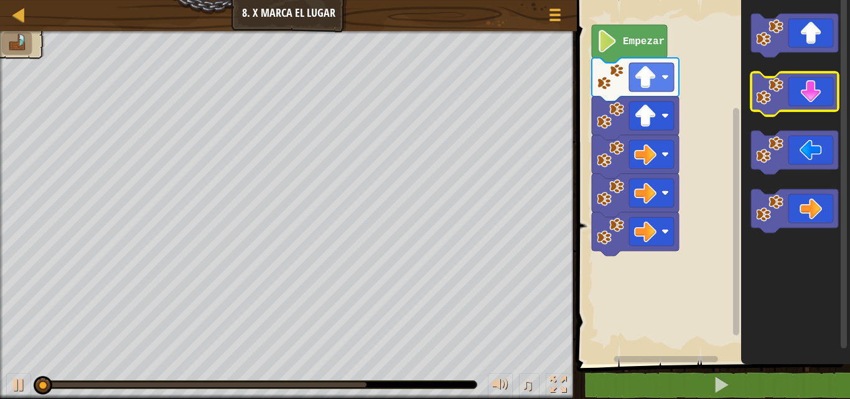
click at [800, 101] on icon "Espacio de trabajo de Blockly" at bounding box center [794, 94] width 87 height 44
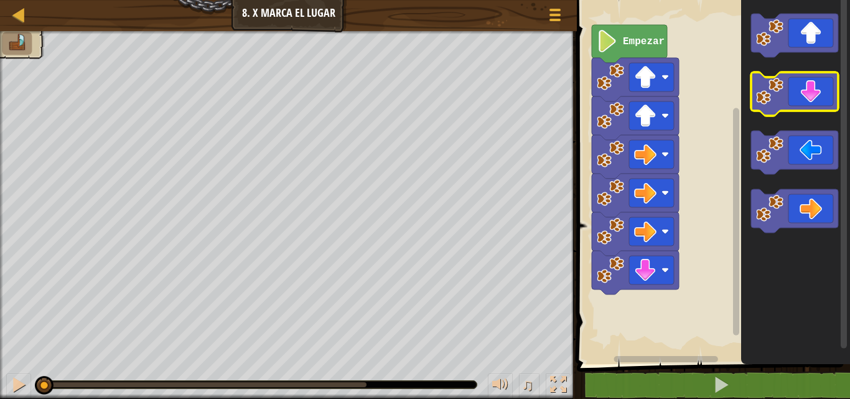
click at [800, 101] on icon "Espacio de trabajo de Blockly" at bounding box center [794, 94] width 87 height 44
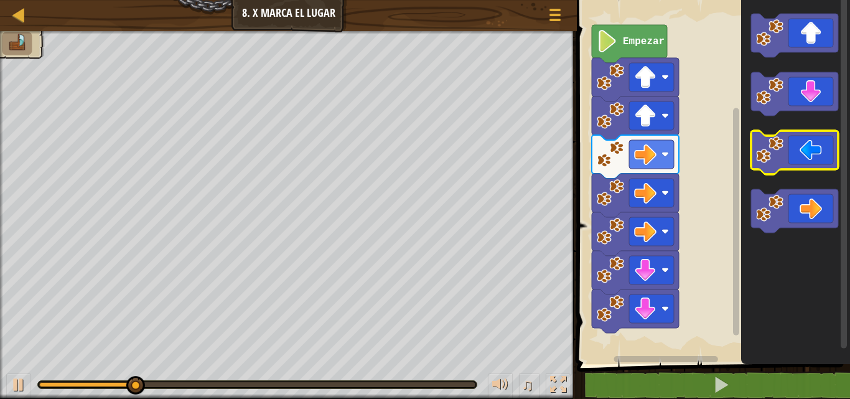
click at [807, 163] on icon "Espacio de trabajo de Blockly" at bounding box center [794, 153] width 87 height 44
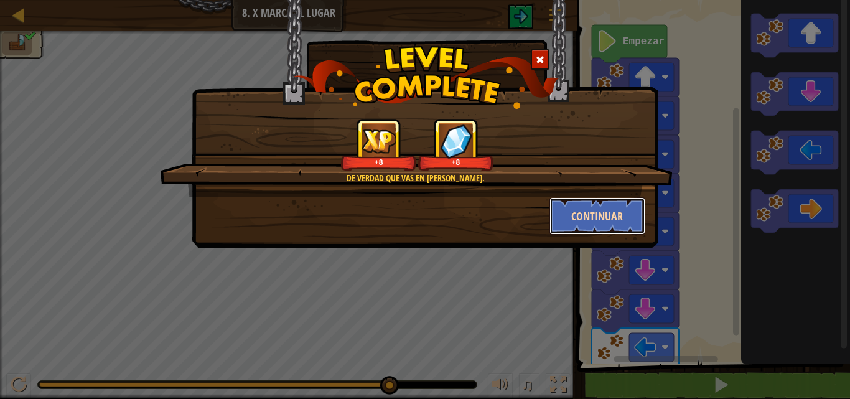
click at [599, 213] on button "Continuar" at bounding box center [598, 215] width 96 height 37
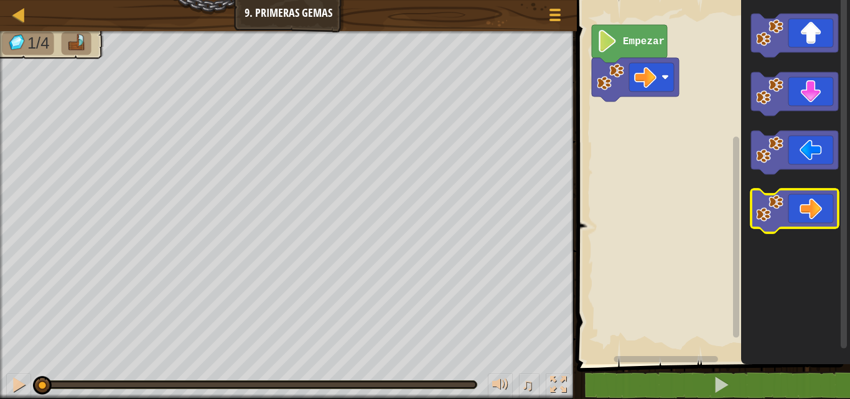
click at [806, 204] on icon "Espacio de trabajo de Blockly" at bounding box center [794, 211] width 87 height 44
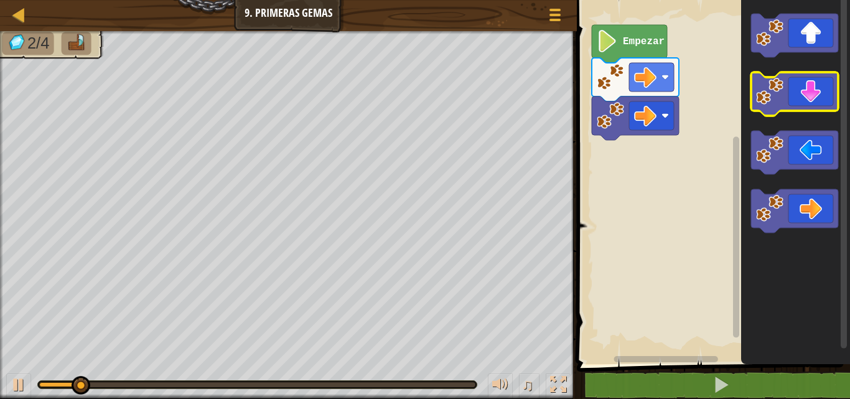
click at [803, 88] on icon "Espacio de trabajo de Blockly" at bounding box center [794, 94] width 87 height 44
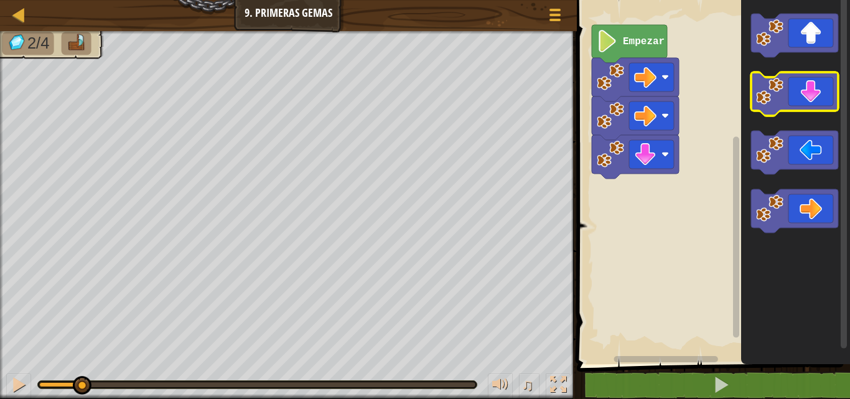
click at [803, 88] on icon "Espacio de trabajo de Blockly" at bounding box center [794, 94] width 87 height 44
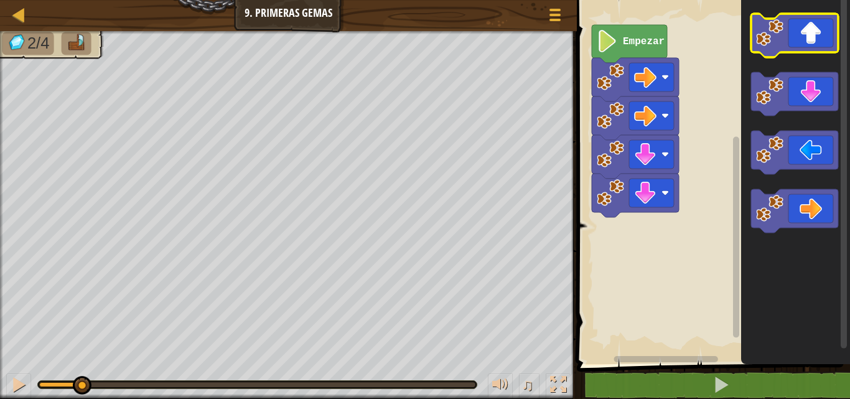
click at [806, 49] on icon "Espacio de trabajo de Blockly" at bounding box center [794, 36] width 87 height 44
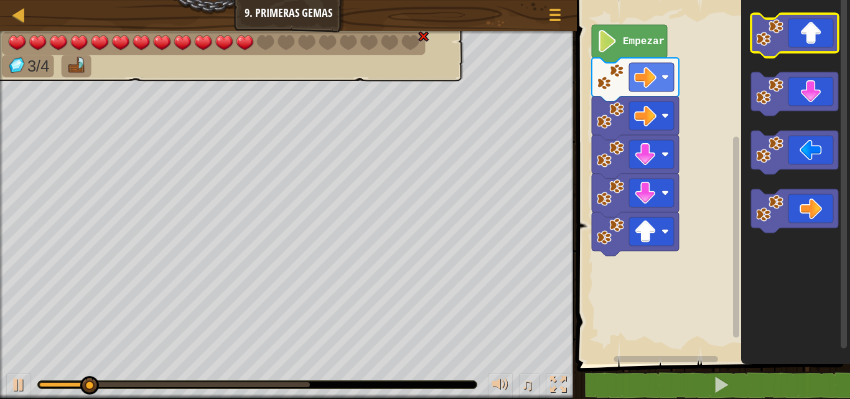
click at [806, 49] on icon "Espacio de trabajo de Blockly" at bounding box center [794, 36] width 87 height 44
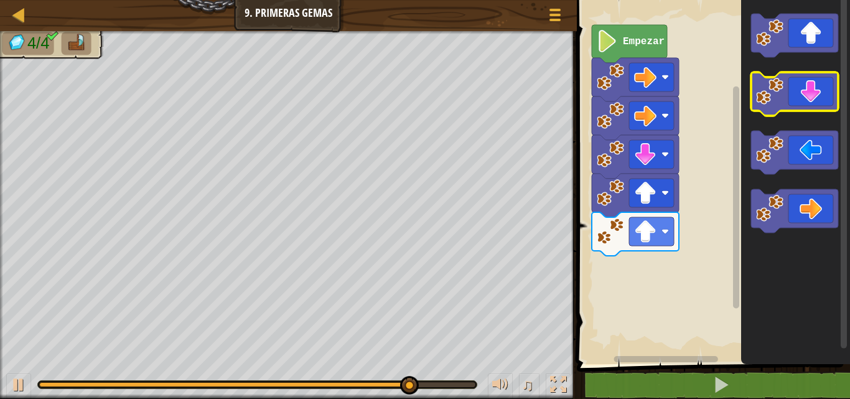
click at [799, 106] on icon "Espacio de trabajo de Blockly" at bounding box center [794, 94] width 87 height 44
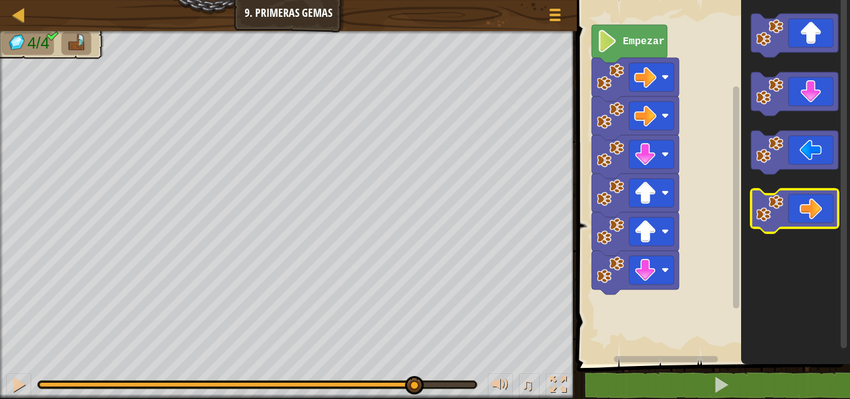
click at [822, 220] on icon "Espacio de trabajo de Blockly" at bounding box center [794, 211] width 87 height 44
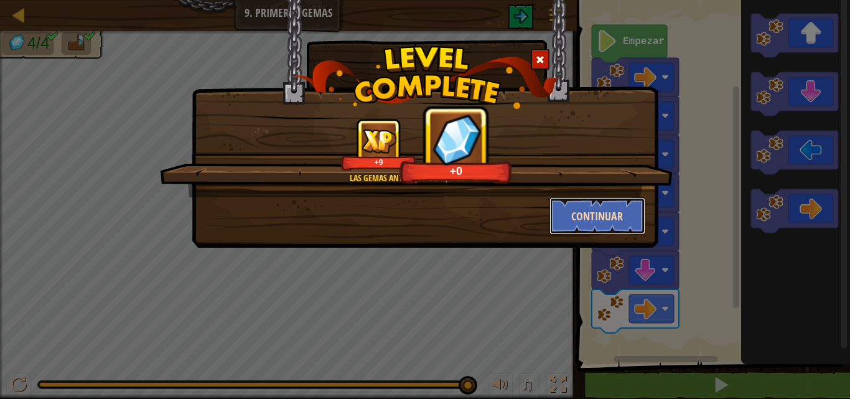
click at [575, 213] on button "Continuar" at bounding box center [598, 215] width 96 height 37
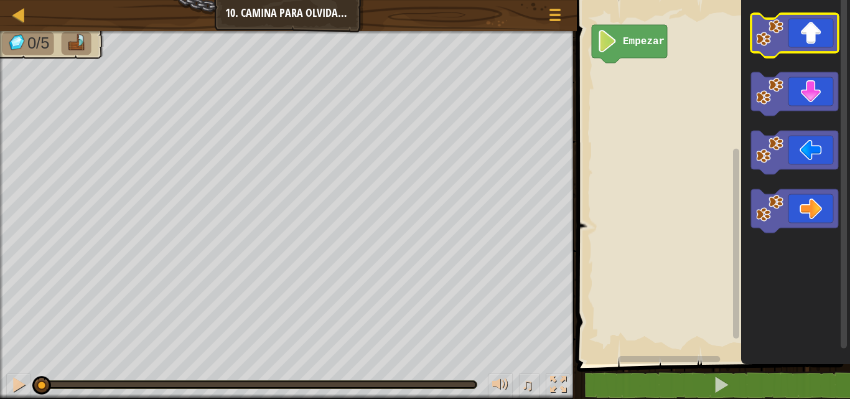
click at [781, 41] on image "Espacio de trabajo de Blockly" at bounding box center [769, 32] width 27 height 27
click at [782, 41] on image "Espacio de trabajo de Blockly" at bounding box center [769, 32] width 27 height 27
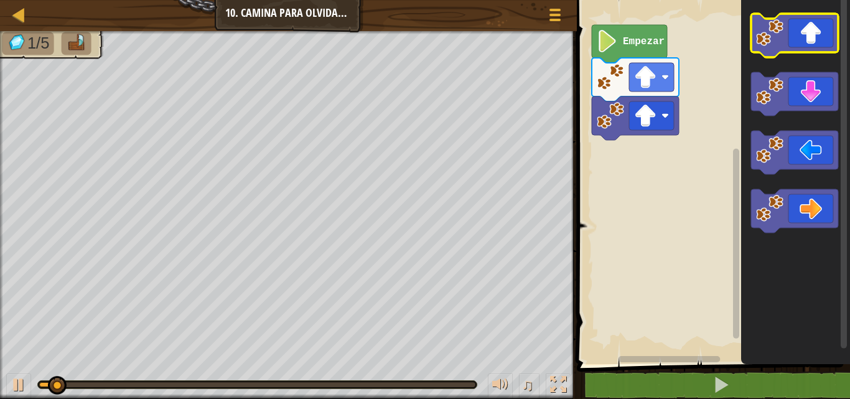
click at [782, 41] on image "Espacio de trabajo de Blockly" at bounding box center [769, 32] width 27 height 27
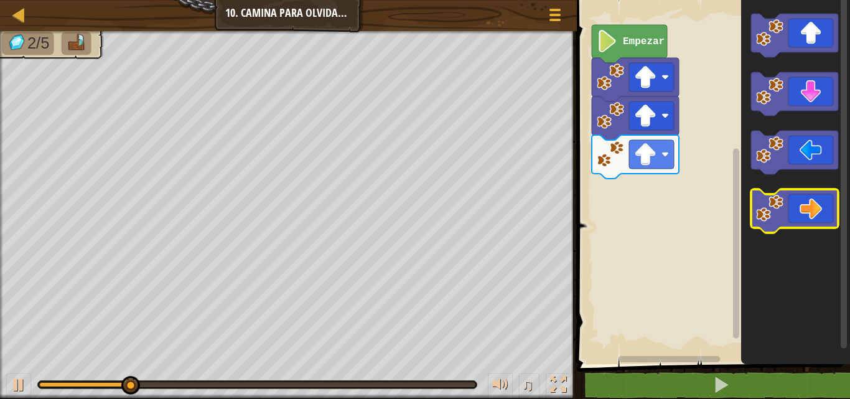
click at [795, 218] on icon "Espacio de trabajo de Blockly" at bounding box center [794, 211] width 87 height 44
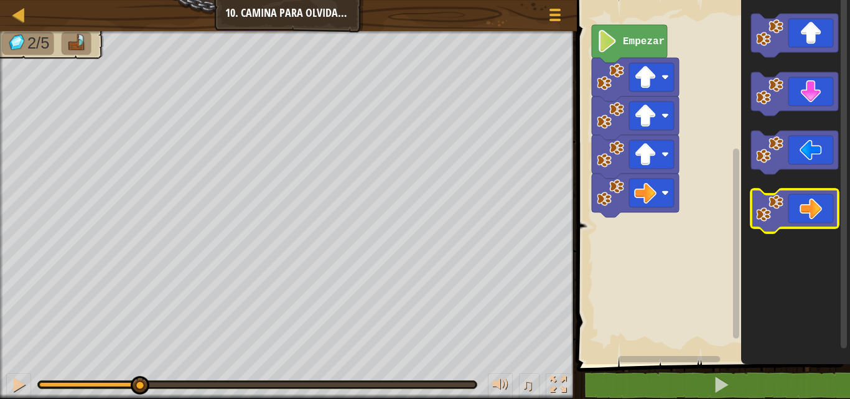
click at [795, 218] on icon "Espacio de trabajo de Blockly" at bounding box center [794, 211] width 87 height 44
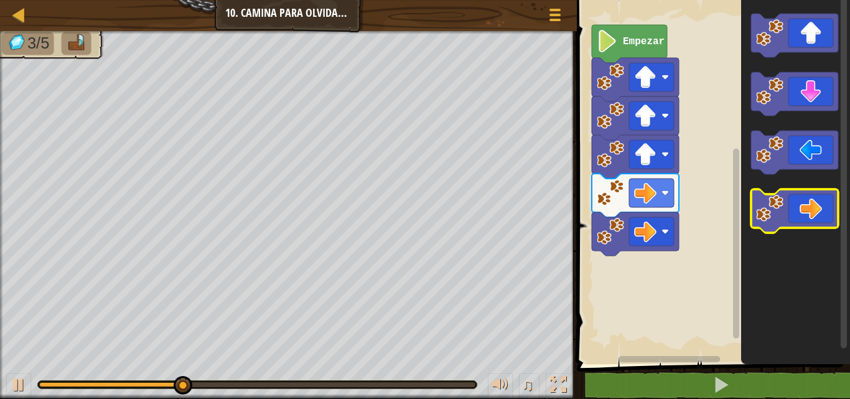
click at [795, 218] on icon "Espacio de trabajo de Blockly" at bounding box center [794, 211] width 87 height 44
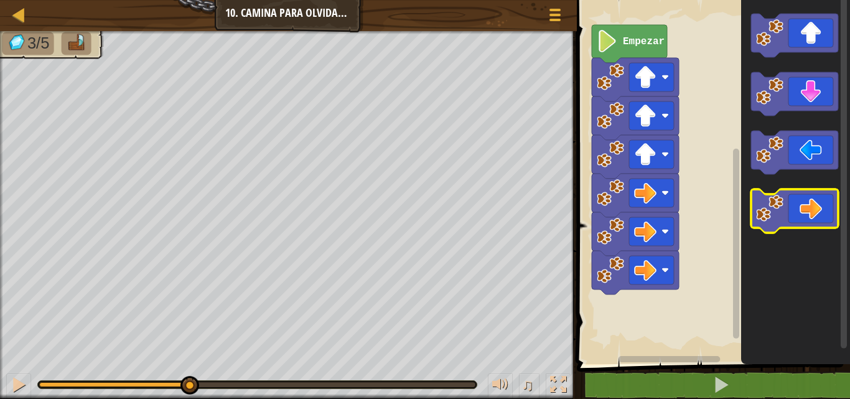
click at [795, 218] on icon "Espacio de trabajo de Blockly" at bounding box center [794, 211] width 87 height 44
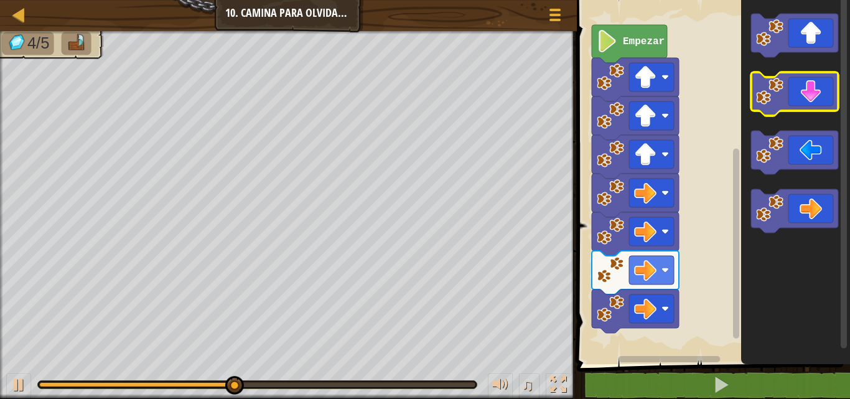
click at [811, 100] on icon "Espacio de trabajo de Blockly" at bounding box center [794, 94] width 87 height 44
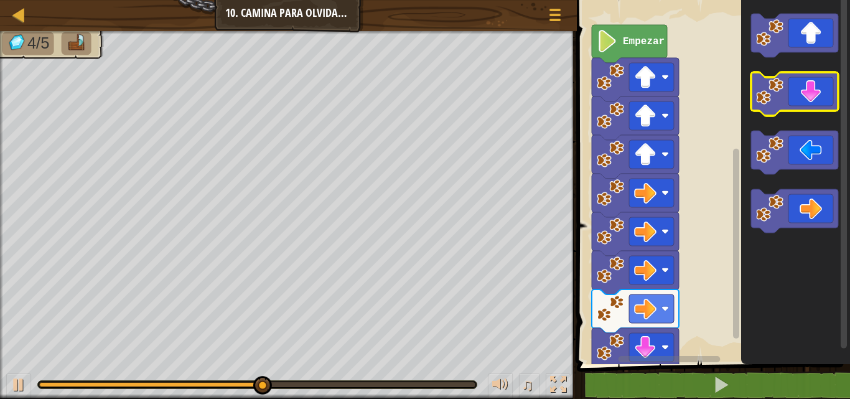
click at [811, 100] on icon "Espacio de trabajo de Blockly" at bounding box center [794, 94] width 87 height 44
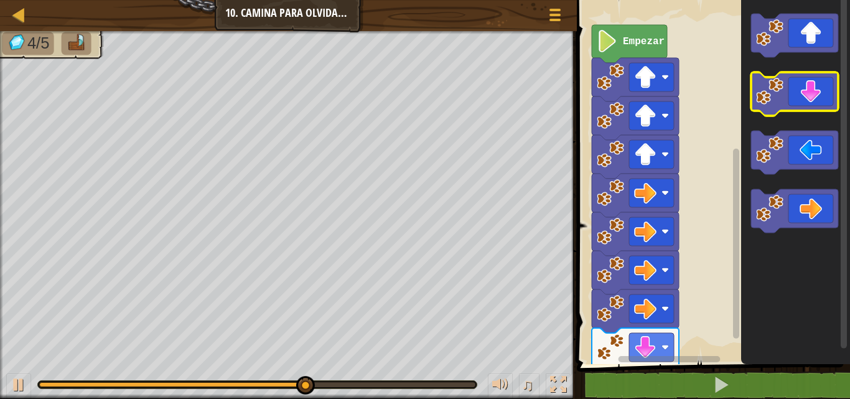
click at [811, 100] on icon "Espacio de trabajo de Blockly" at bounding box center [794, 94] width 87 height 44
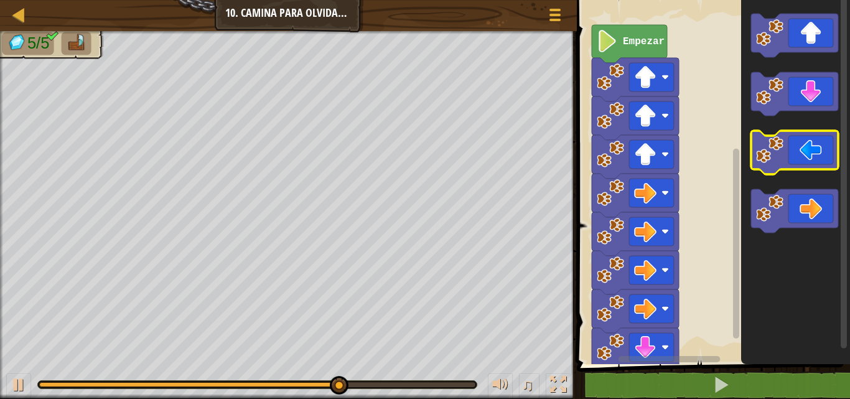
click at [797, 167] on icon "Espacio de trabajo de Blockly" at bounding box center [794, 153] width 87 height 44
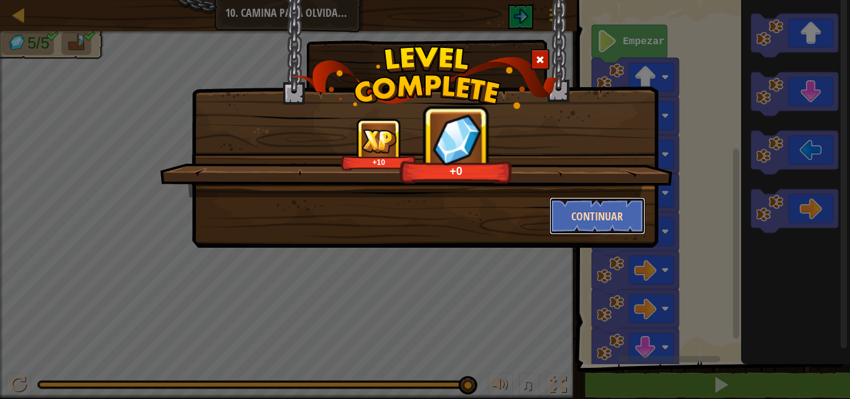
click at [622, 210] on button "Continuar" at bounding box center [598, 215] width 96 height 37
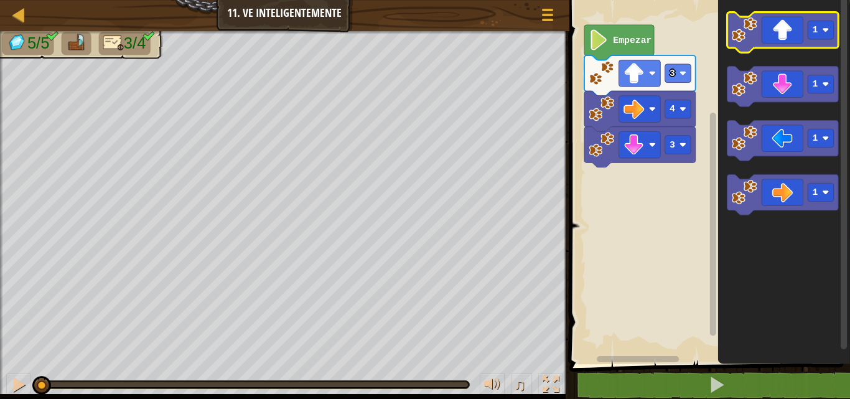
click at [797, 43] on icon "Espacio de trabajo de Blockly" at bounding box center [782, 32] width 111 height 40
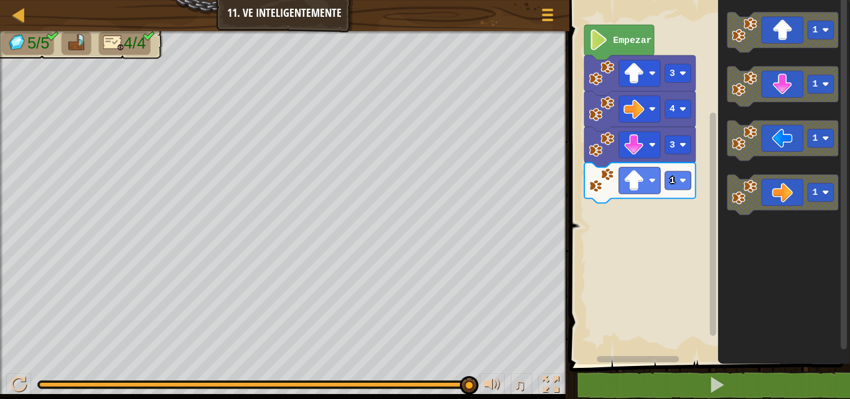
click at [645, 228] on rect "Espacio de trabajo de Blockly" at bounding box center [708, 179] width 284 height 370
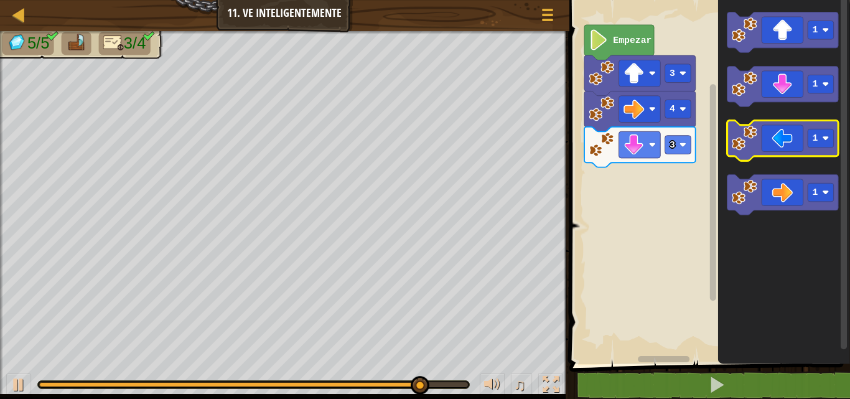
click at [787, 150] on icon "Espacio de trabajo de Blockly" at bounding box center [782, 141] width 111 height 40
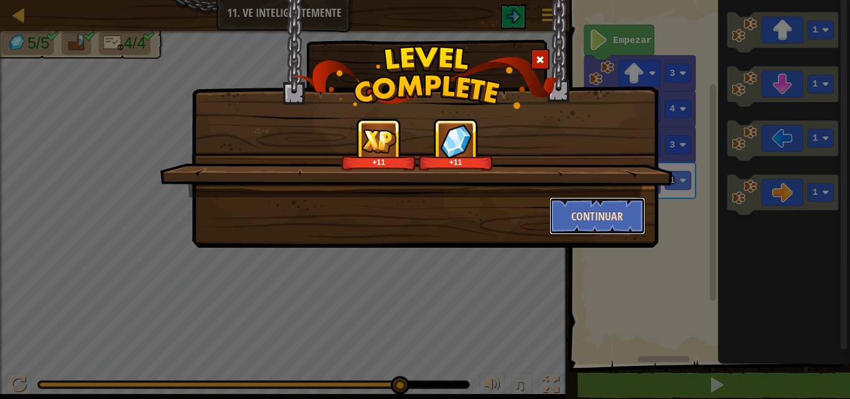
click at [572, 202] on button "Continuar" at bounding box center [598, 215] width 96 height 37
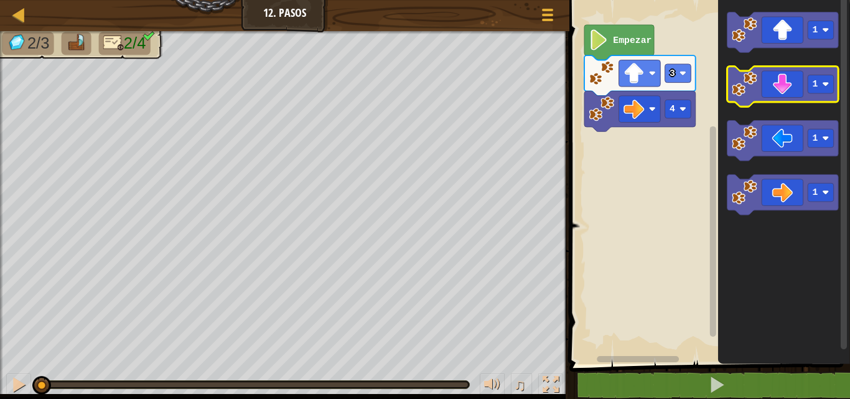
click at [770, 80] on icon "Espacio de trabajo de Blockly" at bounding box center [782, 87] width 111 height 40
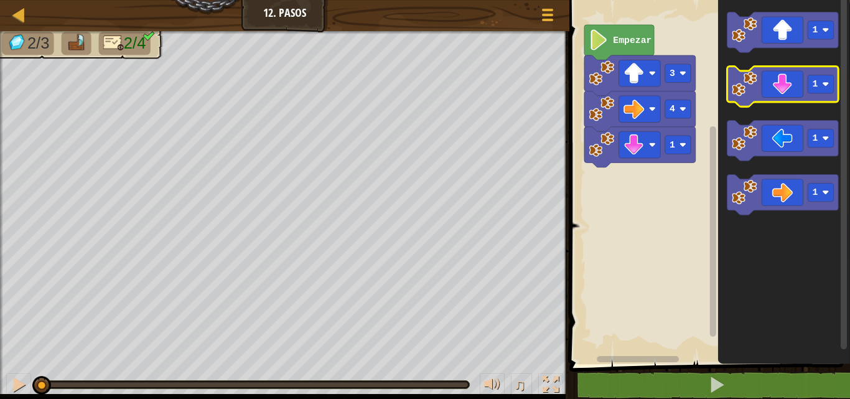
click at [770, 80] on icon "Espacio de trabajo de Blockly" at bounding box center [782, 87] width 111 height 40
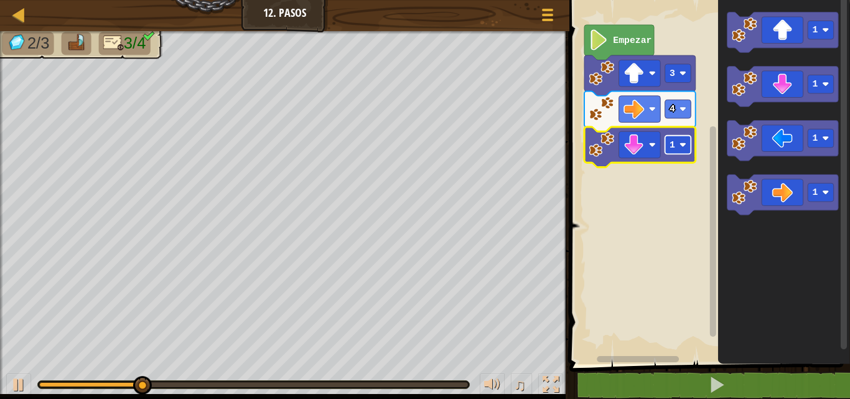
click at [683, 145] on image "Espacio de trabajo de Blockly" at bounding box center [682, 144] width 7 height 7
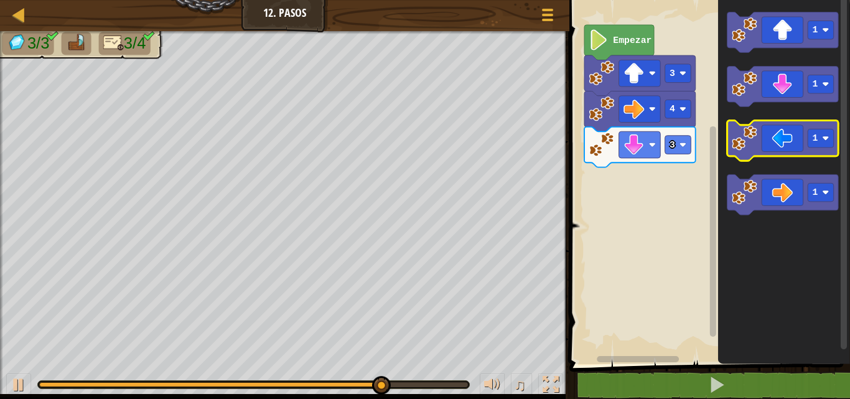
click at [793, 141] on icon "Espacio de trabajo de Blockly" at bounding box center [782, 141] width 111 height 40
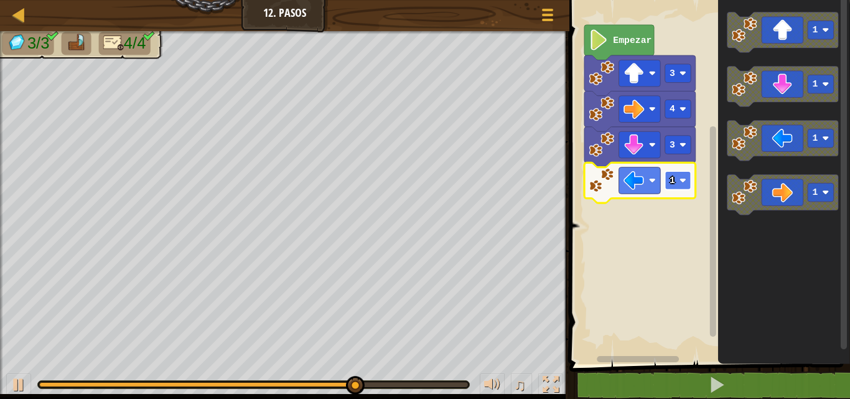
click at [682, 184] on image "Espacio de trabajo de Blockly" at bounding box center [682, 180] width 7 height 7
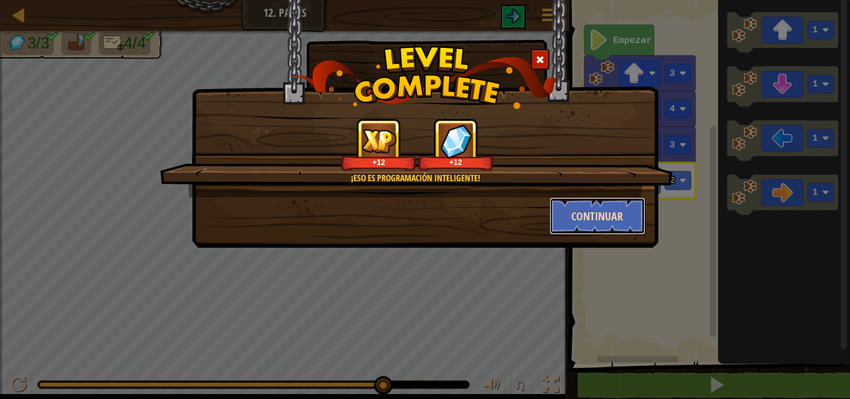
click at [616, 200] on button "Continuar" at bounding box center [598, 215] width 96 height 37
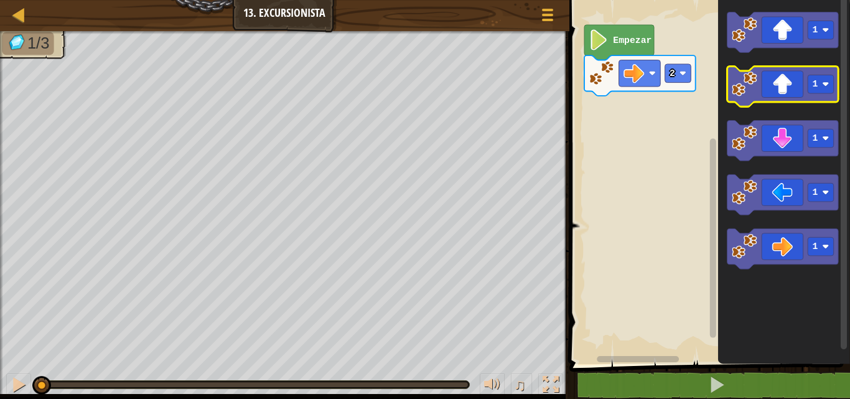
click at [783, 101] on icon "Espacio de trabajo de Blockly" at bounding box center [782, 87] width 111 height 40
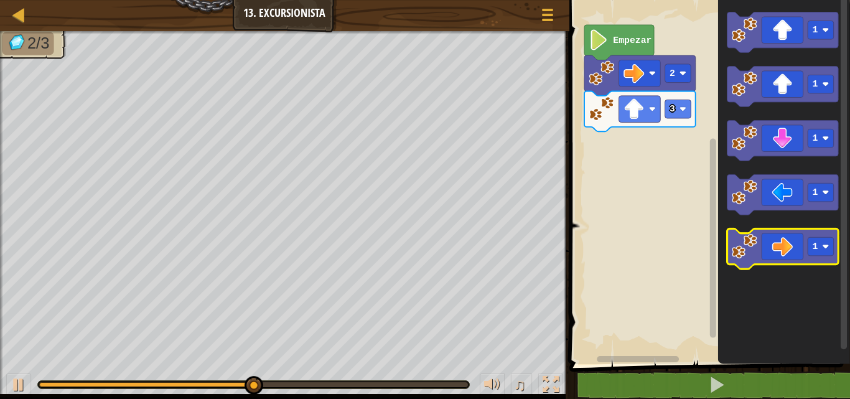
click at [777, 241] on icon "Espacio de trabajo de Blockly" at bounding box center [782, 249] width 111 height 40
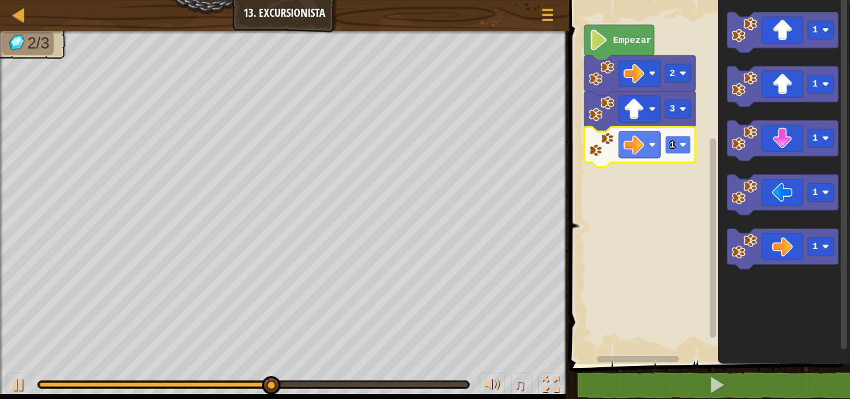
click at [671, 144] on text "1" at bounding box center [673, 145] width 6 height 10
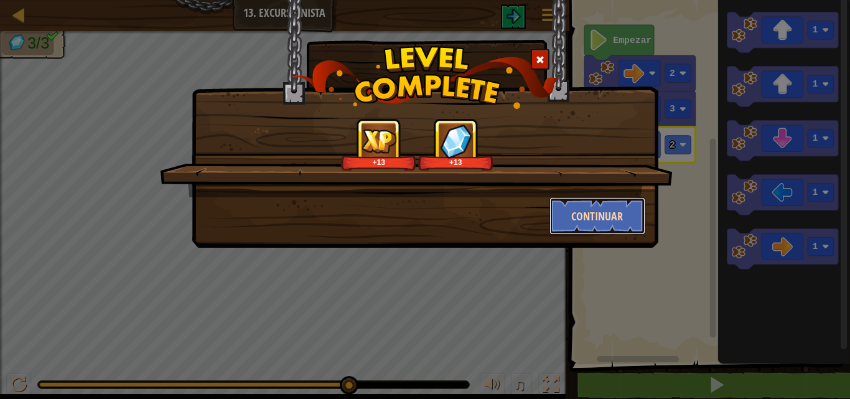
click at [621, 213] on button "Continuar" at bounding box center [598, 215] width 96 height 37
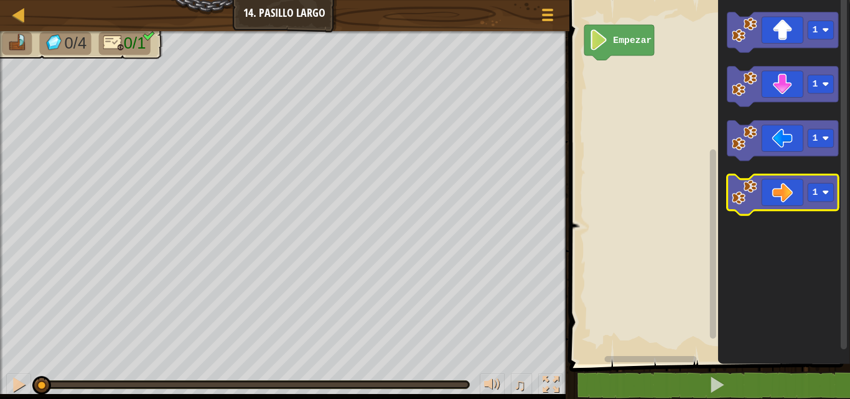
click at [779, 186] on icon "Espacio de trabajo de Blockly" at bounding box center [782, 195] width 111 height 40
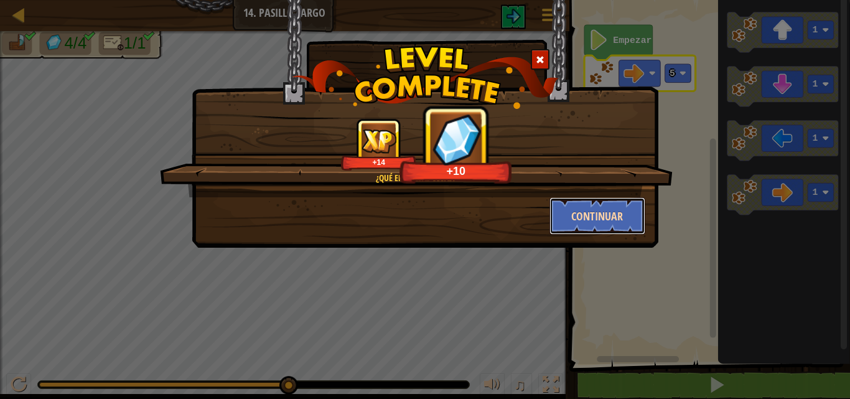
click at [584, 214] on button "Continuar" at bounding box center [598, 215] width 96 height 37
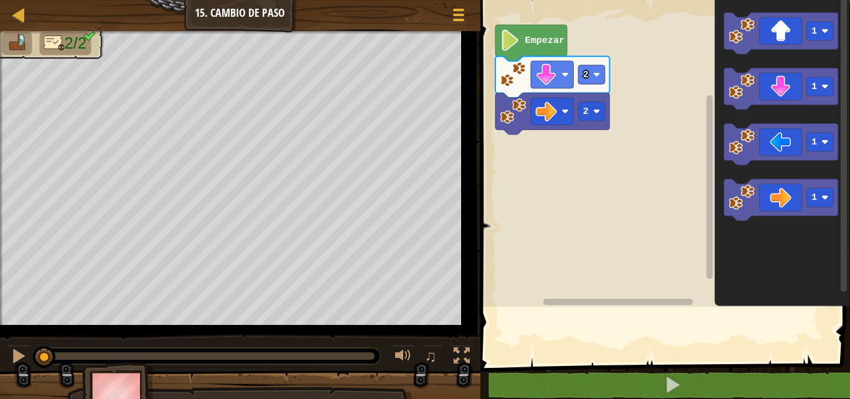
click at [739, 108] on div "2 2 Empezar 1 1 1 1" at bounding box center [663, 150] width 373 height 313
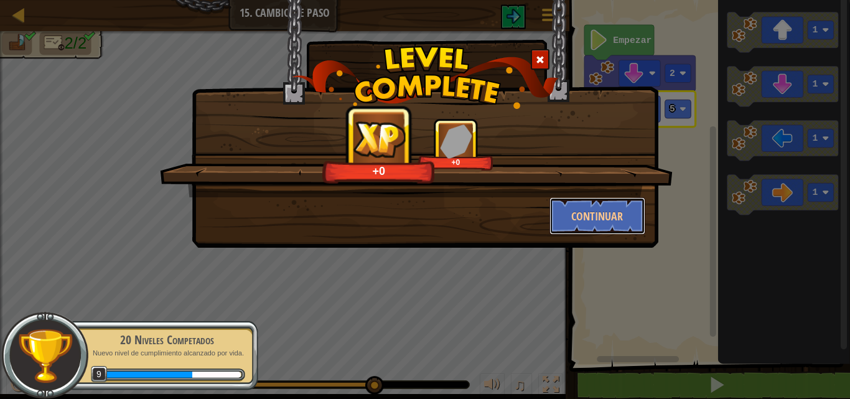
click at [587, 210] on button "Continuar" at bounding box center [598, 215] width 96 height 37
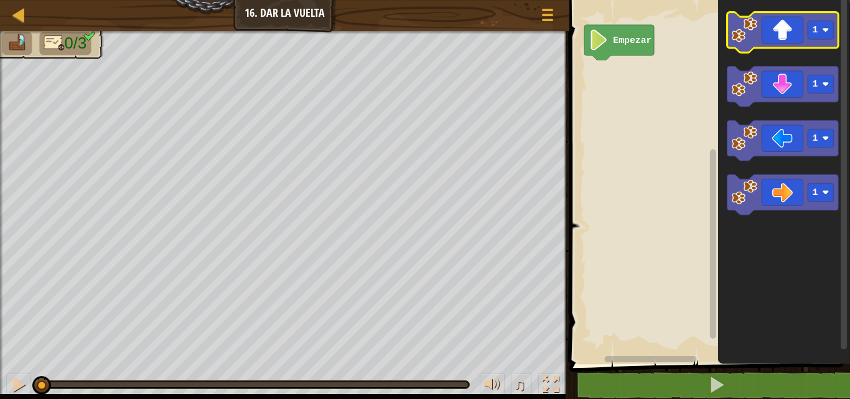
click at [777, 43] on icon "Espacio de trabajo de Blockly" at bounding box center [782, 32] width 111 height 40
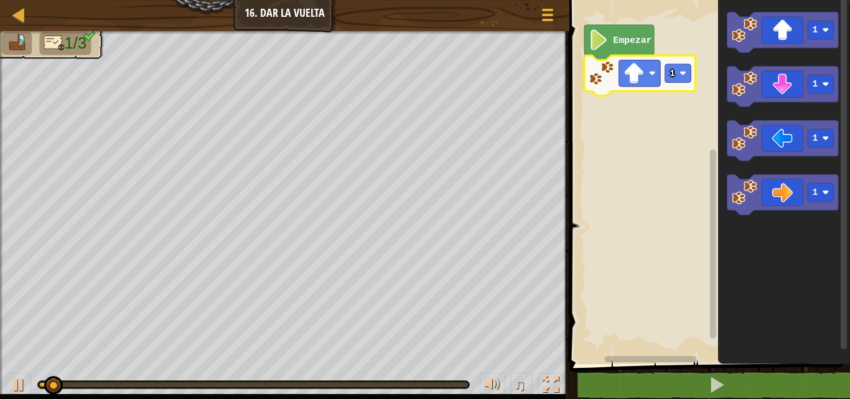
click at [681, 87] on icon "Espacio de trabajo de Blockly" at bounding box center [639, 75] width 111 height 40
click at [678, 79] on rect "Espacio de trabajo de Blockly" at bounding box center [678, 73] width 26 height 19
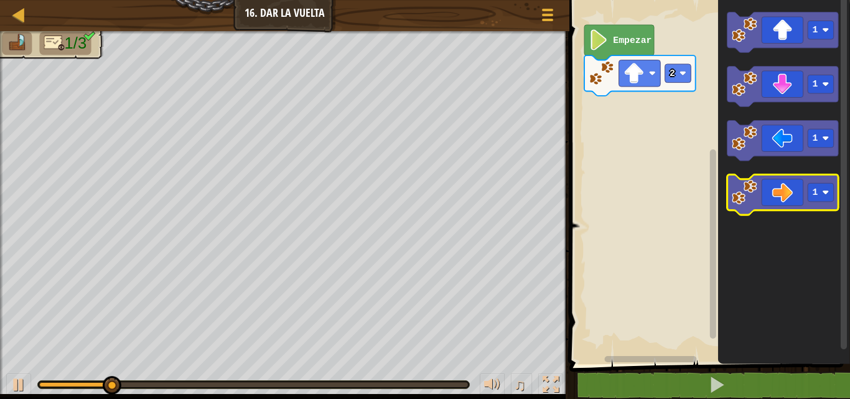
click at [789, 207] on icon "Espacio de trabajo de Blockly" at bounding box center [782, 195] width 111 height 40
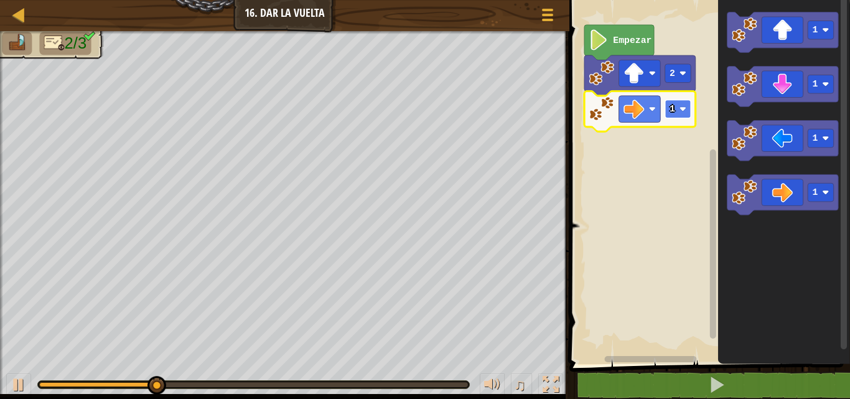
click at [682, 109] on image "Espacio de trabajo de Blockly" at bounding box center [682, 109] width 7 height 7
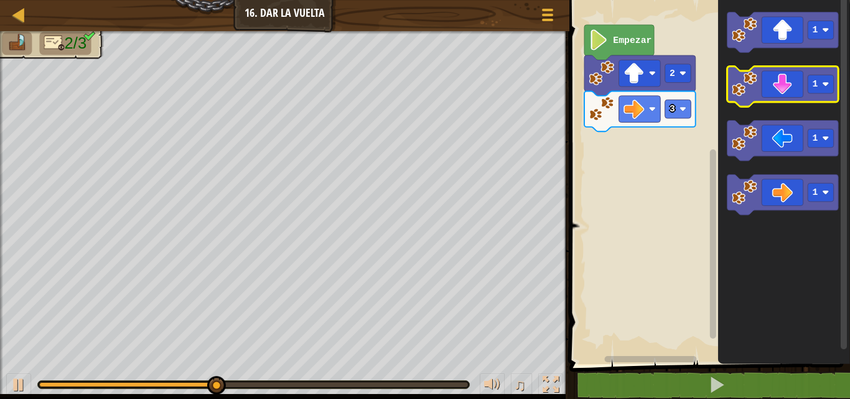
click at [780, 91] on icon "Espacio de trabajo de Blockly" at bounding box center [782, 87] width 111 height 40
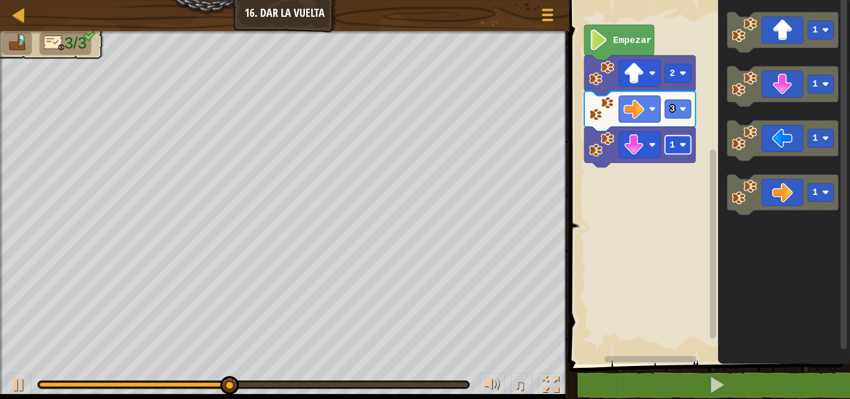
click at [670, 147] on text "1" at bounding box center [673, 145] width 6 height 10
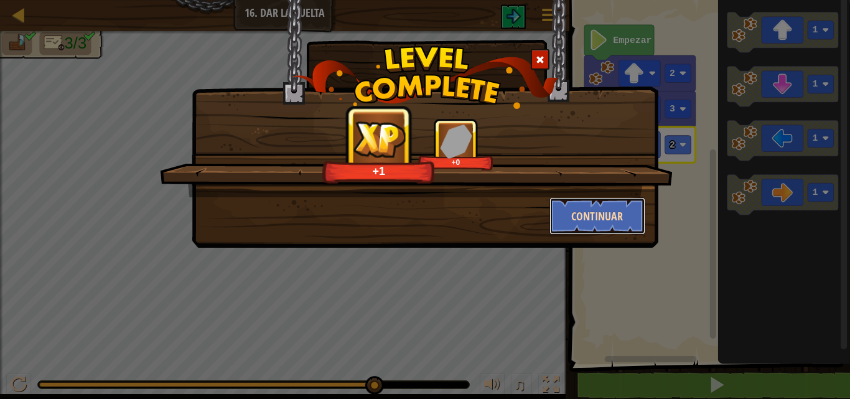
click at [604, 208] on button "Continuar" at bounding box center [598, 215] width 96 height 37
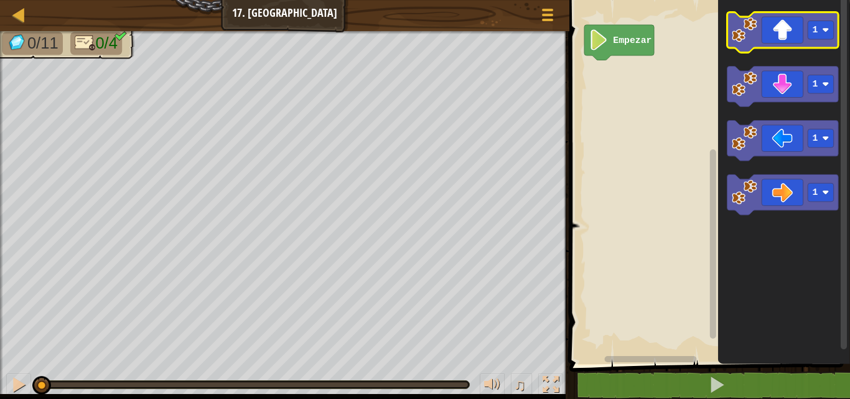
click at [770, 35] on icon "Espacio de trabajo de Blockly" at bounding box center [782, 32] width 111 height 40
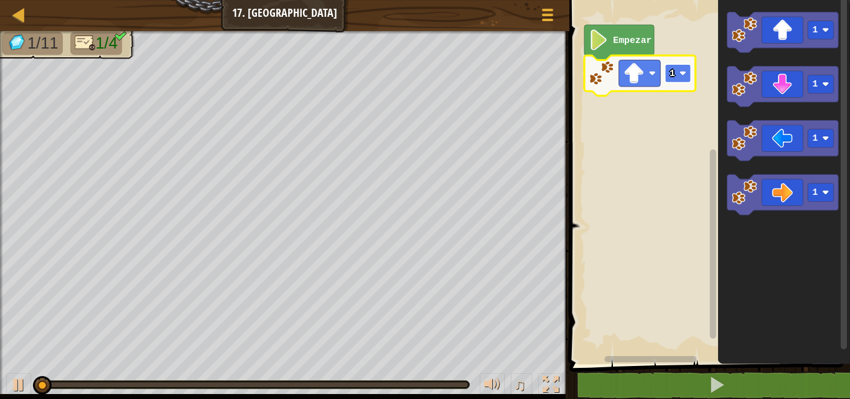
click at [681, 78] on rect "Espacio de trabajo de Blockly" at bounding box center [678, 73] width 26 height 19
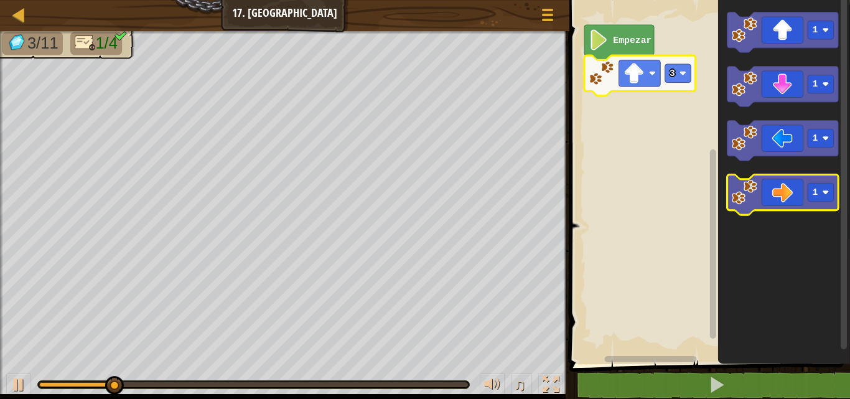
click at [783, 191] on icon "Espacio de trabajo de Blockly" at bounding box center [782, 195] width 111 height 40
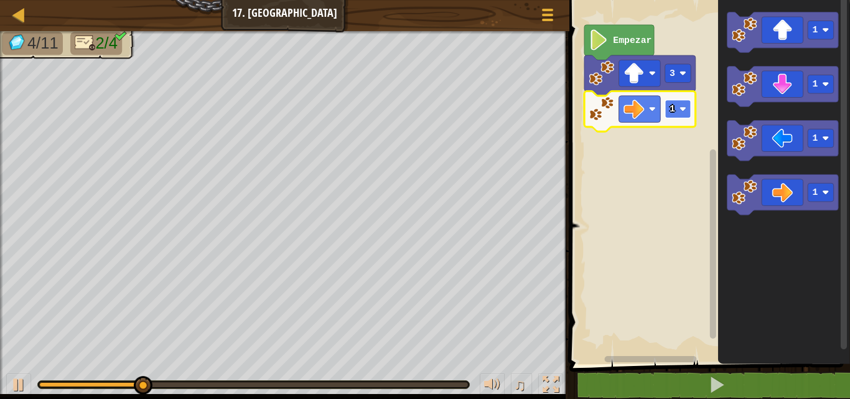
click at [674, 108] on text "1" at bounding box center [673, 109] width 6 height 10
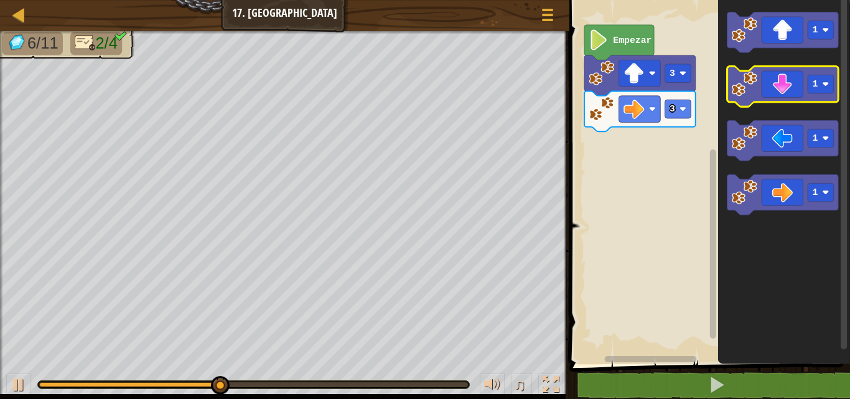
click at [783, 93] on icon "Espacio de trabajo de Blockly" at bounding box center [782, 87] width 111 height 40
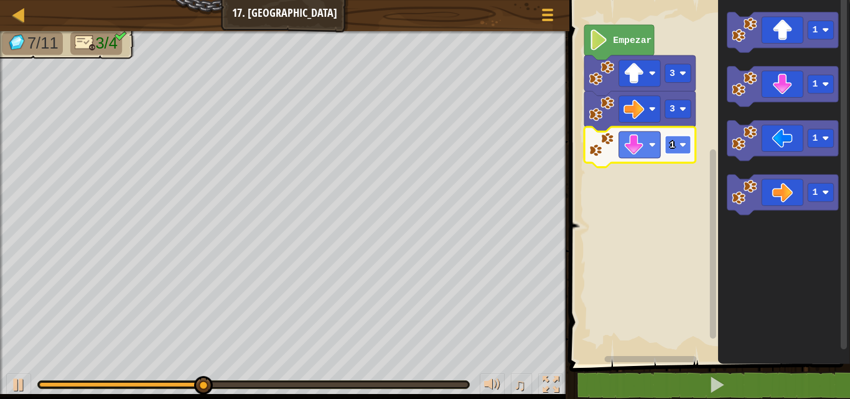
click at [674, 144] on text "1" at bounding box center [673, 145] width 6 height 10
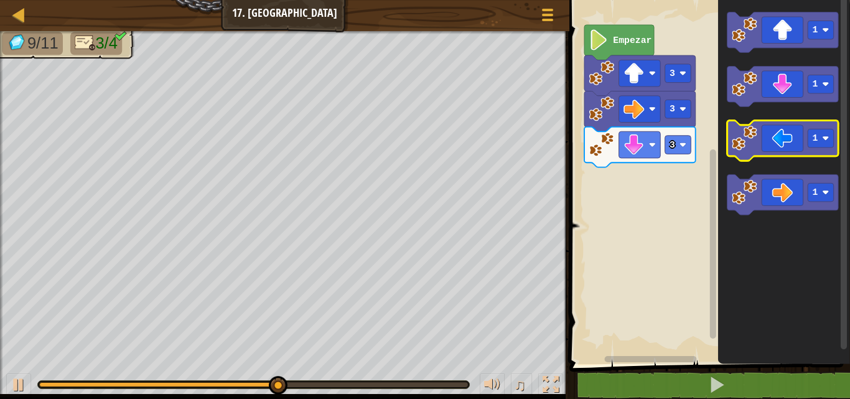
click at [774, 160] on rect "Espacio de trabajo de Blockly" at bounding box center [782, 141] width 111 height 40
click at [761, 137] on icon "Espacio de trabajo de Blockly" at bounding box center [782, 141] width 111 height 40
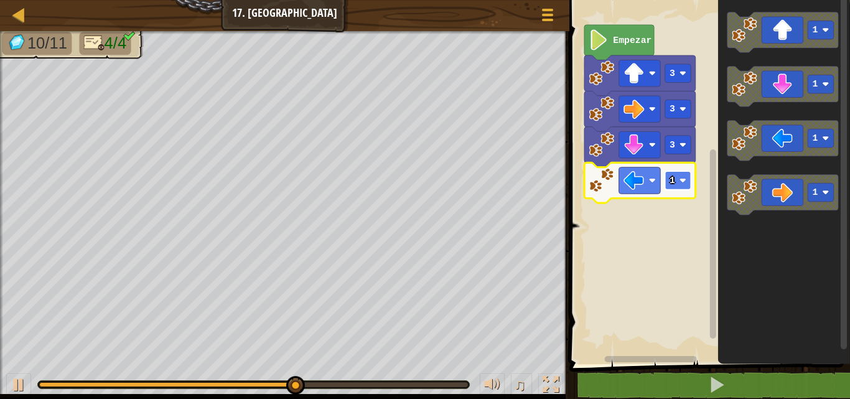
click at [677, 187] on rect "Espacio de trabajo de Blockly" at bounding box center [678, 180] width 26 height 19
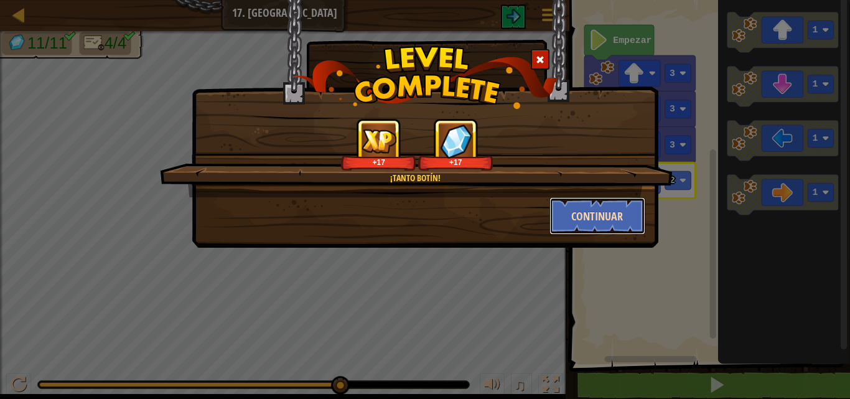
click at [619, 212] on button "Continuar" at bounding box center [598, 215] width 96 height 37
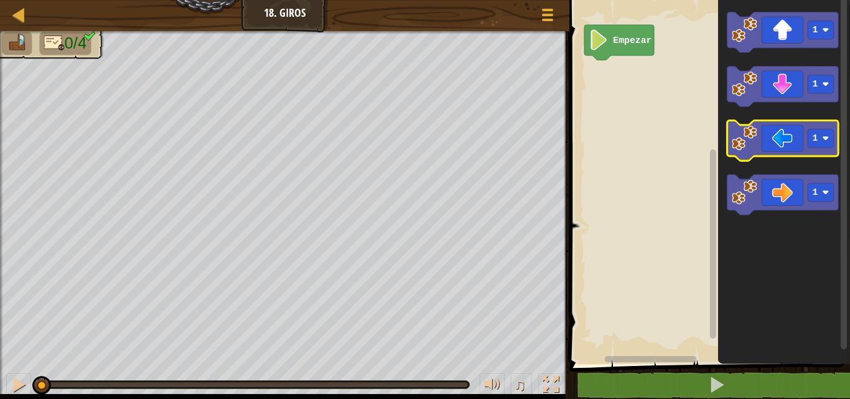
click at [783, 142] on icon "Espacio de trabajo de Blockly" at bounding box center [782, 141] width 111 height 40
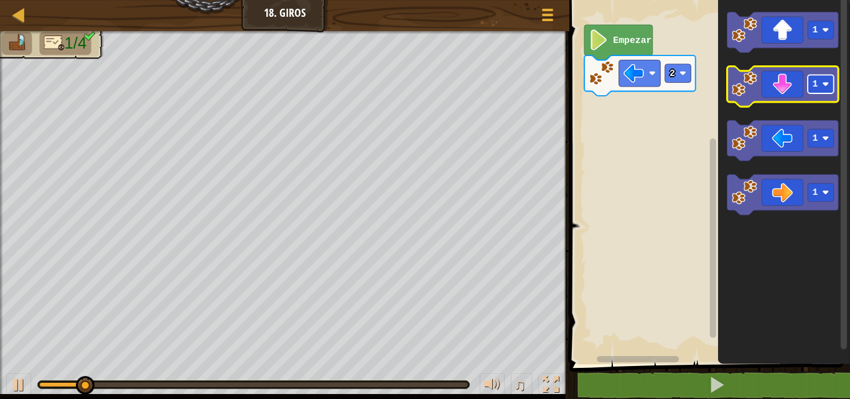
click at [809, 90] on rect "Espacio de trabajo de Blockly" at bounding box center [821, 84] width 26 height 19
click at [754, 95] on image "Espacio de trabajo de Blockly" at bounding box center [745, 85] width 26 height 26
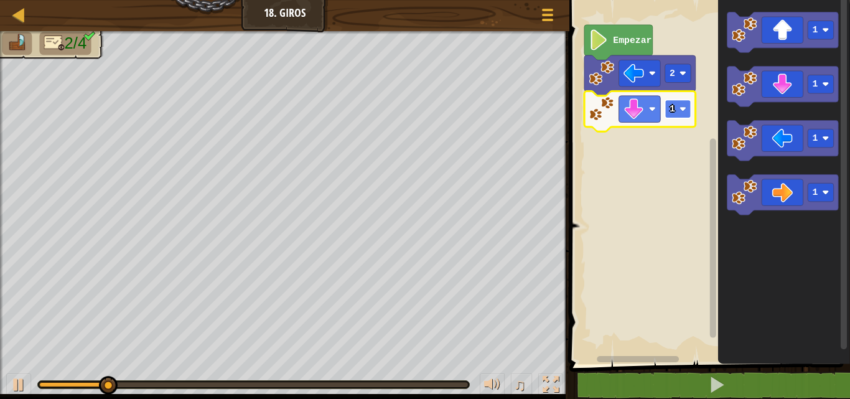
click at [678, 114] on rect "Espacio de trabajo de Blockly" at bounding box center [678, 109] width 26 height 19
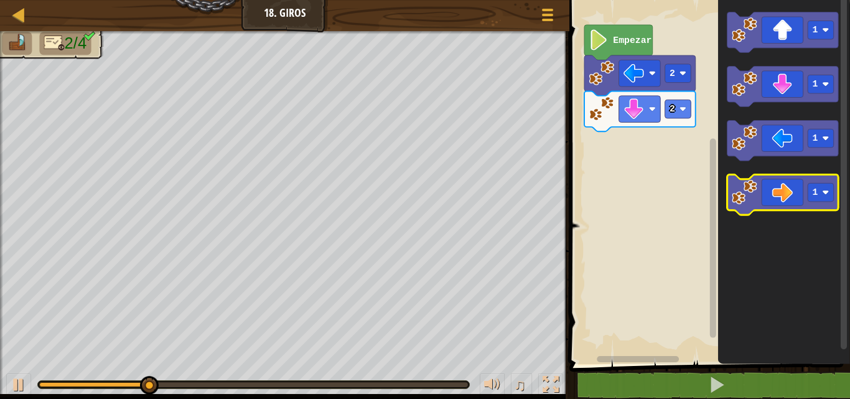
click at [784, 193] on icon "Espacio de trabajo de Blockly" at bounding box center [782, 195] width 111 height 40
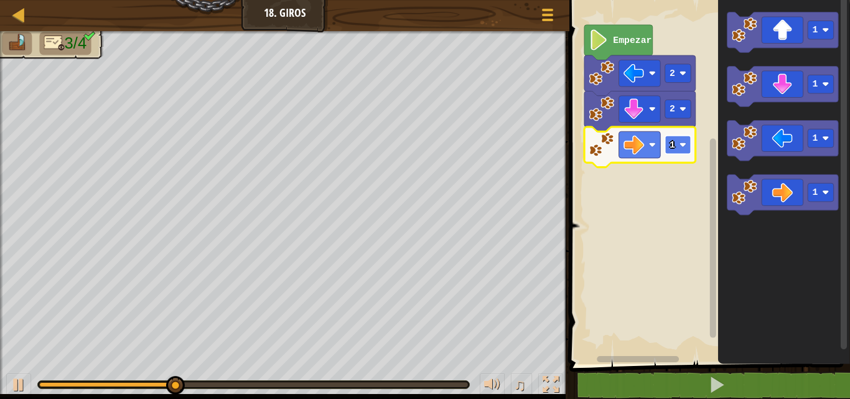
click at [678, 148] on rect "Espacio de trabajo de Blockly" at bounding box center [678, 145] width 26 height 19
click at [683, 151] on rect "Espacio de trabajo de Blockly" at bounding box center [678, 145] width 26 height 19
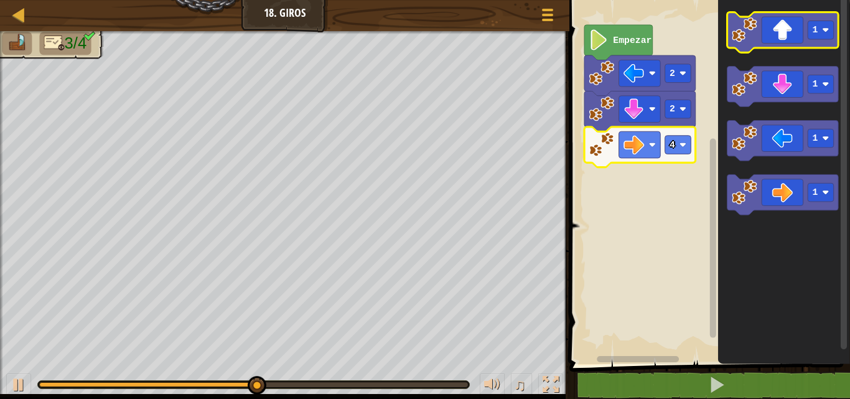
click at [782, 30] on icon "Espacio de trabajo de Blockly" at bounding box center [782, 32] width 111 height 40
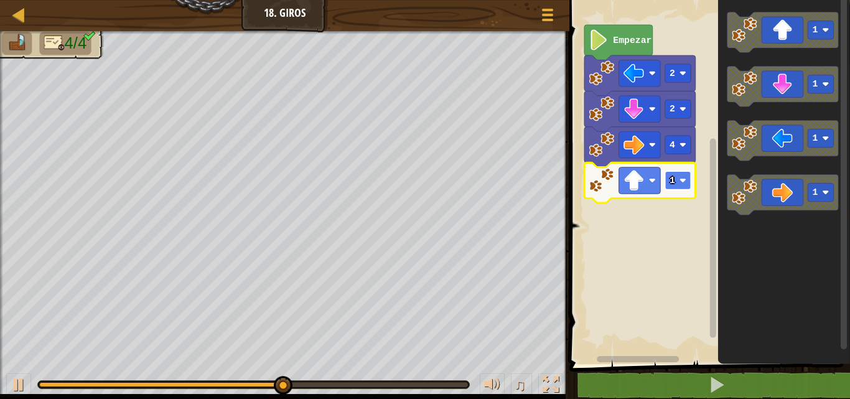
click at [680, 183] on image "Espacio de trabajo de Blockly" at bounding box center [682, 180] width 7 height 7
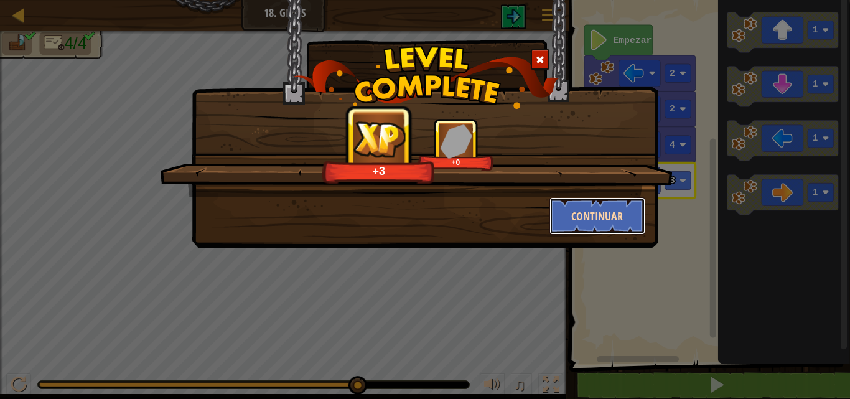
click at [611, 217] on button "Continuar" at bounding box center [598, 215] width 96 height 37
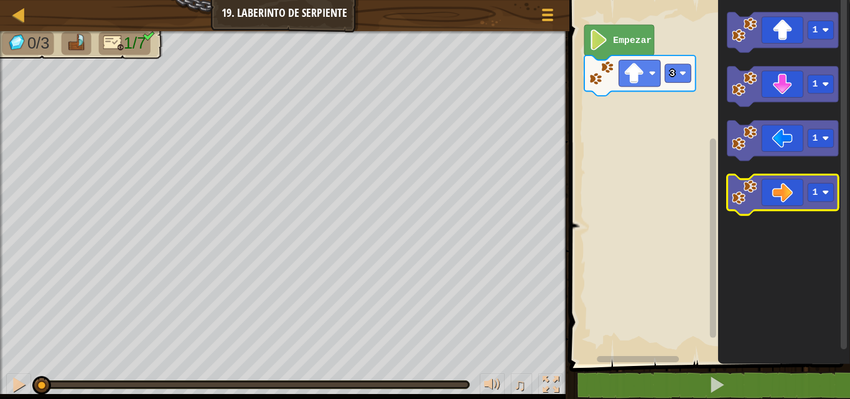
click at [790, 192] on icon "Espacio de trabajo de Blockly" at bounding box center [782, 195] width 111 height 40
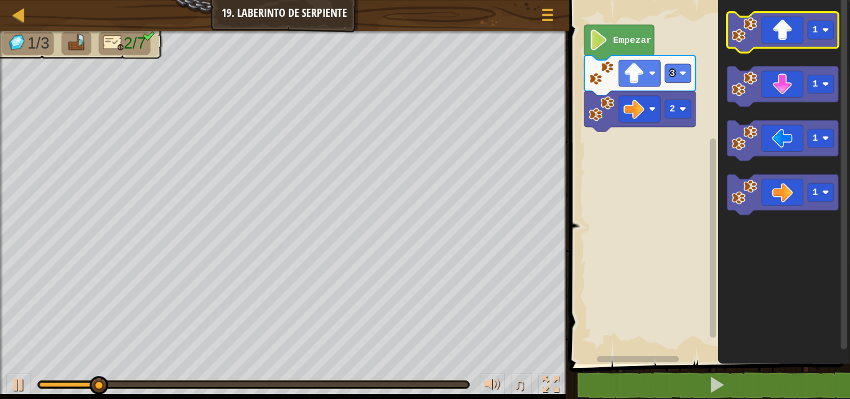
click at [787, 40] on icon "Espacio de trabajo de Blockly" at bounding box center [782, 32] width 111 height 40
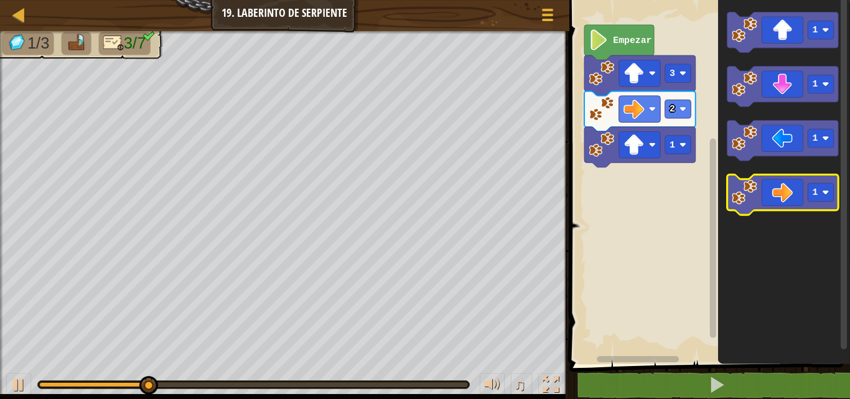
click at [774, 200] on icon "Espacio de trabajo de Blockly" at bounding box center [782, 195] width 111 height 40
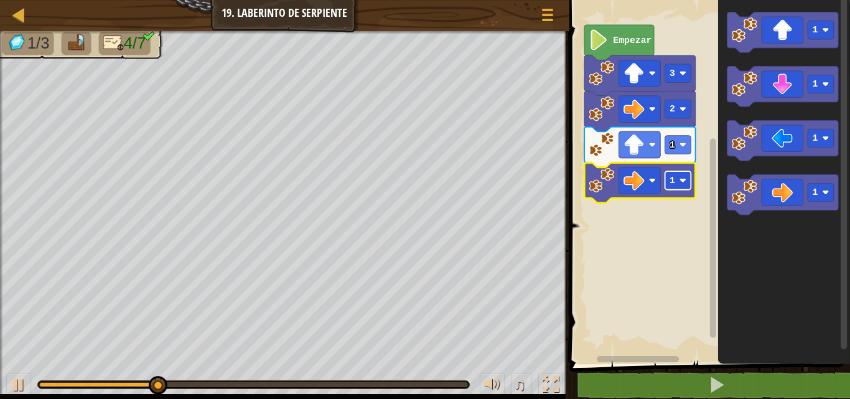
click at [676, 175] on rect "Espacio de trabajo de Blockly" at bounding box center [678, 180] width 26 height 19
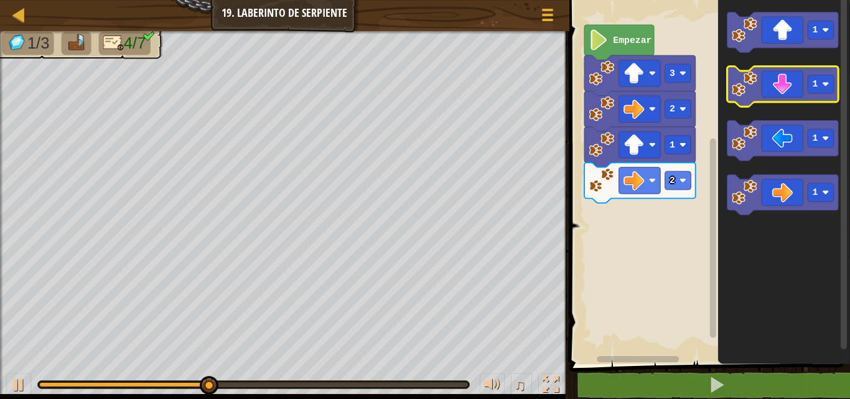
click at [779, 88] on icon "Espacio de trabajo de Blockly" at bounding box center [782, 87] width 111 height 40
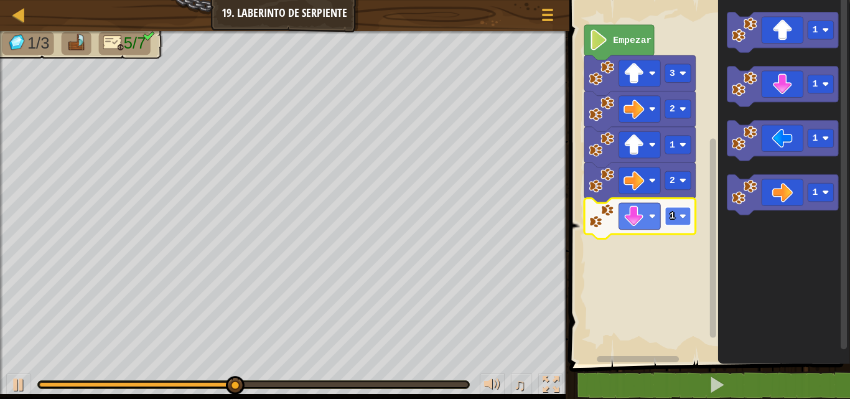
click at [670, 224] on rect "Espacio de trabajo de Blockly" at bounding box center [678, 216] width 26 height 19
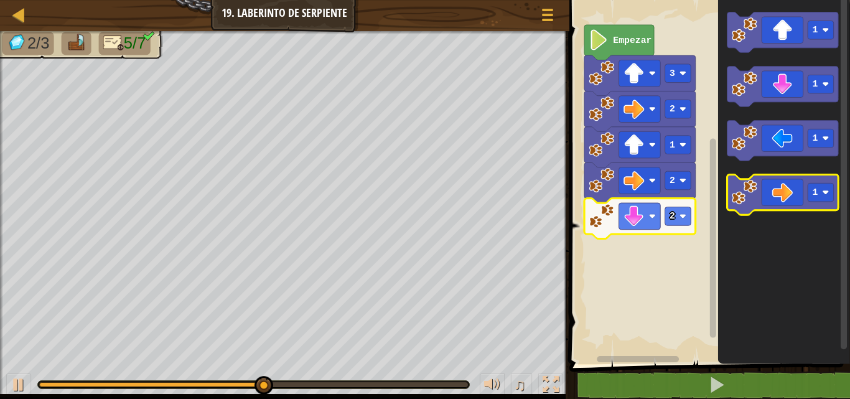
click at [780, 195] on icon "Espacio de trabajo de Blockly" at bounding box center [782, 195] width 111 height 40
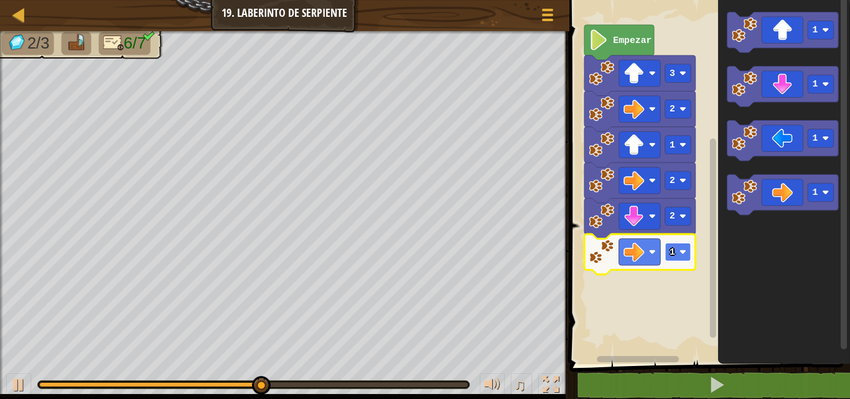
click at [677, 245] on rect "Espacio de trabajo de Blockly" at bounding box center [678, 252] width 26 height 19
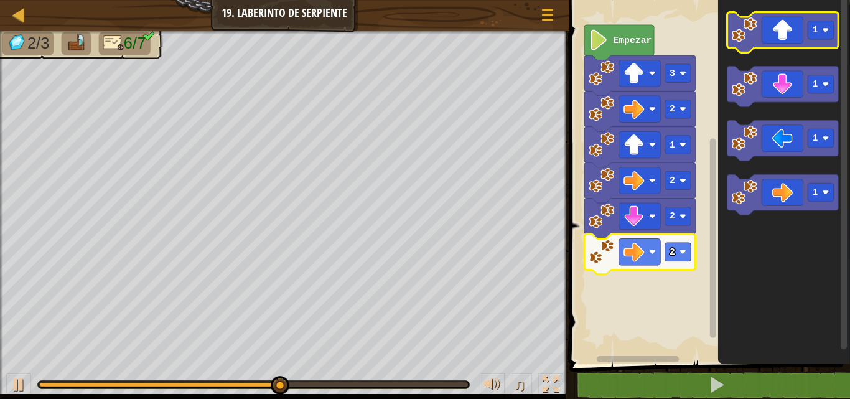
click at [773, 42] on icon "Espacio de trabajo de Blockly" at bounding box center [782, 32] width 111 height 40
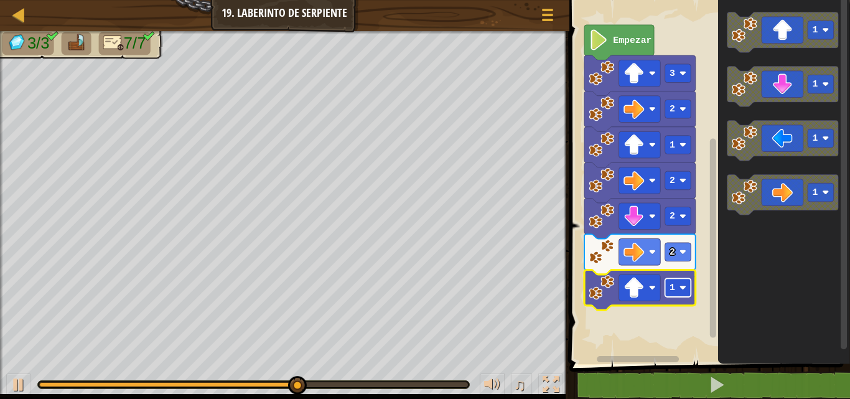
click at [683, 289] on image "Espacio de trabajo de Blockly" at bounding box center [682, 287] width 7 height 7
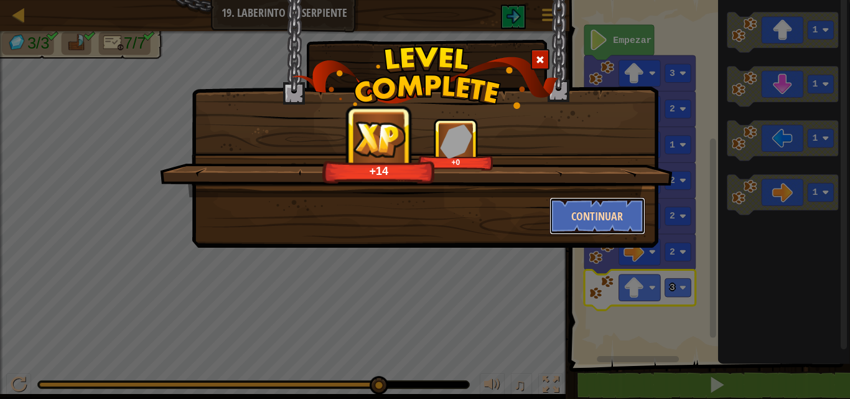
click at [590, 212] on button "Continuar" at bounding box center [598, 215] width 96 height 37
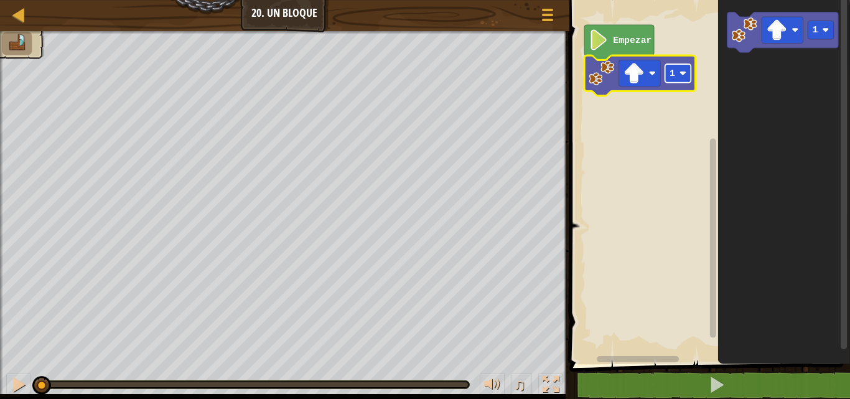
click at [681, 76] on image "Espacio de trabajo de Blockly" at bounding box center [682, 73] width 7 height 7
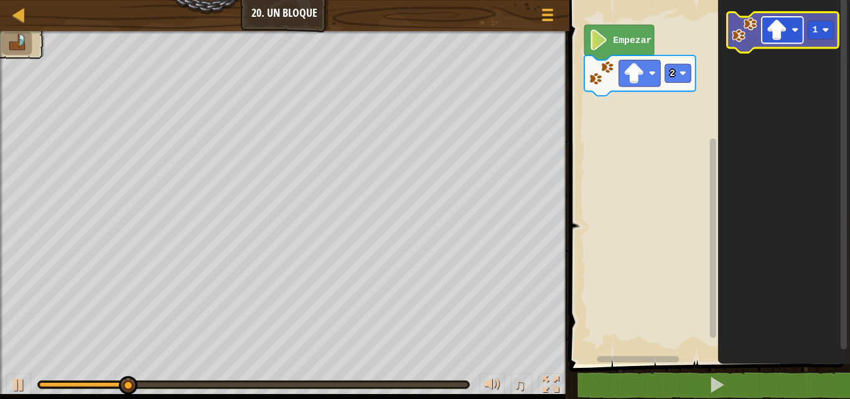
click at [797, 29] on image "Espacio de trabajo de Blockly" at bounding box center [795, 30] width 7 height 7
click at [754, 42] on image "Espacio de trabajo de Blockly" at bounding box center [745, 30] width 26 height 26
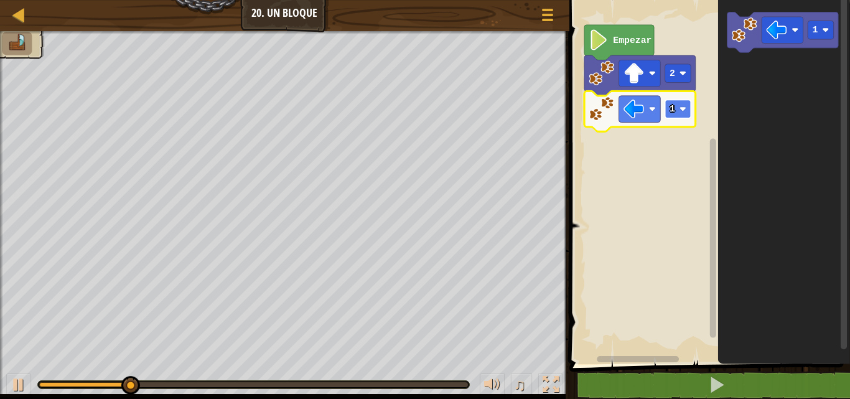
click at [685, 110] on image "Espacio de trabajo de Blockly" at bounding box center [682, 109] width 7 height 7
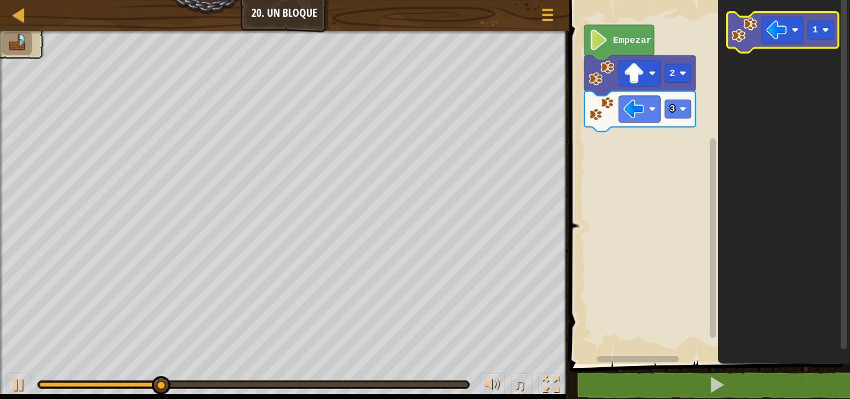
click at [750, 38] on image "Espacio de trabajo de Blockly" at bounding box center [745, 30] width 26 height 26
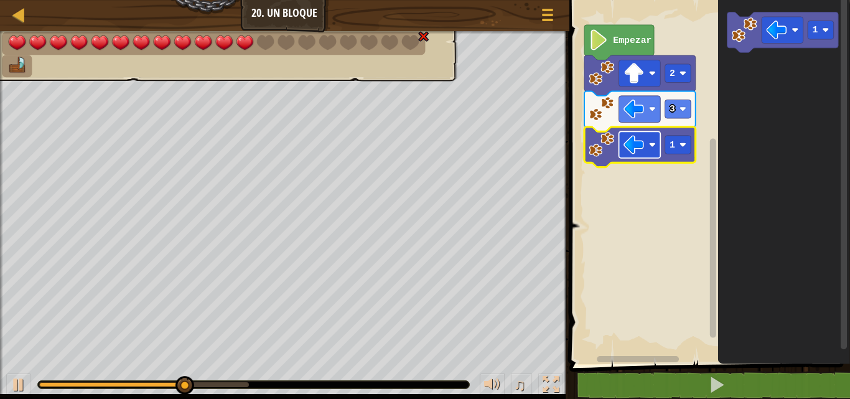
click at [647, 151] on rect "Espacio de trabajo de Blockly" at bounding box center [640, 144] width 42 height 27
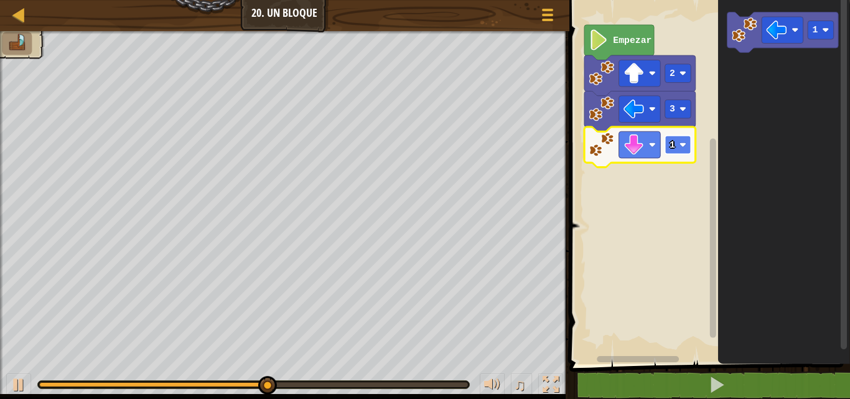
click at [685, 151] on rect "Espacio de trabajo de Blockly" at bounding box center [678, 145] width 26 height 19
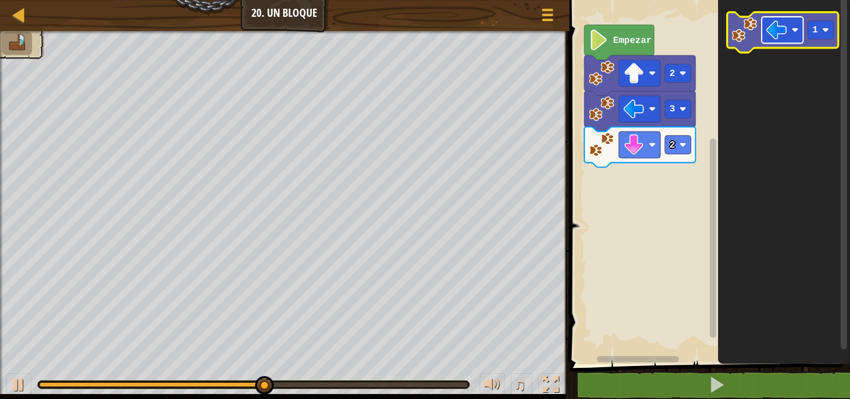
click at [779, 41] on rect "Espacio de trabajo de Blockly" at bounding box center [783, 30] width 42 height 27
click at [743, 35] on image "Espacio de trabajo de Blockly" at bounding box center [745, 30] width 26 height 26
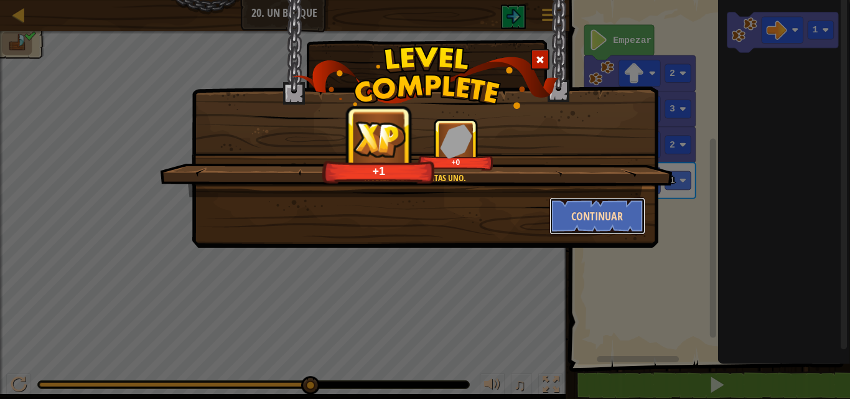
click at [593, 213] on button "Continuar" at bounding box center [598, 215] width 96 height 37
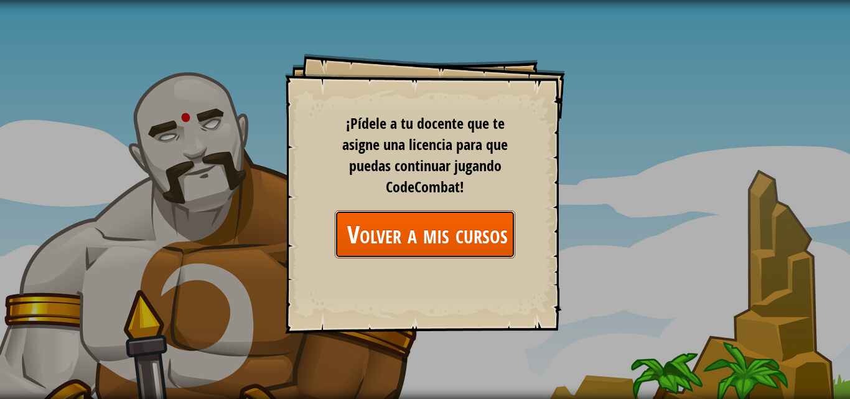
click at [487, 233] on link "Volver a mis cursos" at bounding box center [425, 234] width 180 height 48
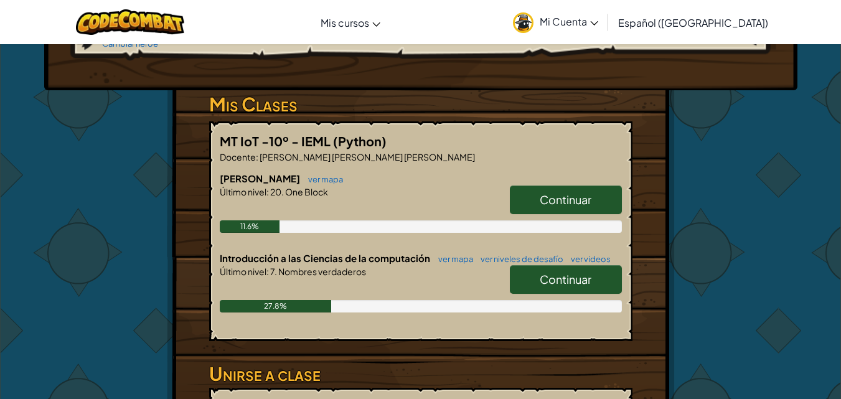
scroll to position [213, 0]
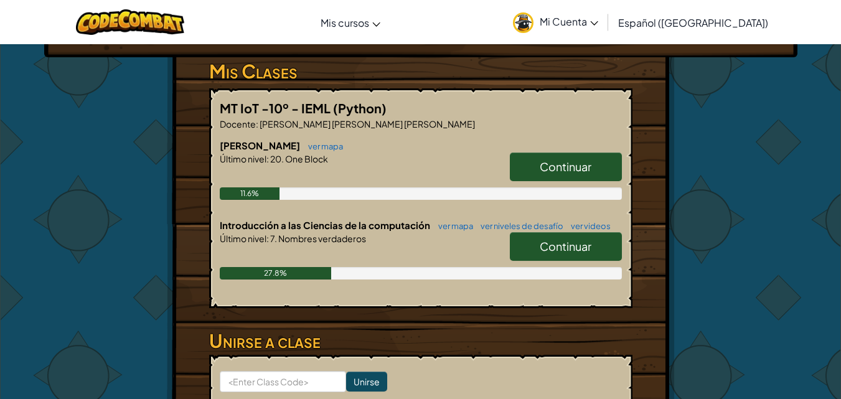
click at [586, 253] on span "Continuar" at bounding box center [566, 246] width 52 height 14
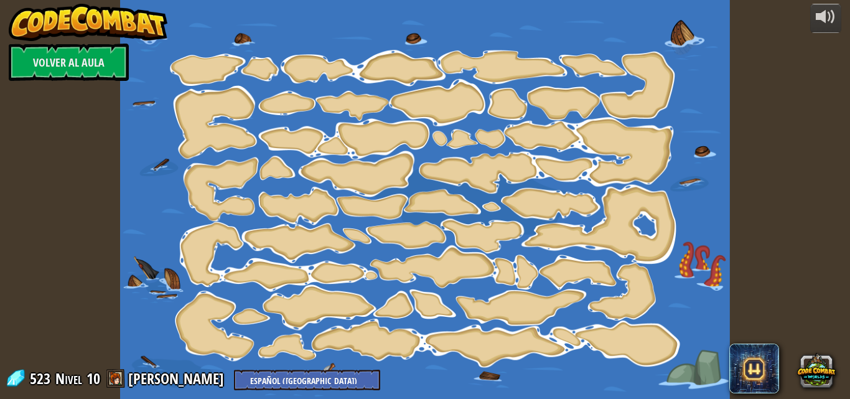
select select "es-419"
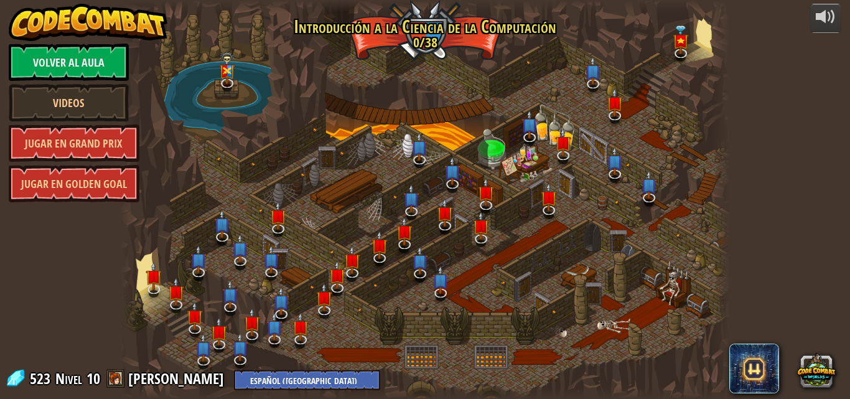
select select "es-419"
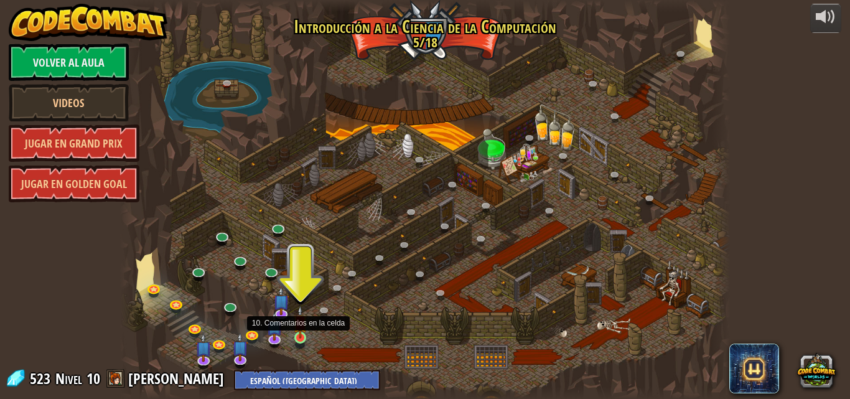
click at [295, 336] on img at bounding box center [300, 322] width 14 height 33
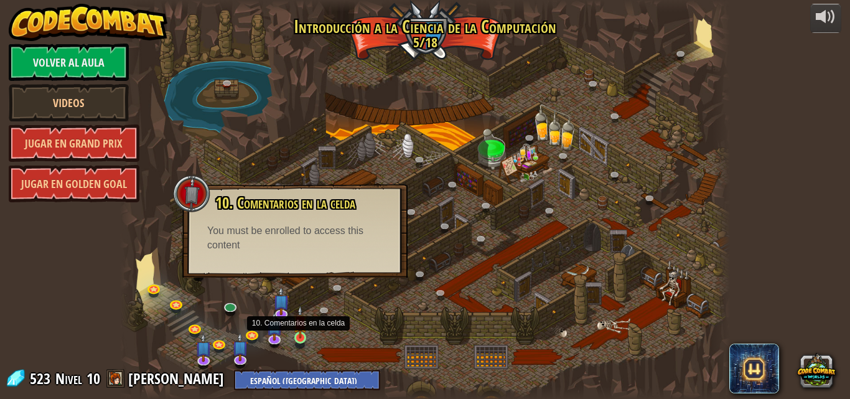
click at [297, 331] on img at bounding box center [300, 322] width 14 height 33
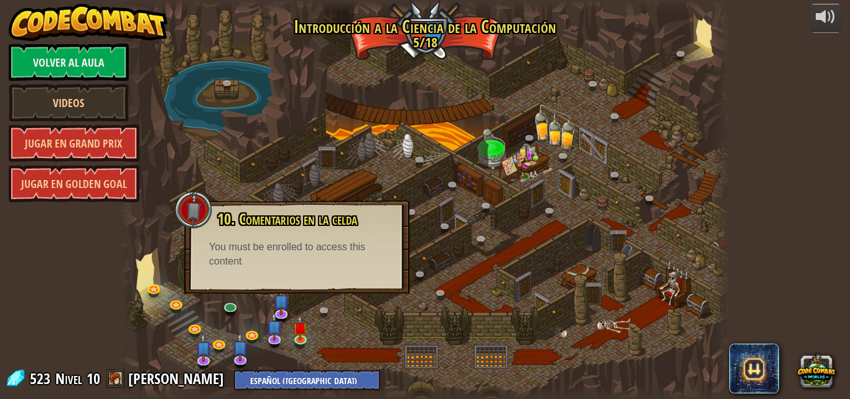
click at [235, 111] on div at bounding box center [425, 199] width 611 height 399
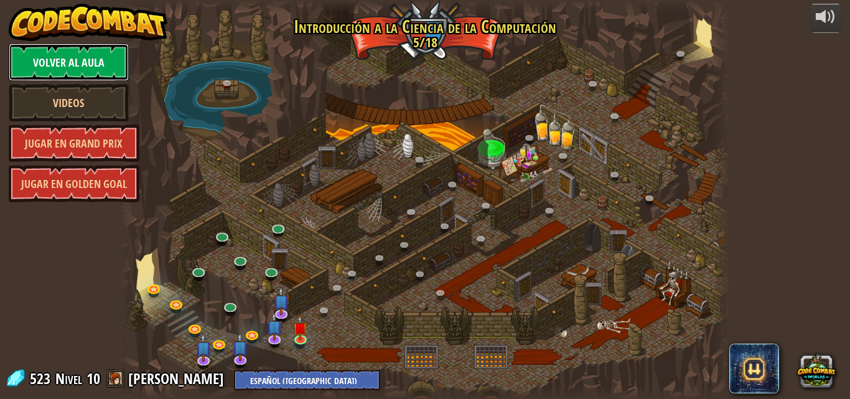
click at [85, 53] on link "Volver al aula" at bounding box center [69, 62] width 120 height 37
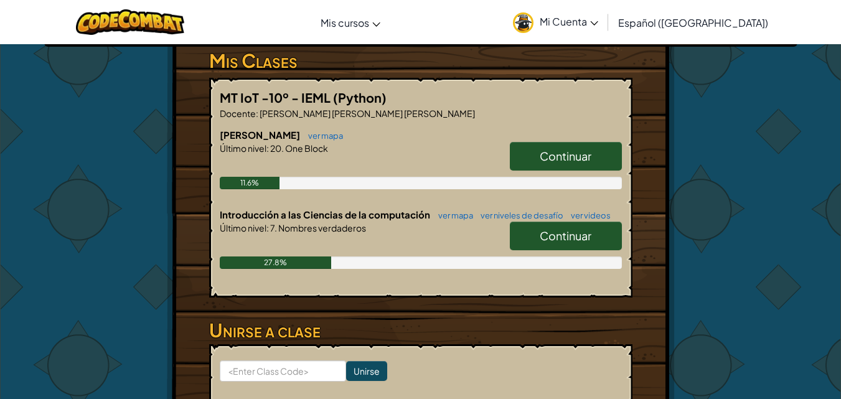
scroll to position [921, 0]
